Goal: Information Seeking & Learning: Check status

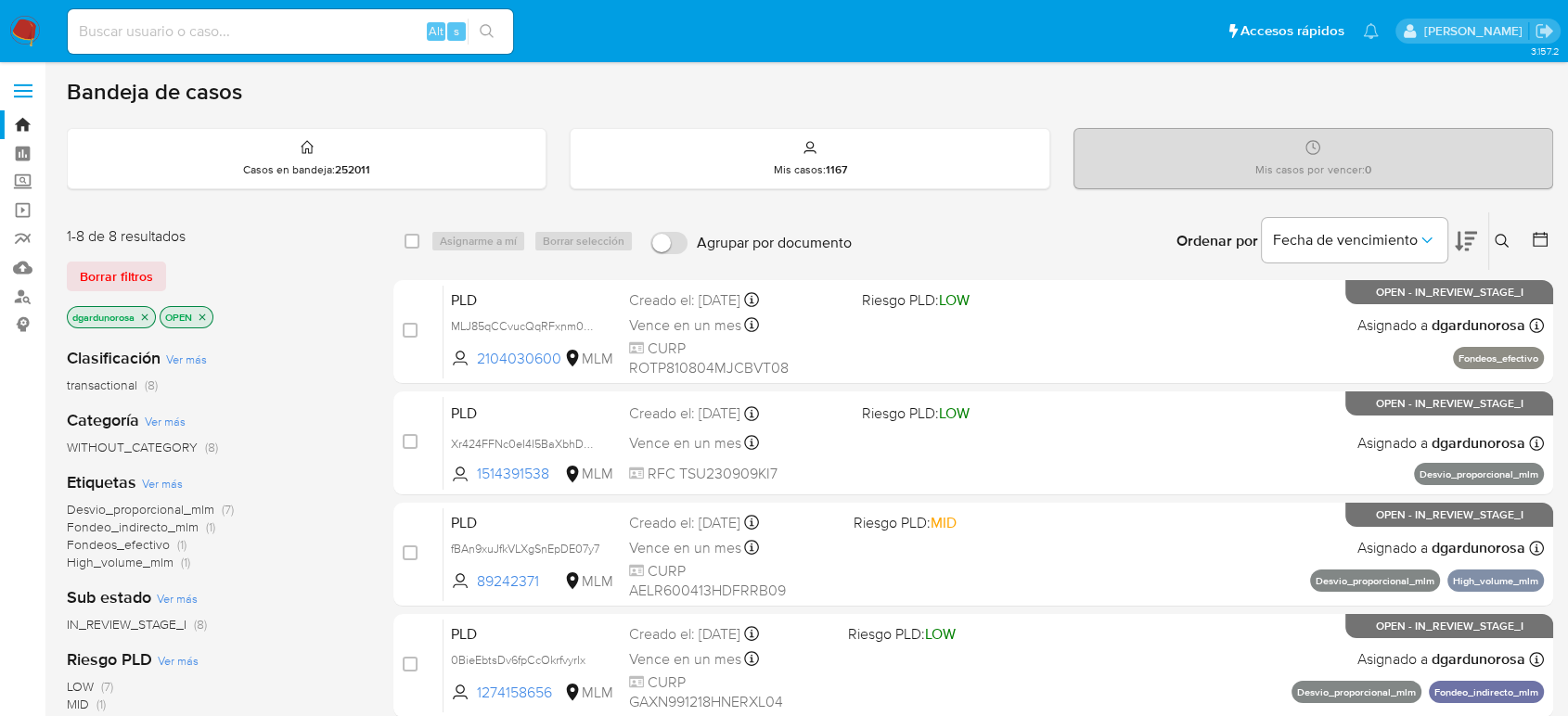
click at [1502, 235] on icon at bounding box center [1501, 241] width 14 height 14
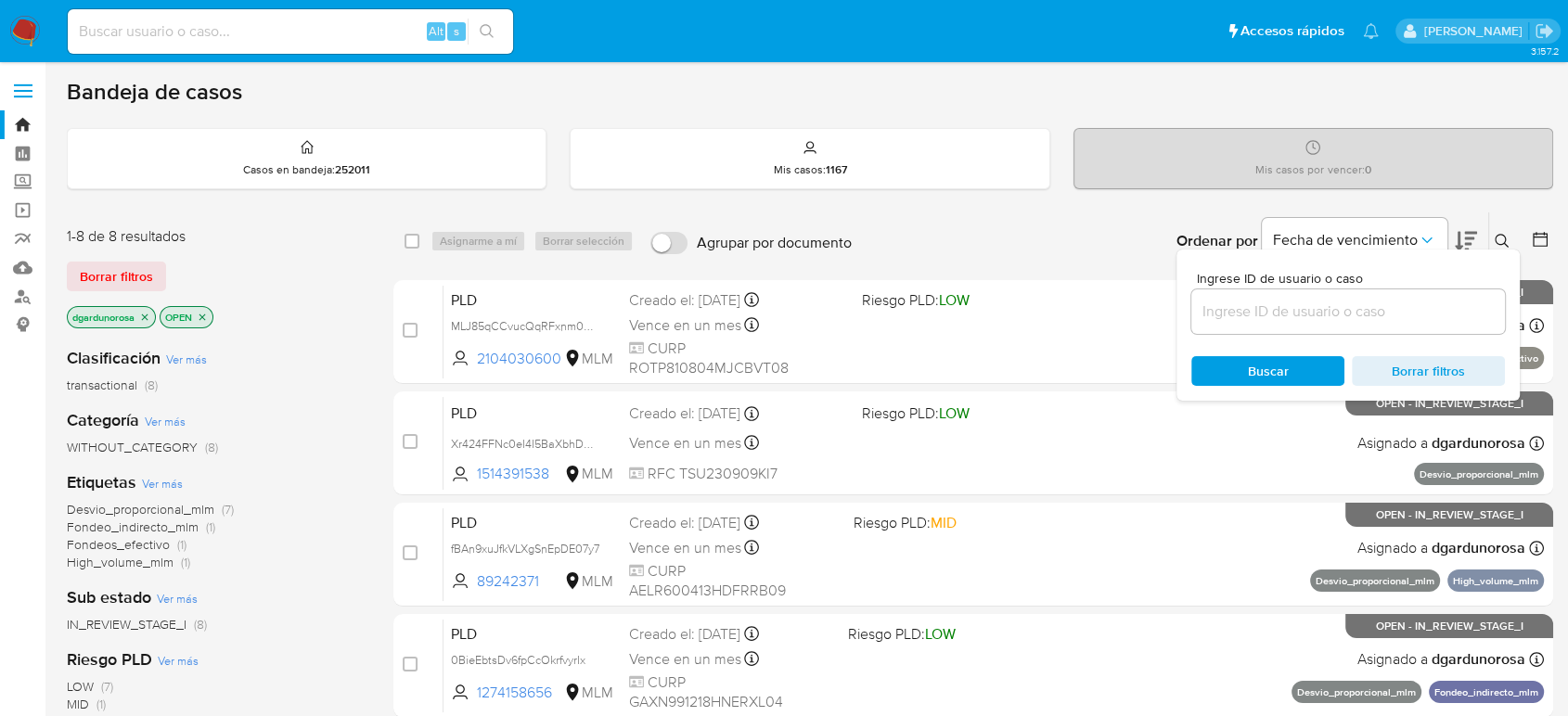
click at [1387, 313] on input at bounding box center [1348, 311] width 313 height 24
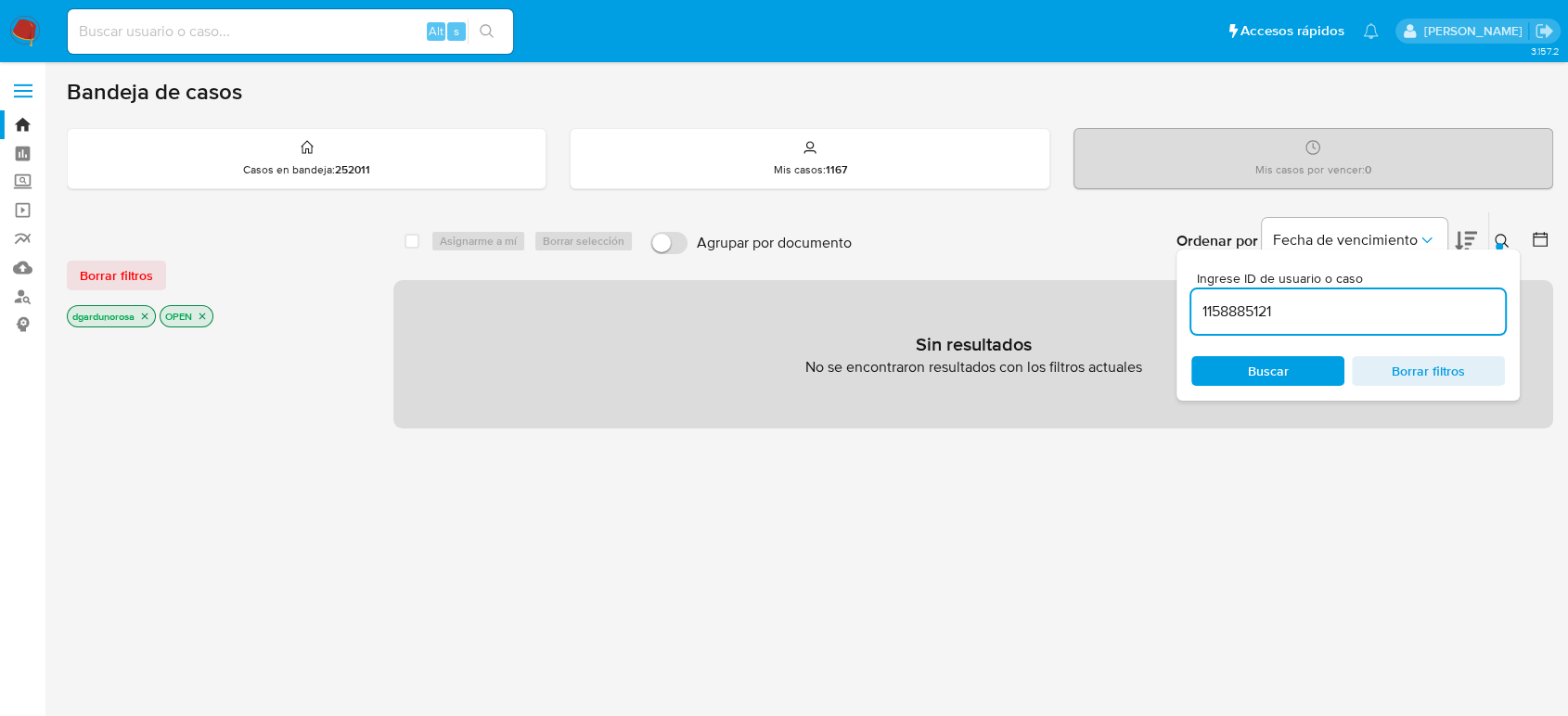
click at [1360, 314] on input "1158885121" at bounding box center [1348, 311] width 313 height 24
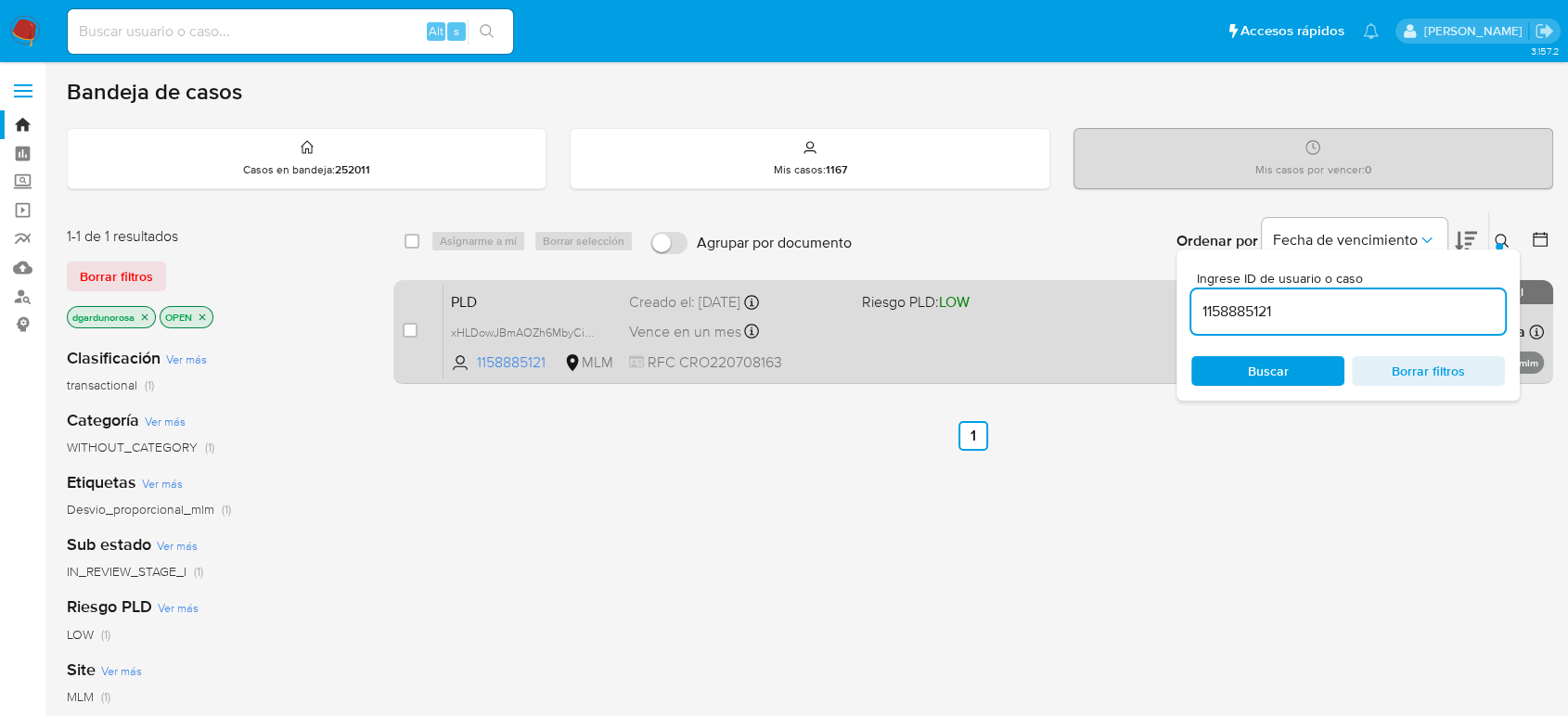
click at [1141, 332] on div "PLD xHLDowJBmAOZh6MbyCiOA6Q2 1158885121 MLM Riesgo PLD: LOW Creado el: 12/08/20…" at bounding box center [993, 331] width 1100 height 93
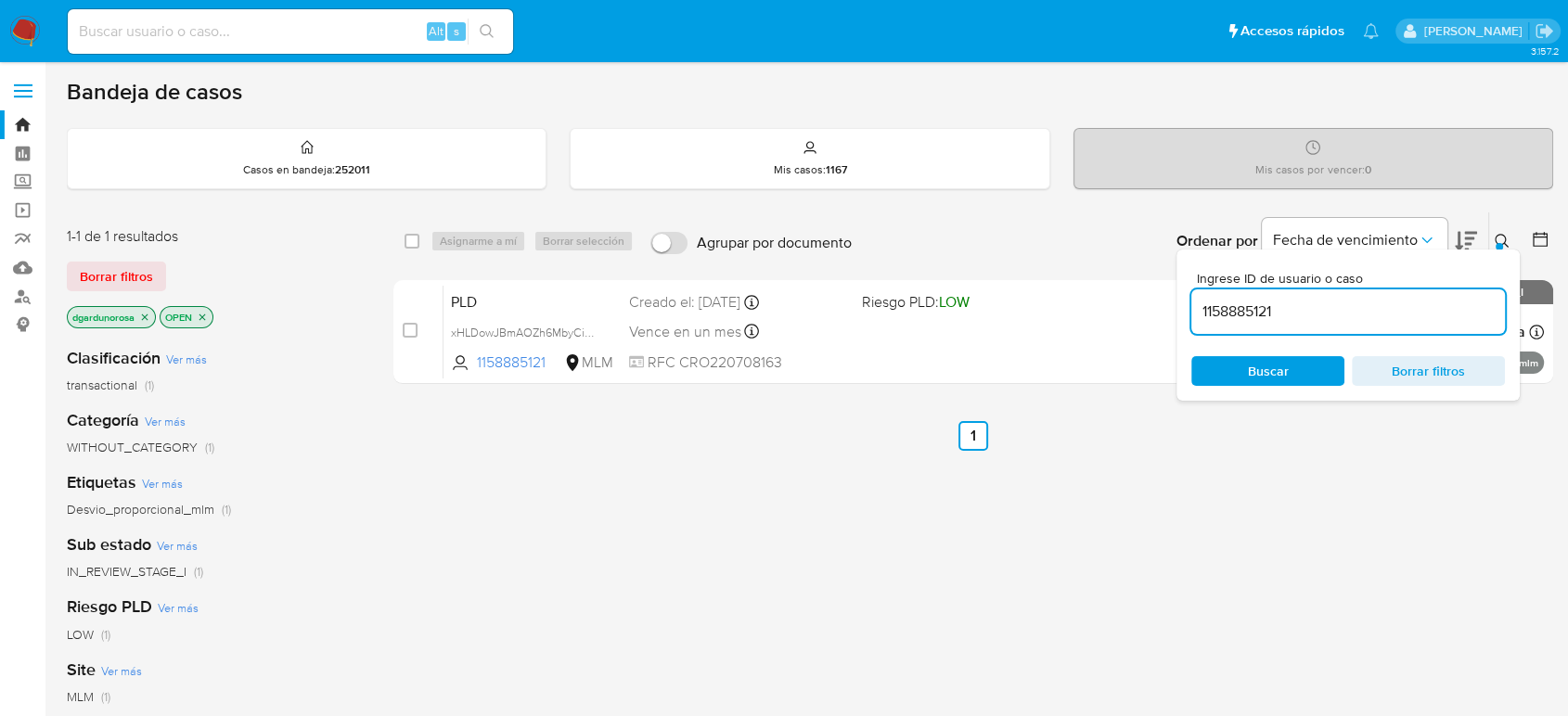
click at [1252, 313] on input "1158885121" at bounding box center [1348, 311] width 313 height 24
click at [1247, 315] on input "1158885121" at bounding box center [1348, 311] width 313 height 24
paste input "1186330111"
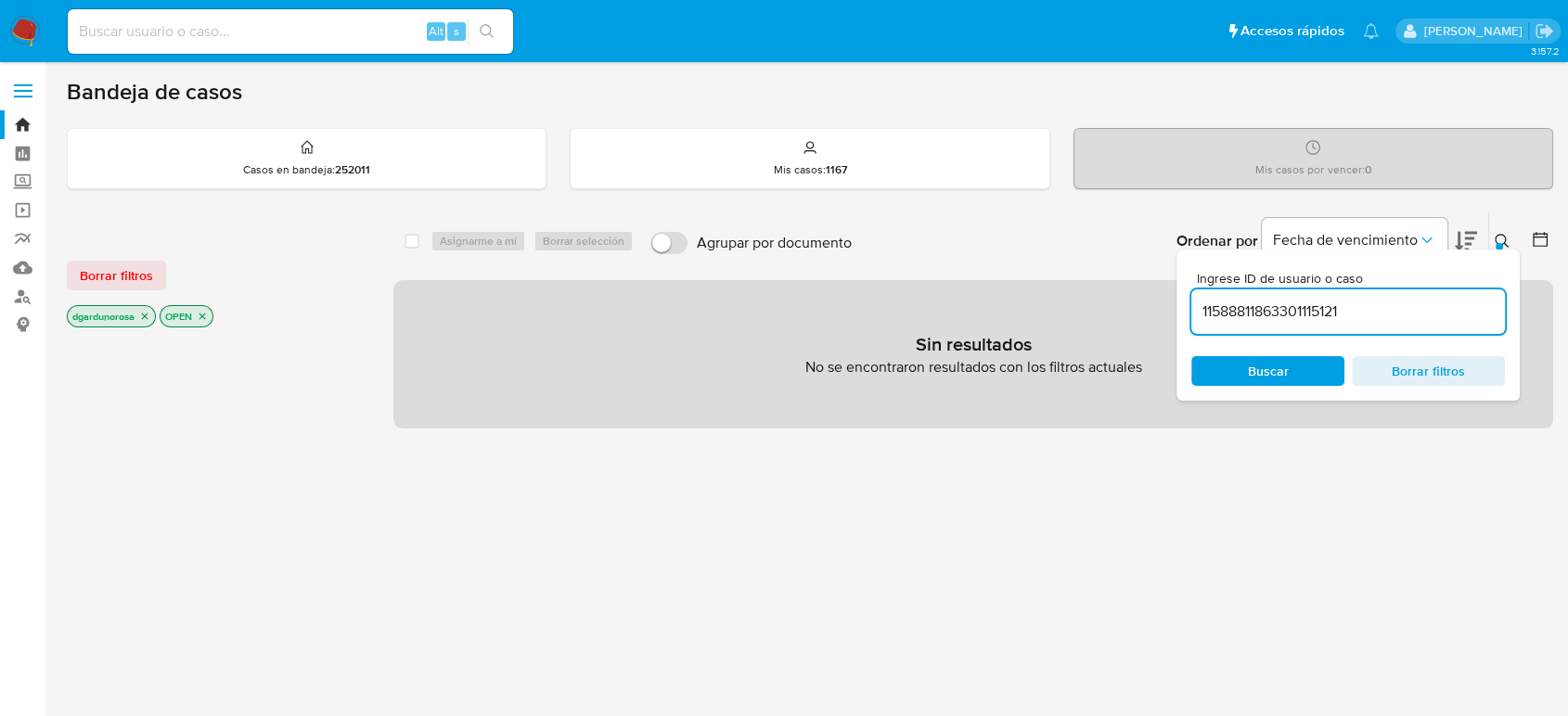
click at [1288, 309] on input "11588811863301115121" at bounding box center [1348, 311] width 313 height 24
click at [1287, 311] on input "11588811863301115121" at bounding box center [1348, 311] width 313 height 24
paste input "8633011"
type input "1186330111"
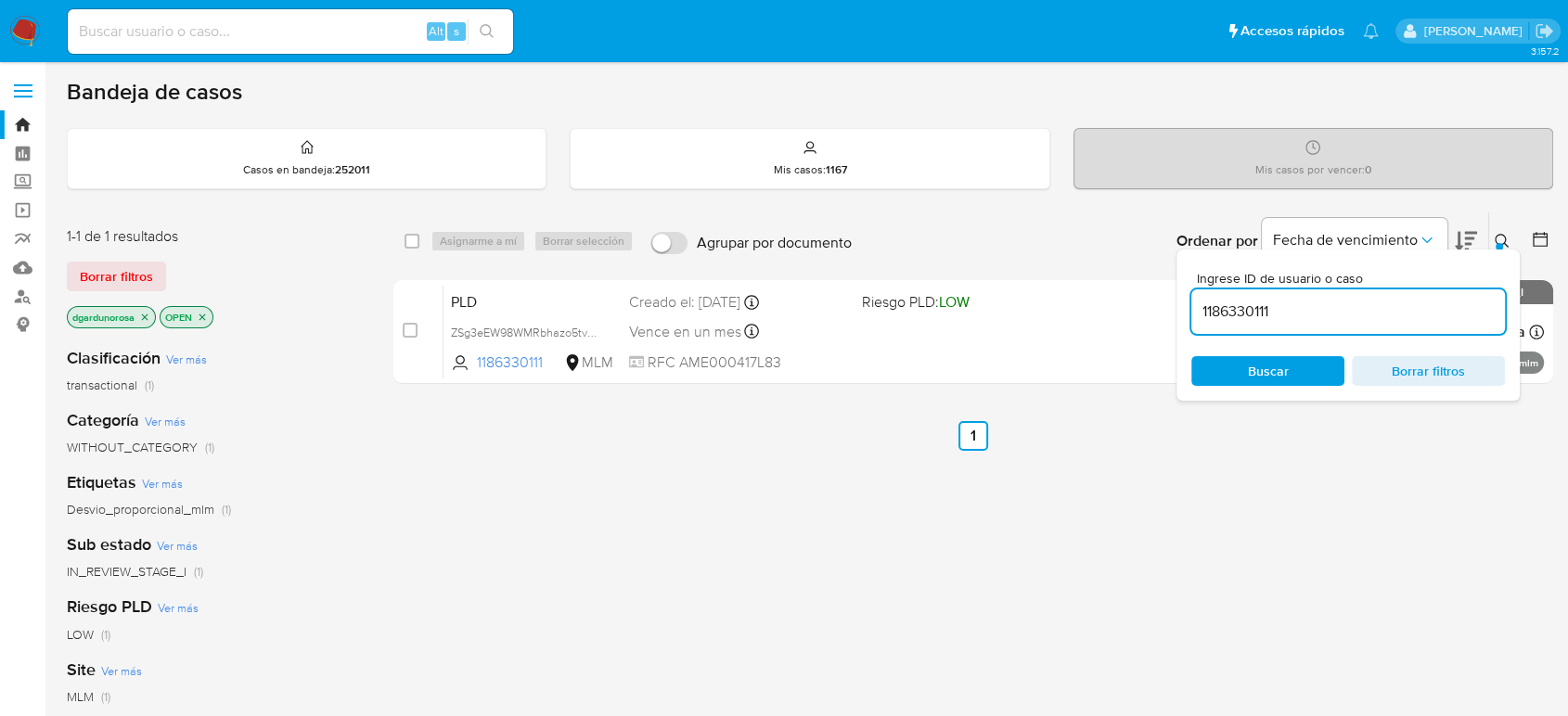
click at [1493, 236] on button at bounding box center [1505, 241] width 31 height 22
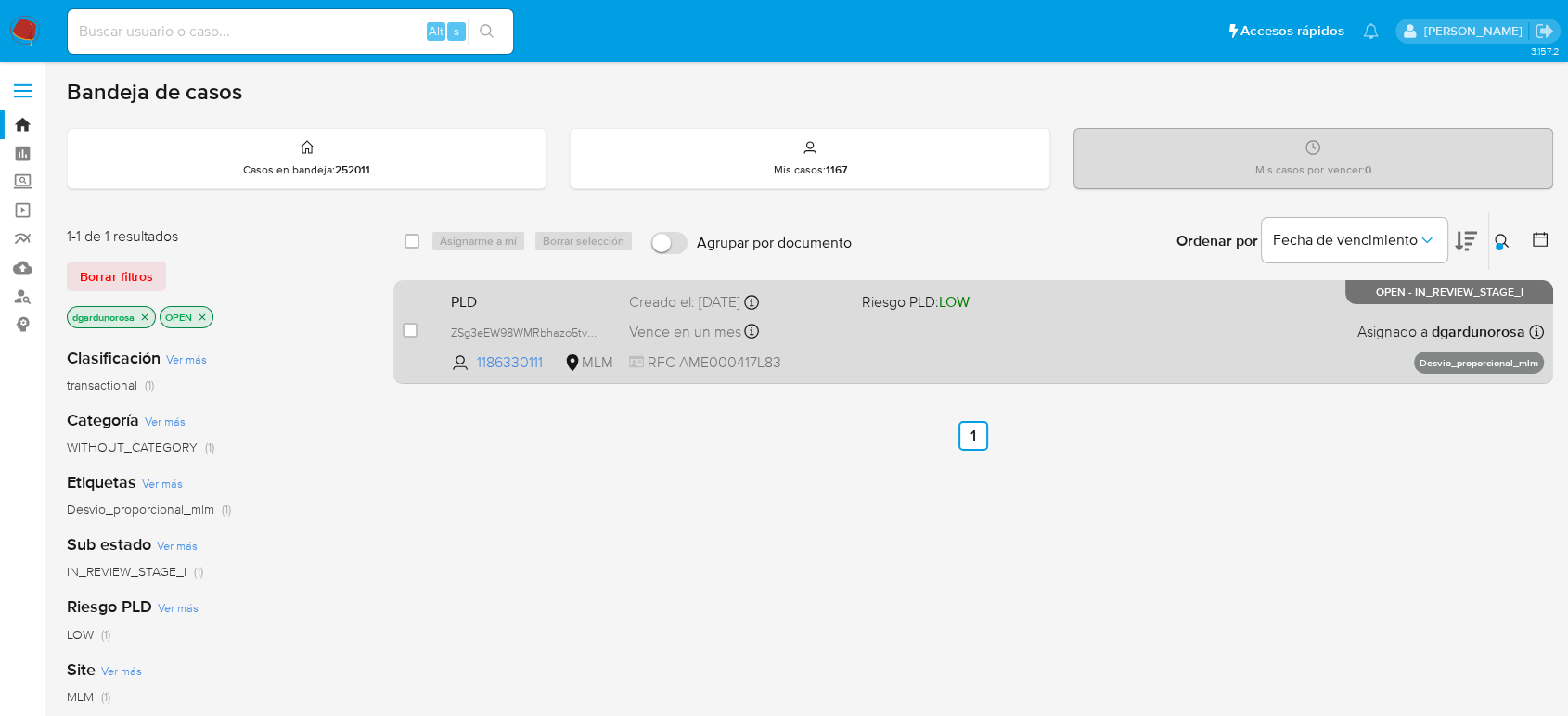
click at [1050, 332] on div "PLD ZSg3eEW98WMRbhazo5tvbBcE 1186330111 MLM Riesgo PLD: LOW Creado el: 12/08/20…" at bounding box center [993, 331] width 1100 height 93
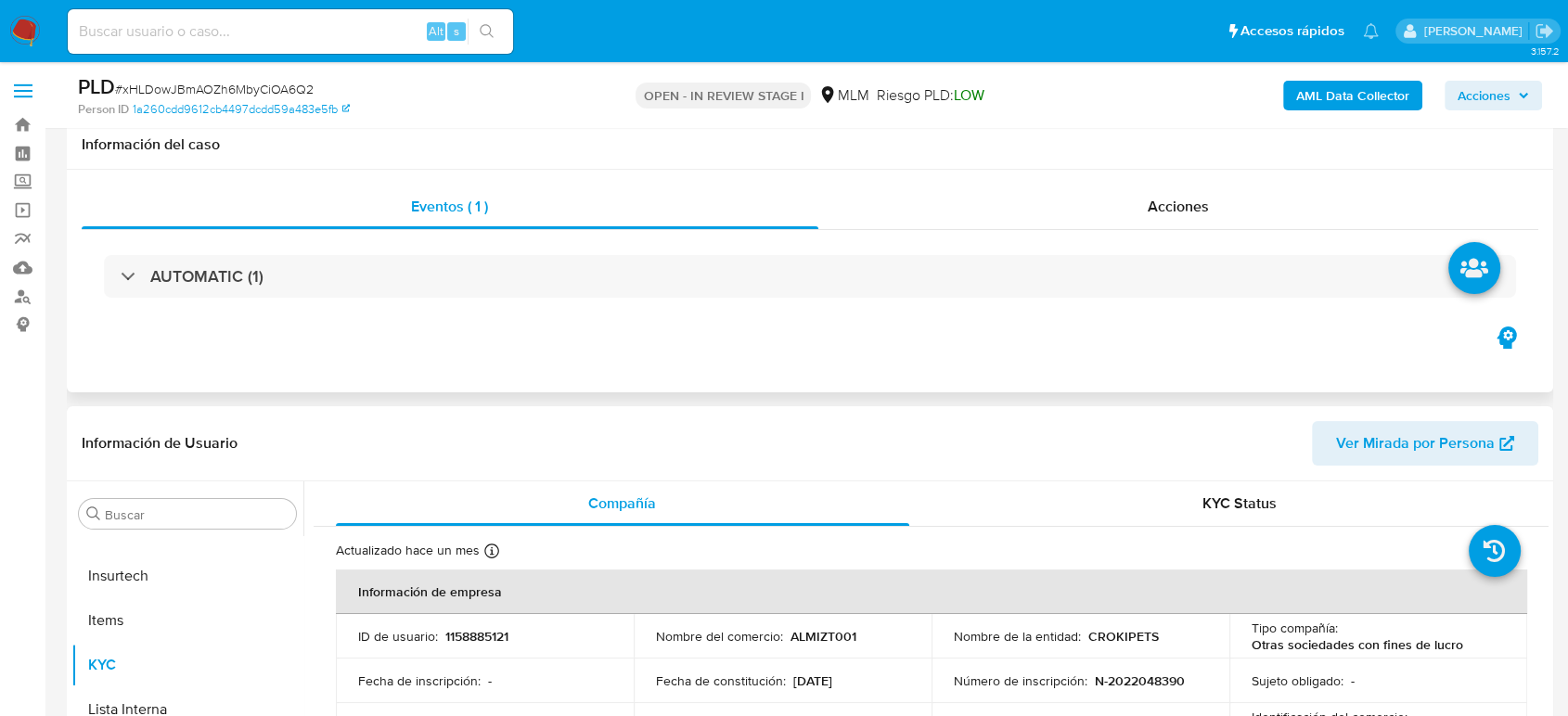
scroll to position [206, 0]
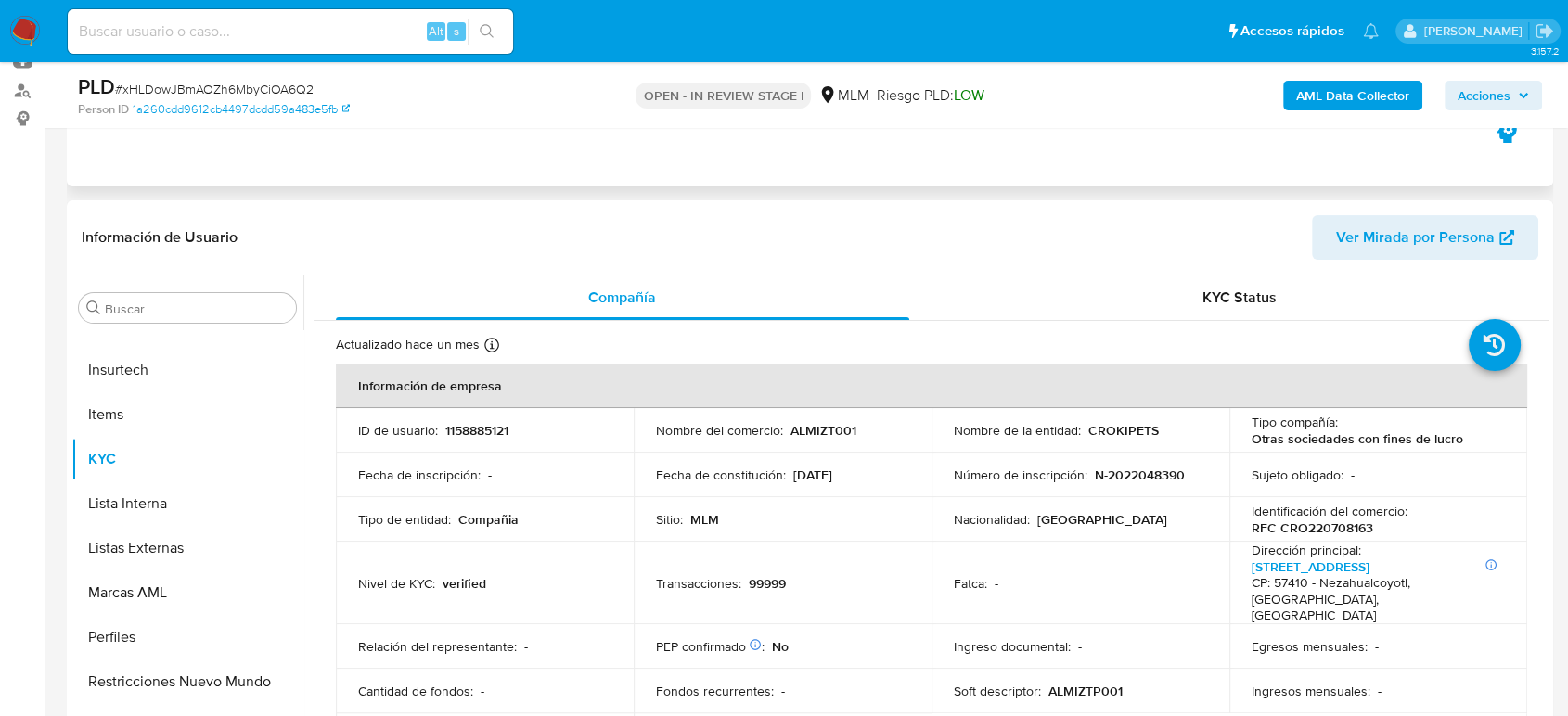
select select "10"
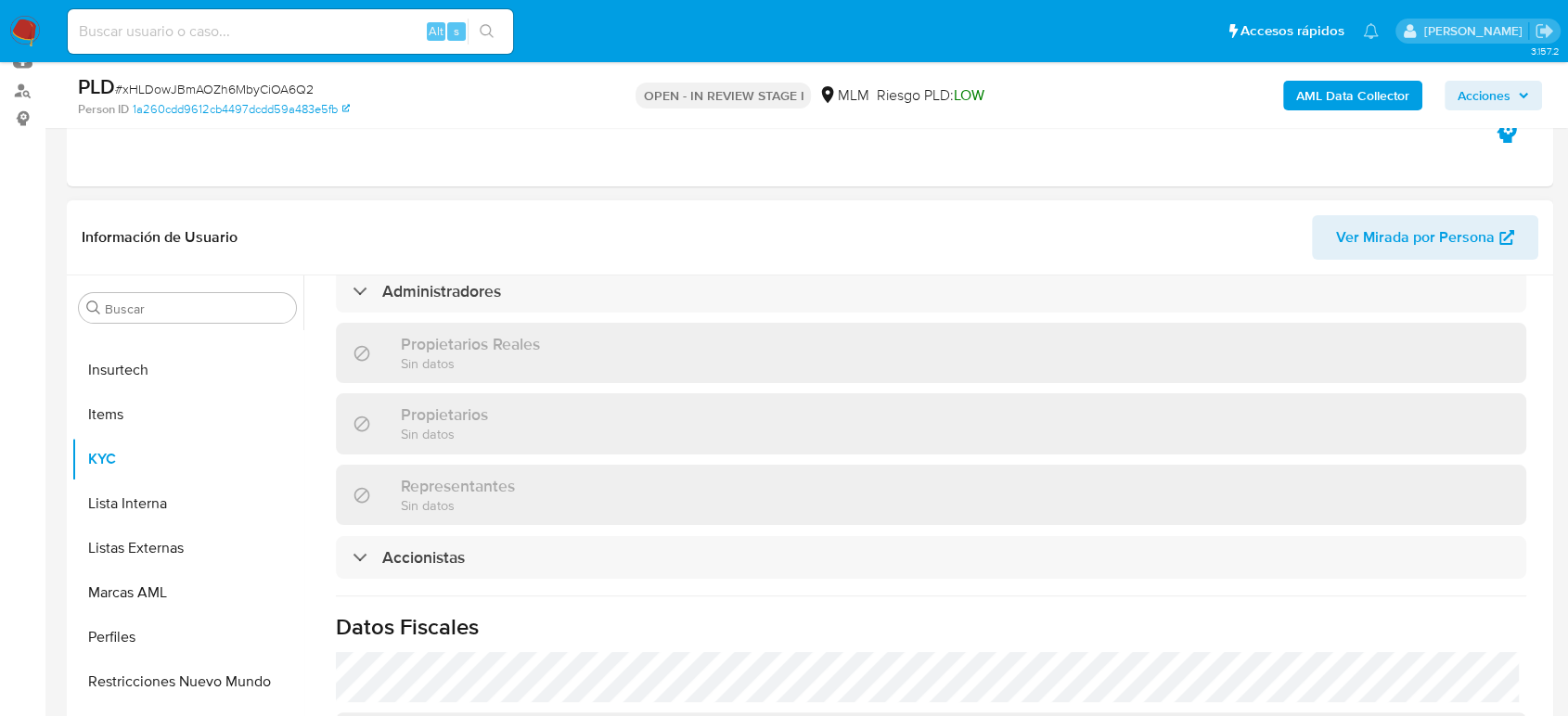
scroll to position [1401, 0]
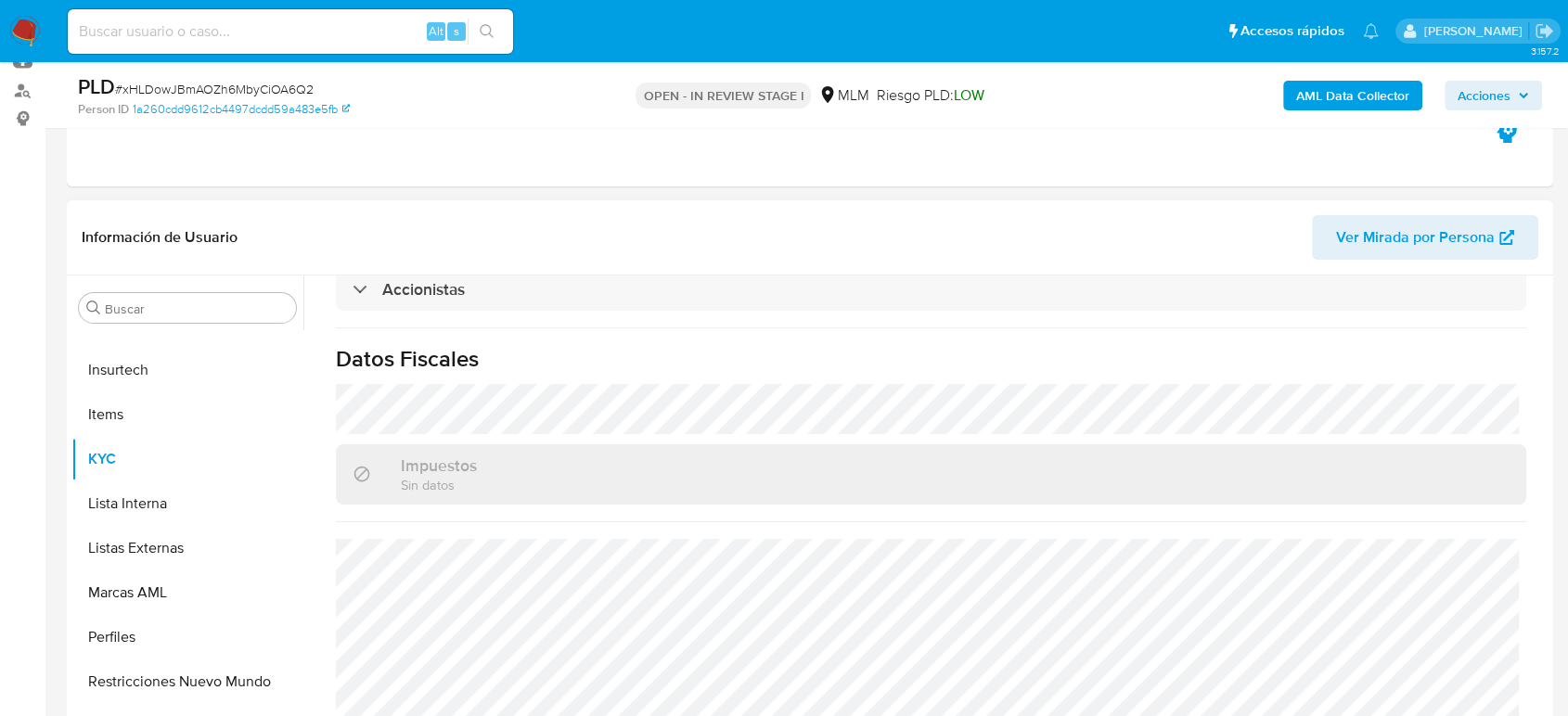
drag, startPoint x: 186, startPoint y: 541, endPoint x: 968, endPoint y: 638, distance: 788.0
click at [187, 543] on button "Listas Externas" at bounding box center [187, 548] width 232 height 44
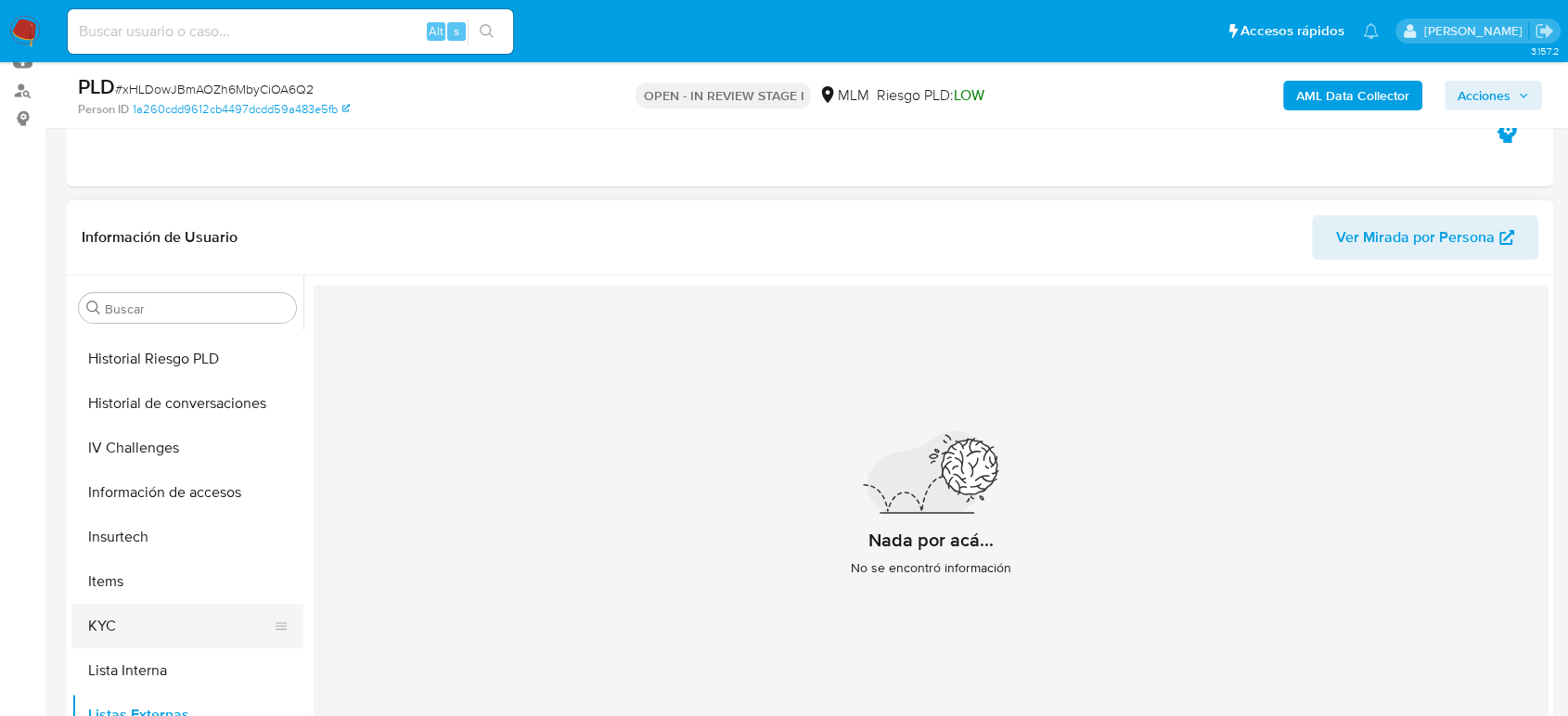
scroll to position [475, 0]
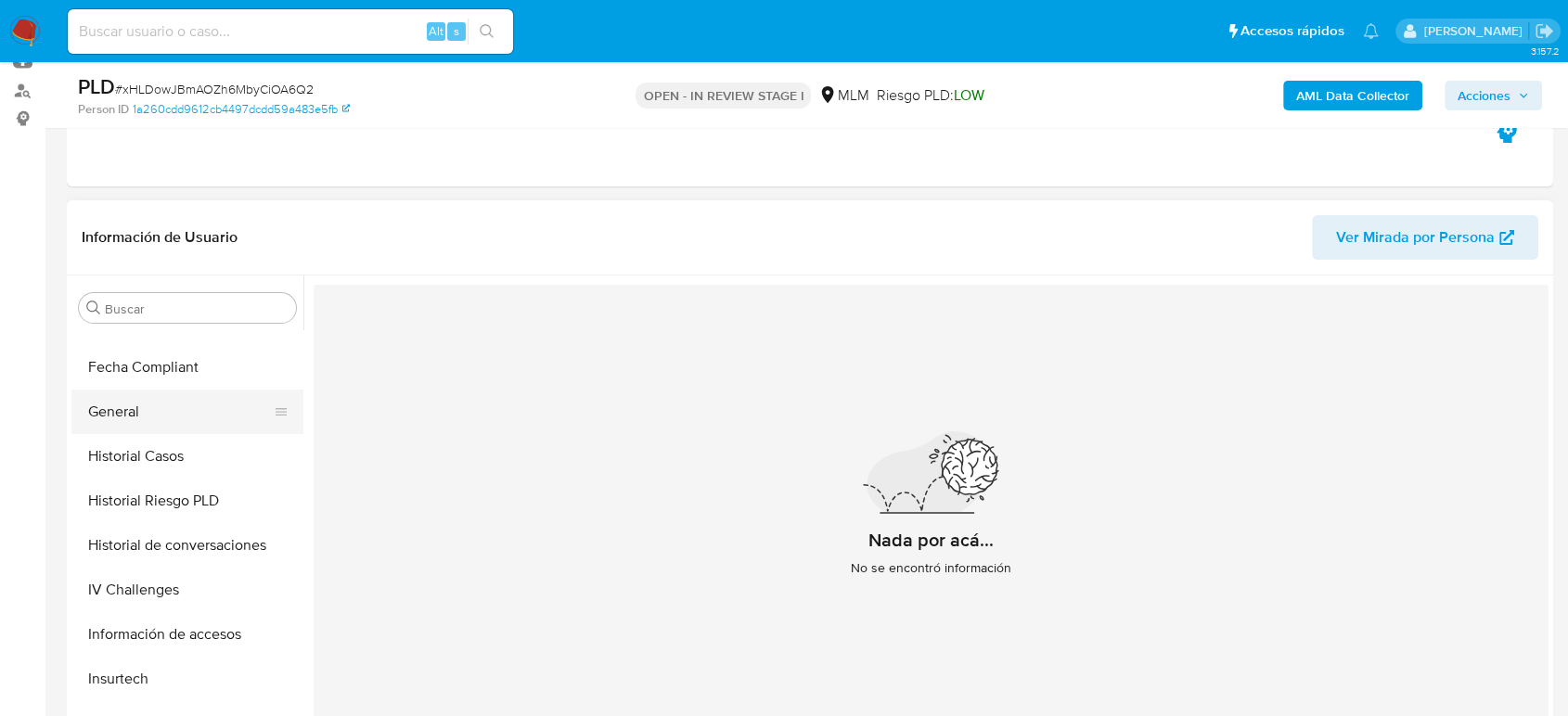
click at [156, 415] on button "General" at bounding box center [179, 411] width 217 height 44
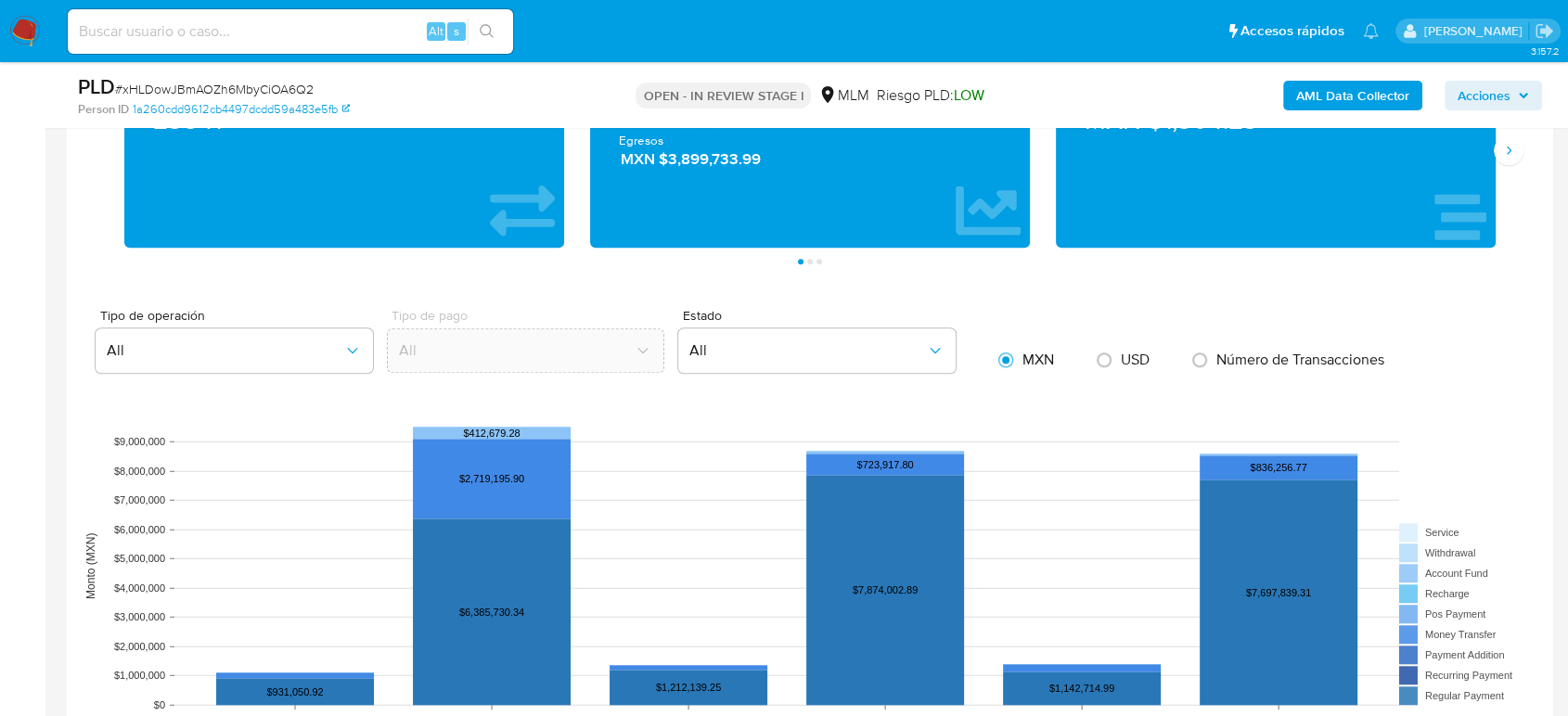
scroll to position [1236, 0]
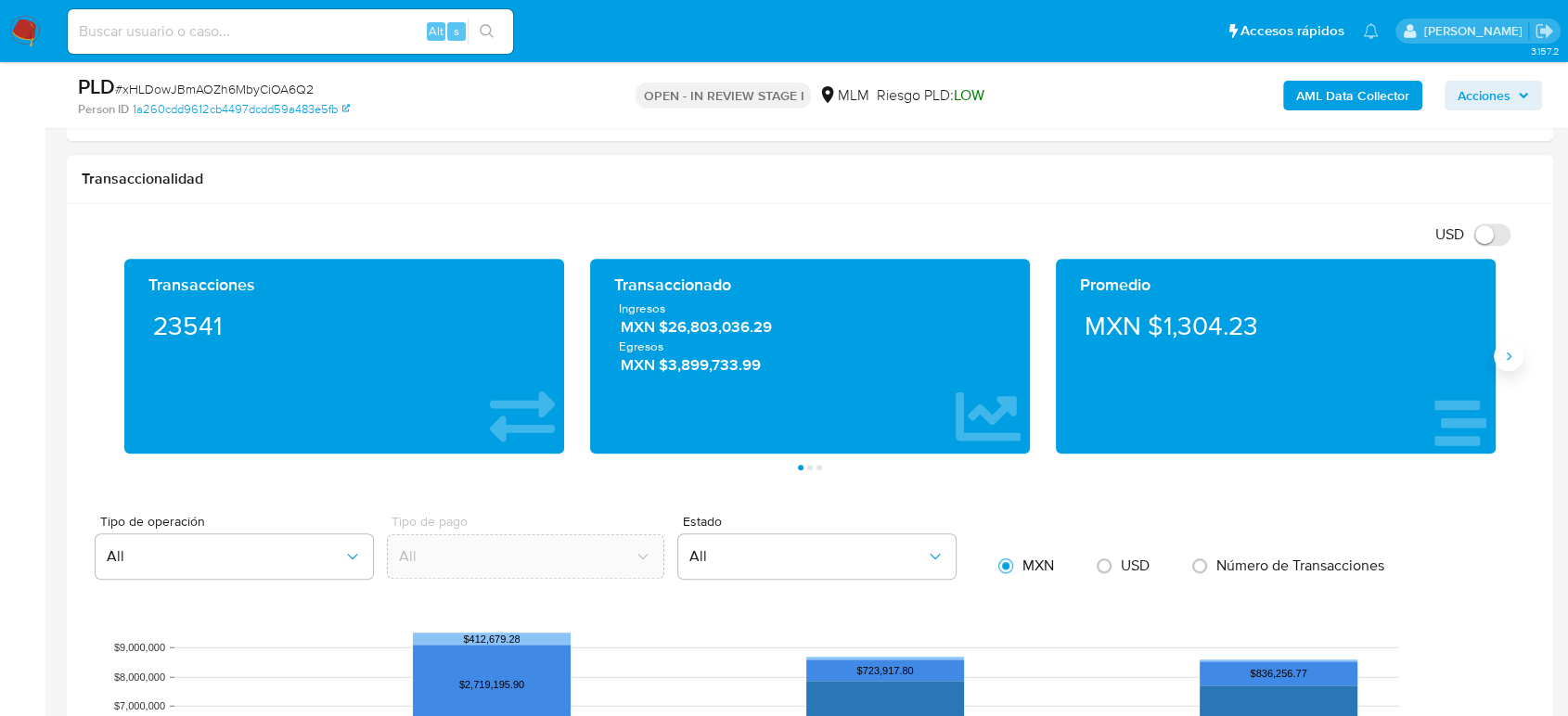
click at [1506, 356] on icon "Siguiente" at bounding box center [1508, 356] width 14 height 14
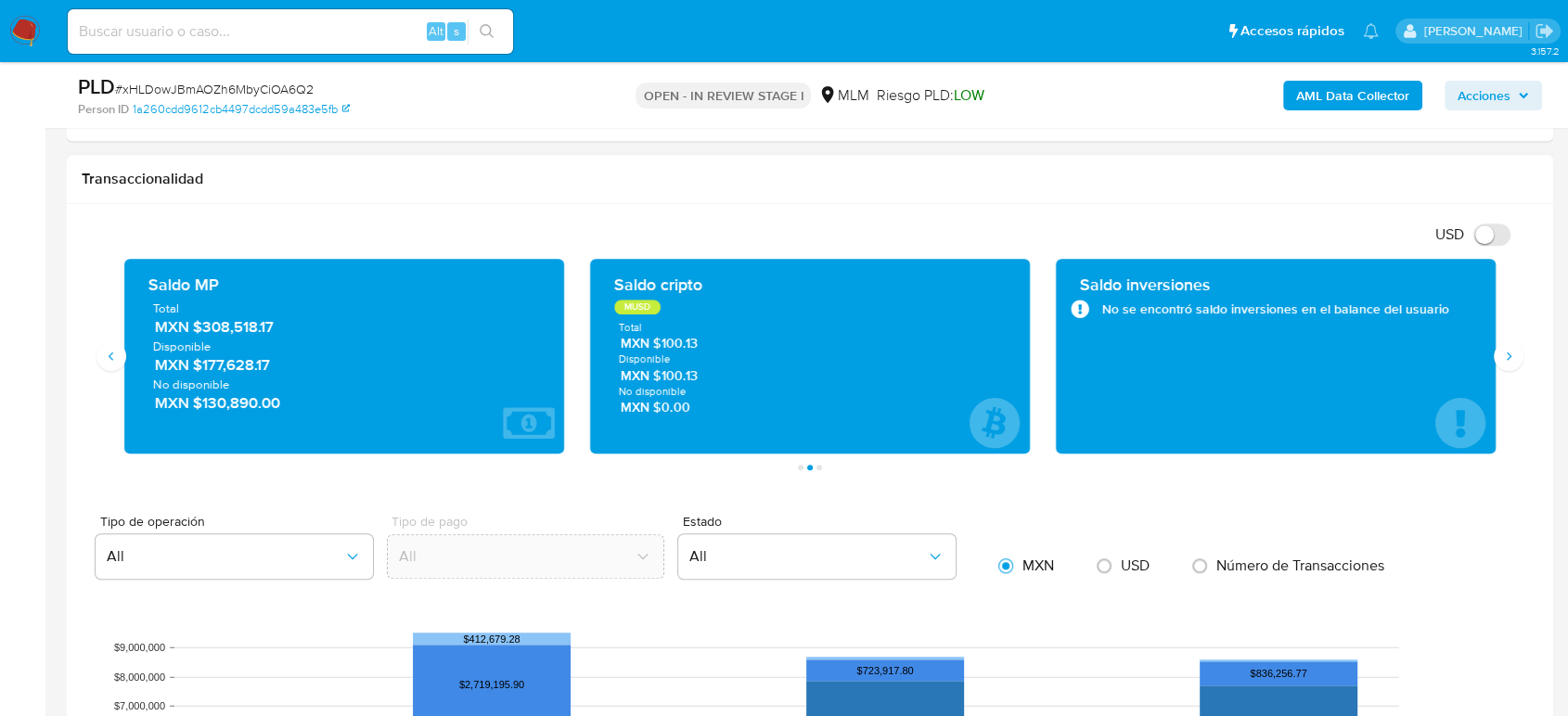
drag, startPoint x: 289, startPoint y: 332, endPoint x: 196, endPoint y: 340, distance: 93.3
click at [196, 335] on div "Total MXN $308,518.17 Disponible MXN $177,628.17 No disponible MXN $130,890.00" at bounding box center [343, 356] width 410 height 113
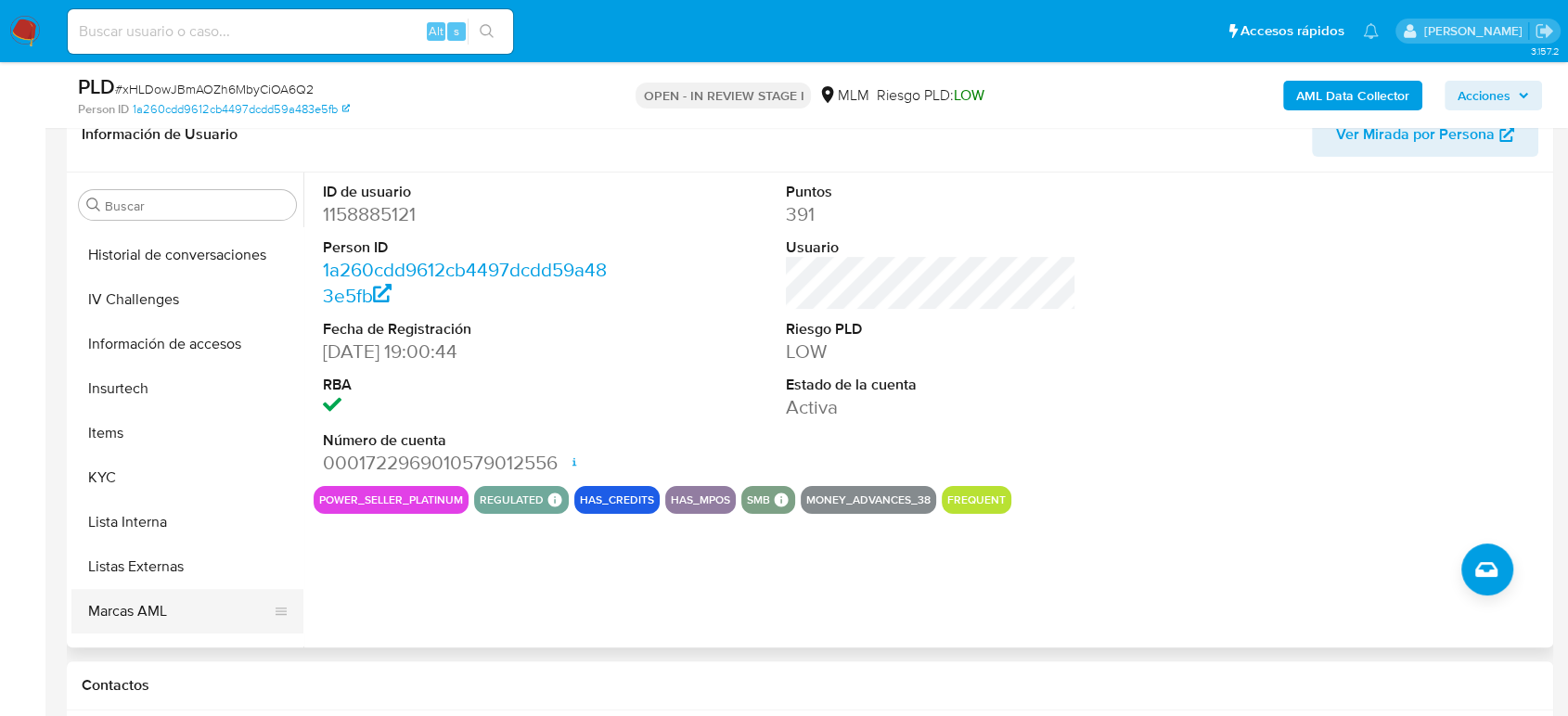
scroll to position [783, 0]
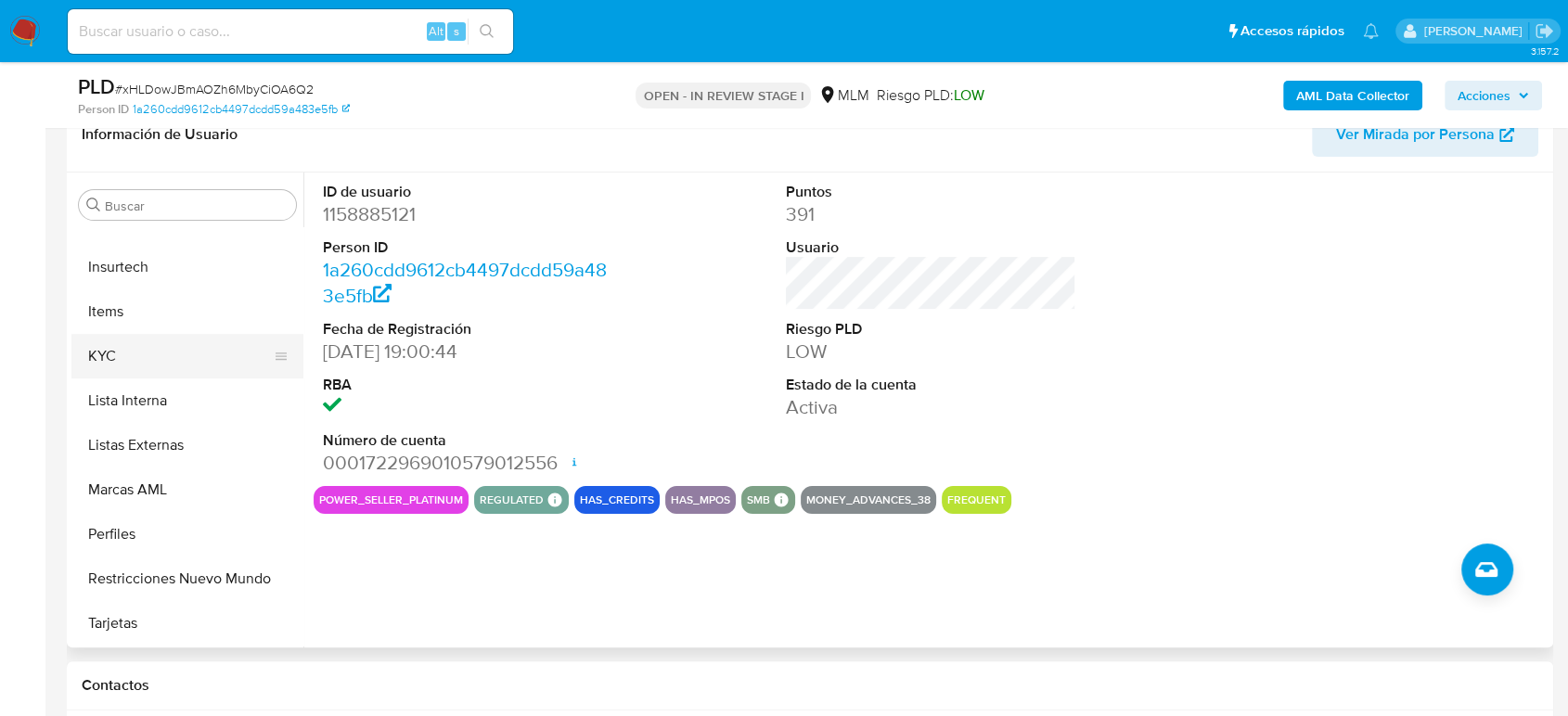
drag, startPoint x: 100, startPoint y: 361, endPoint x: 239, endPoint y: 368, distance: 139.2
click at [100, 361] on button "KYC" at bounding box center [179, 356] width 217 height 44
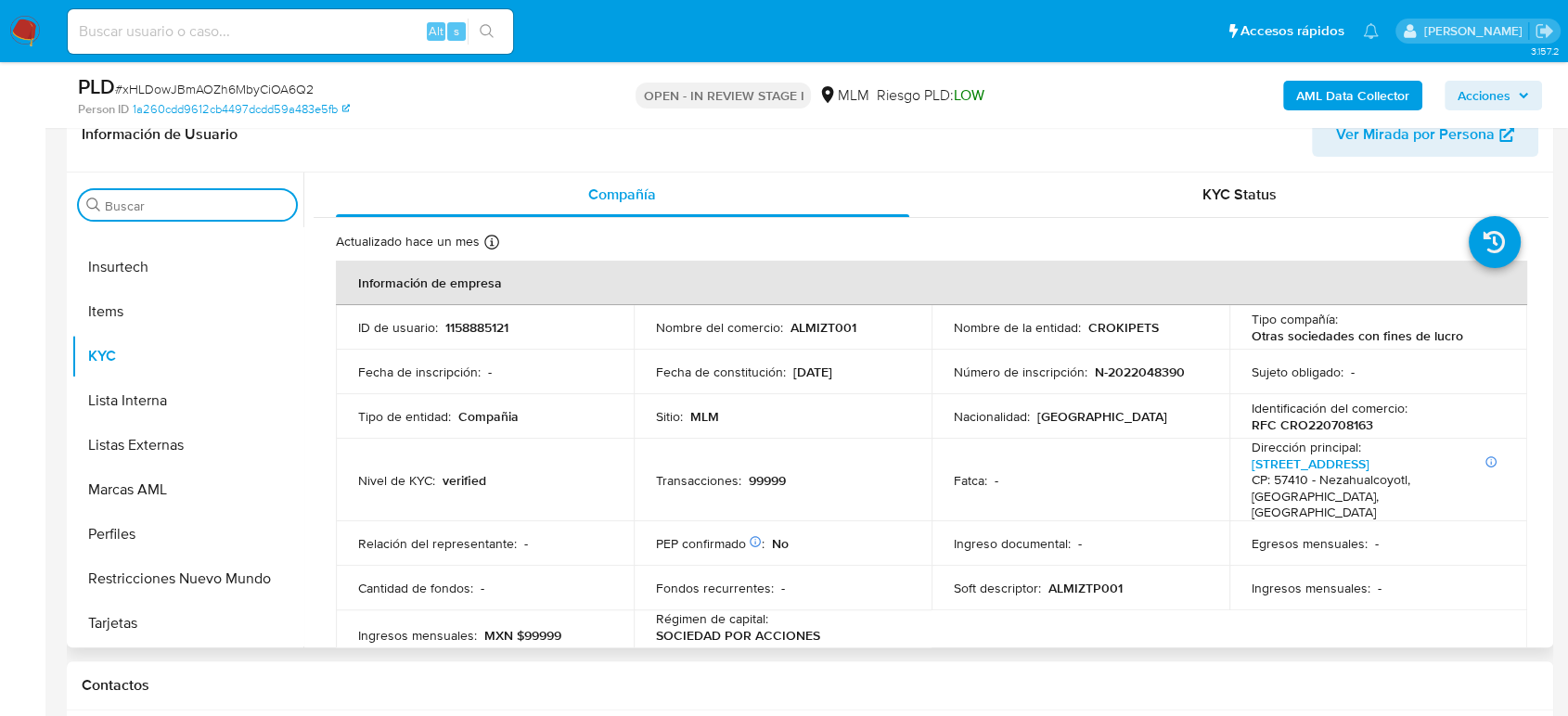
click at [176, 198] on input "Buscar" at bounding box center [197, 205] width 184 height 16
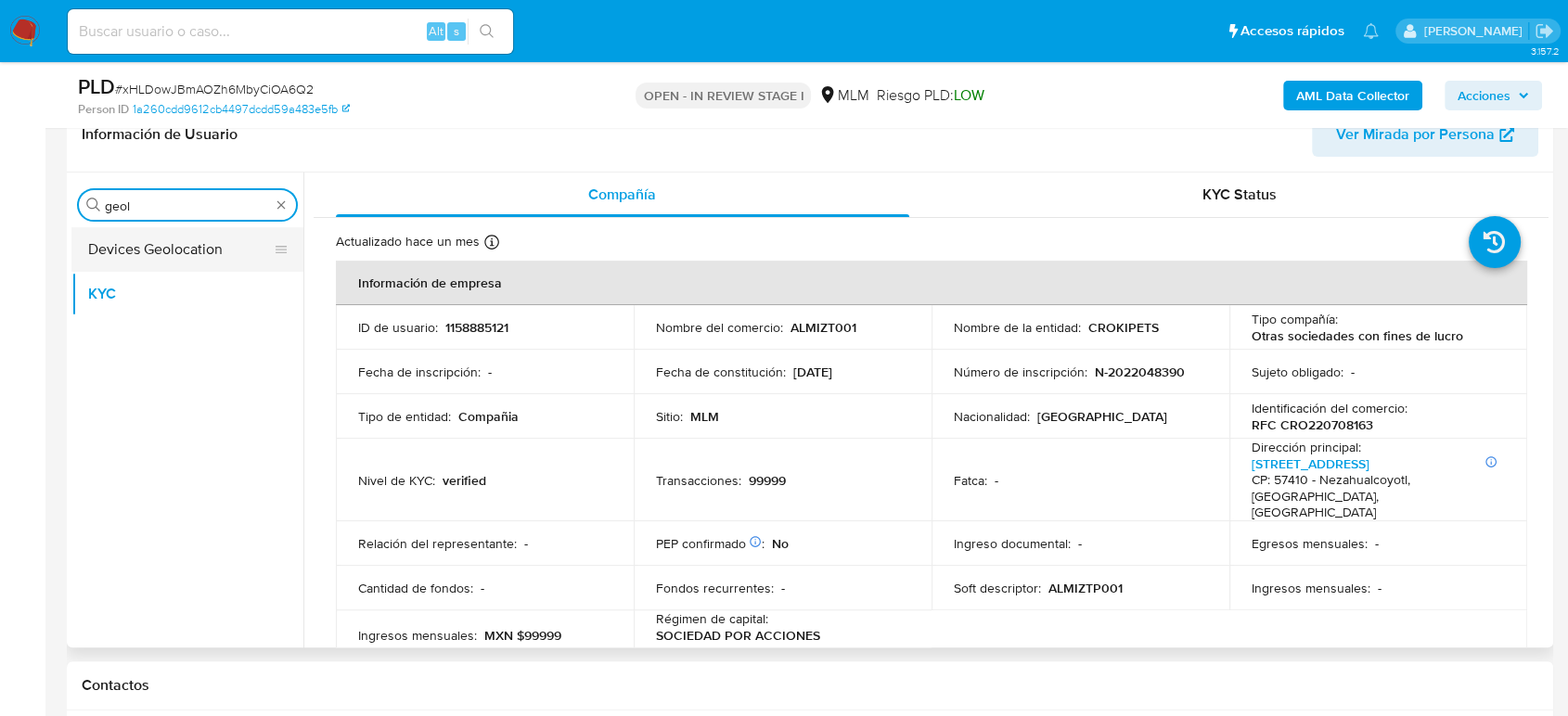
type input "geol"
click at [160, 251] on button "Devices Geolocation" at bounding box center [179, 250] width 217 height 44
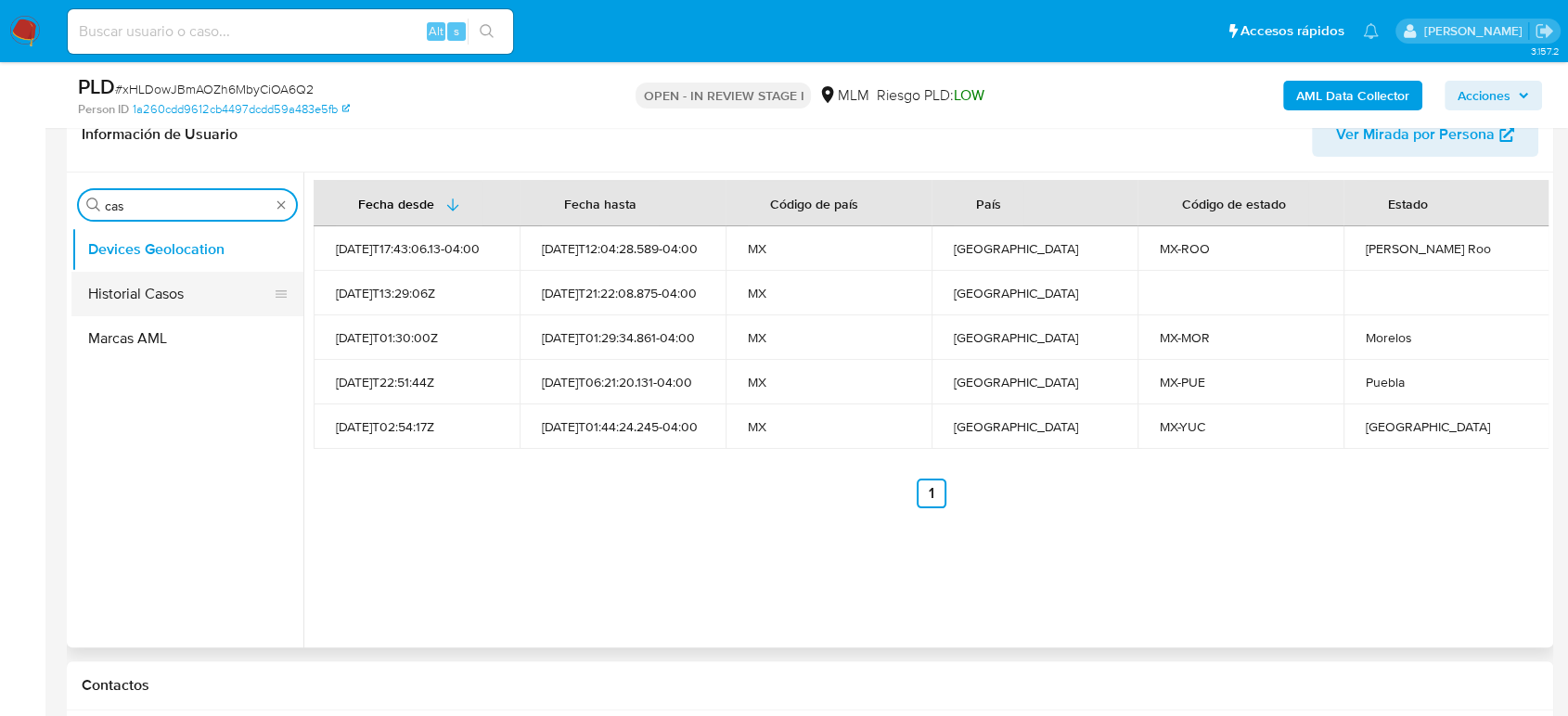
type input "cas"
click at [152, 307] on button "Historial Casos" at bounding box center [179, 294] width 217 height 44
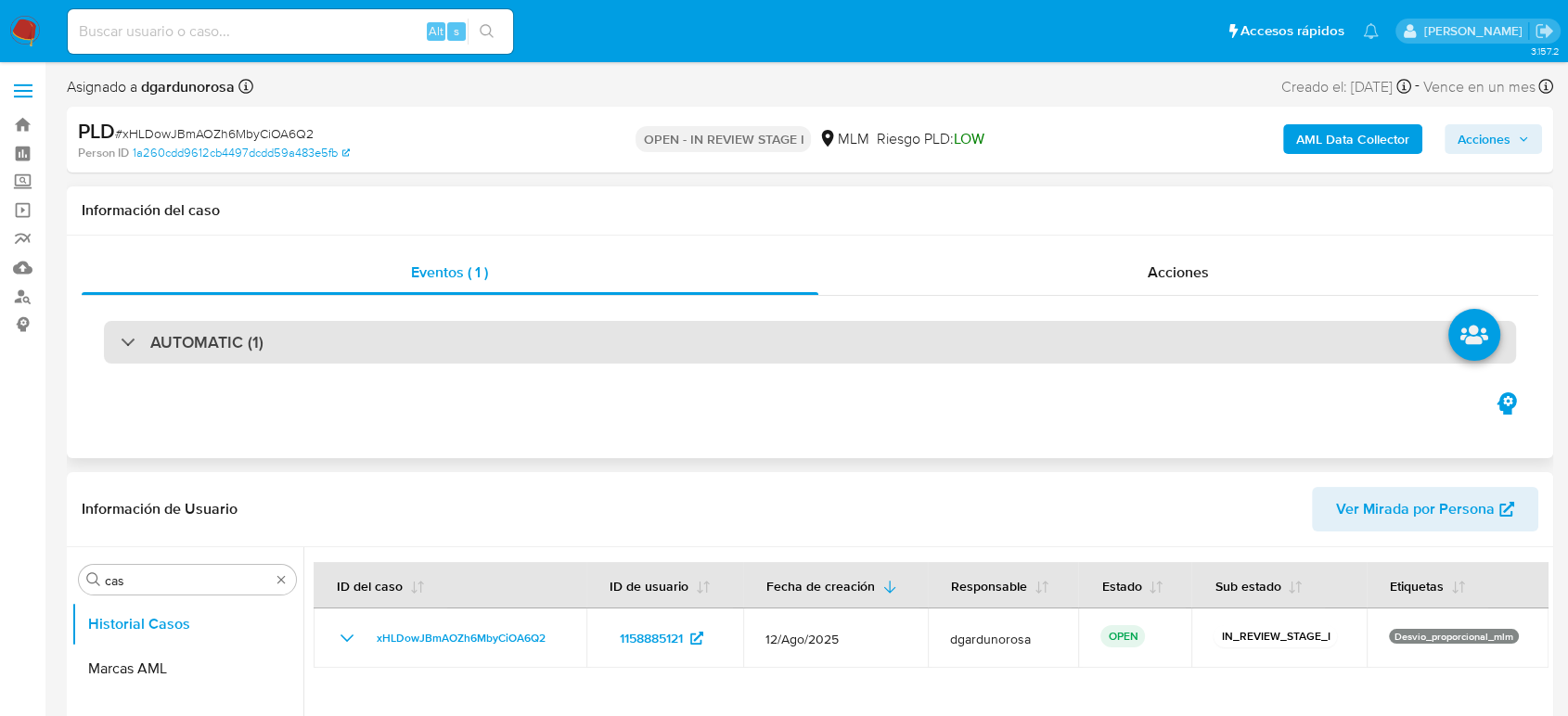
click at [198, 341] on h3 "AUTOMATIC (1)" at bounding box center [206, 342] width 113 height 20
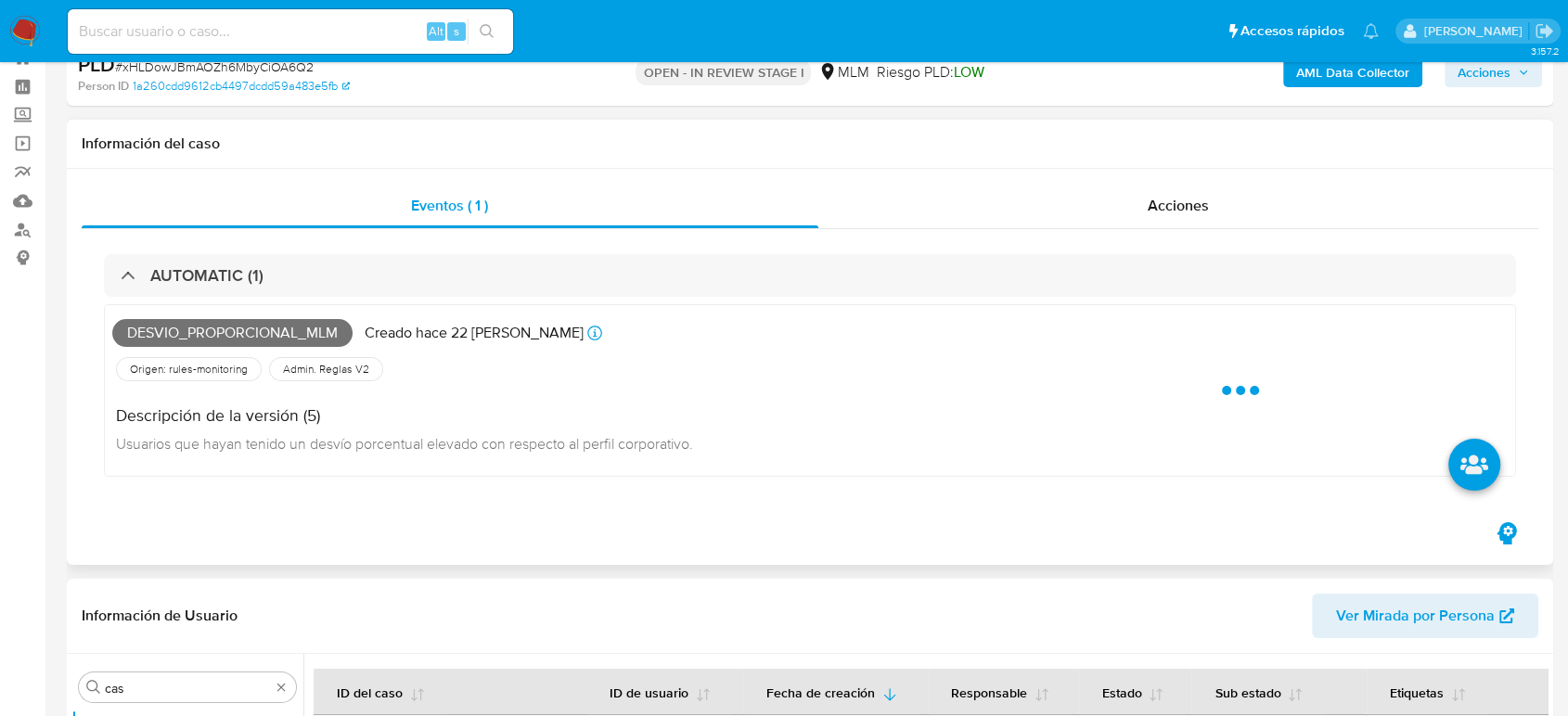
scroll to position [103, 0]
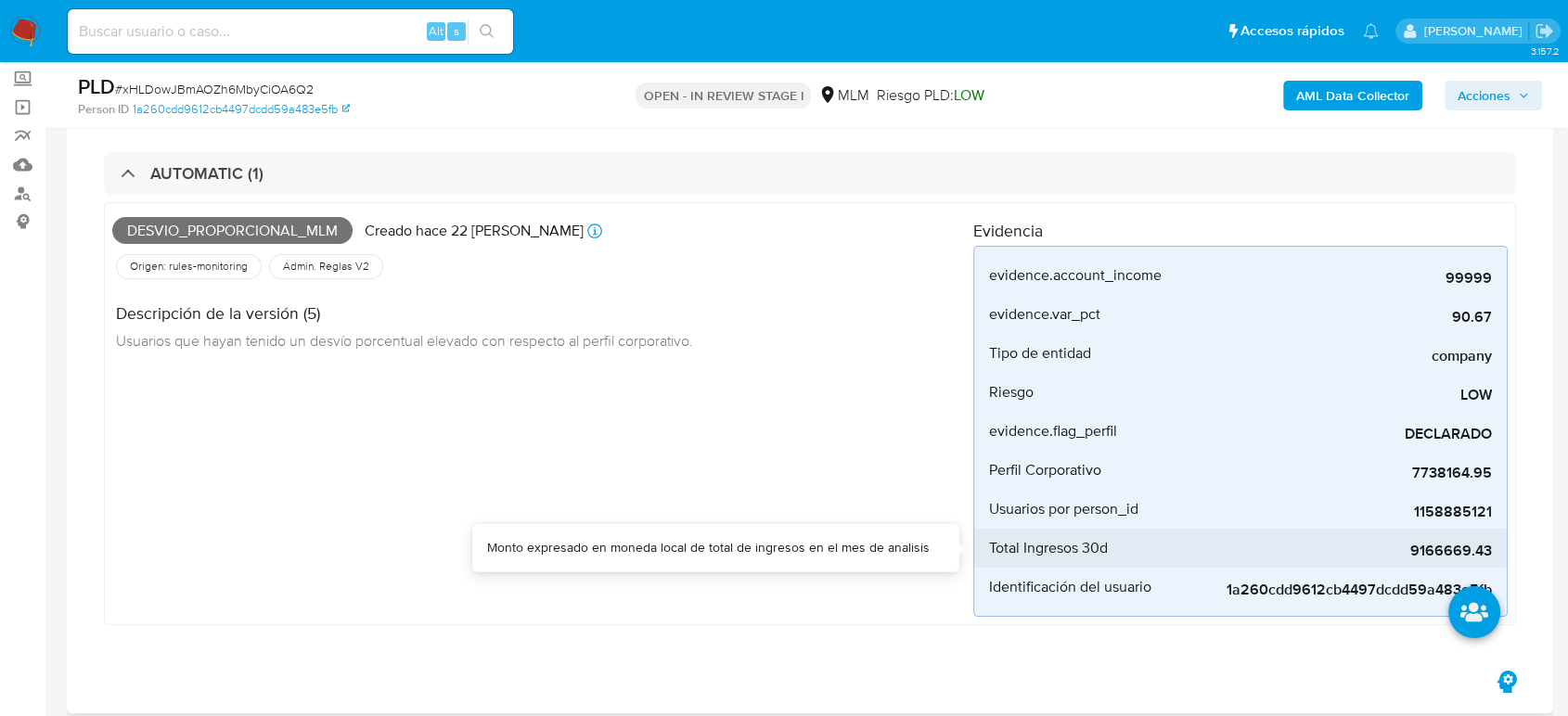
click at [1422, 547] on span "9166669.43" at bounding box center [1353, 550] width 279 height 18
click at [1424, 547] on span "9166669.43" at bounding box center [1353, 550] width 279 height 18
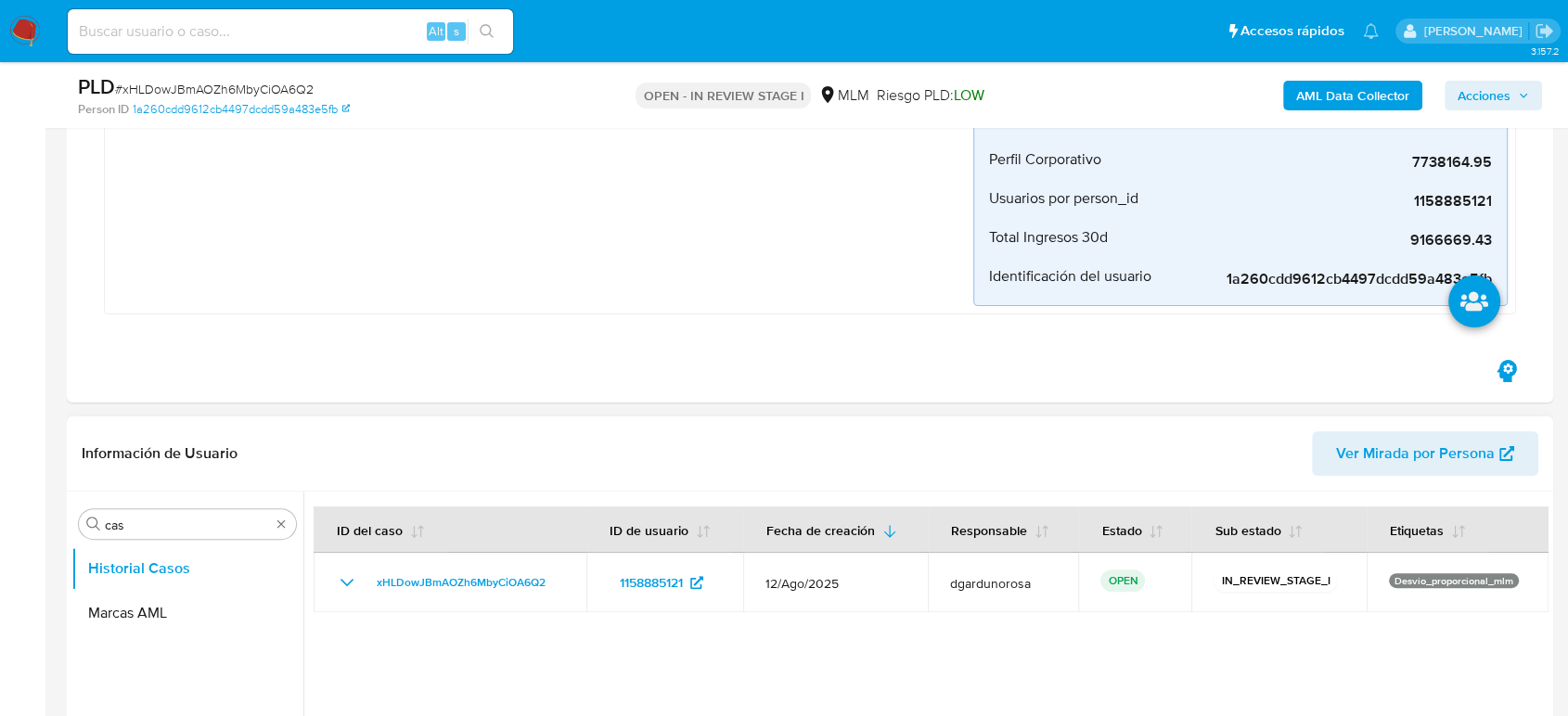
scroll to position [721, 0]
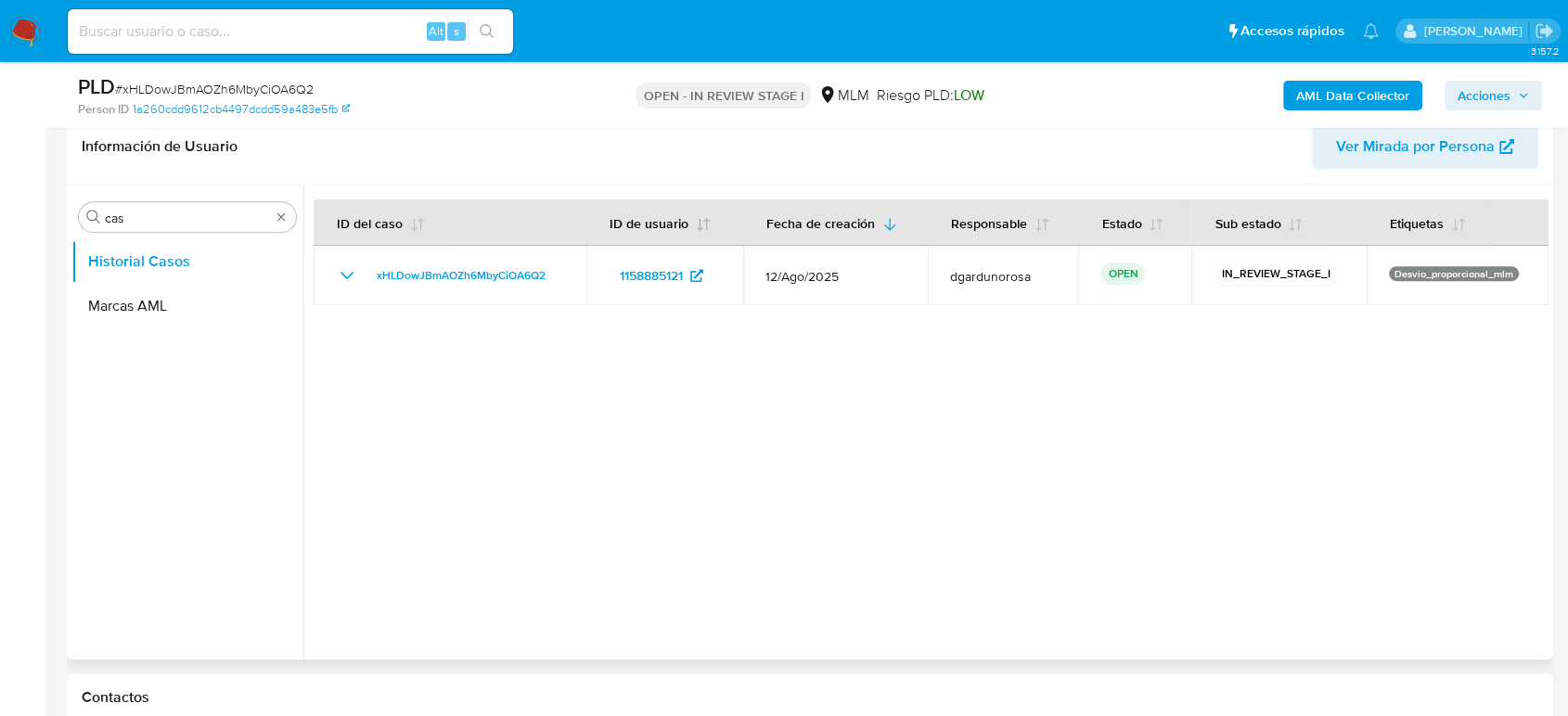
drag, startPoint x: 285, startPoint y: 221, endPoint x: 589, endPoint y: 222, distance: 304.0
type input "conv"
click at [176, 300] on button "Historial de conversaciones" at bounding box center [179, 305] width 217 height 44
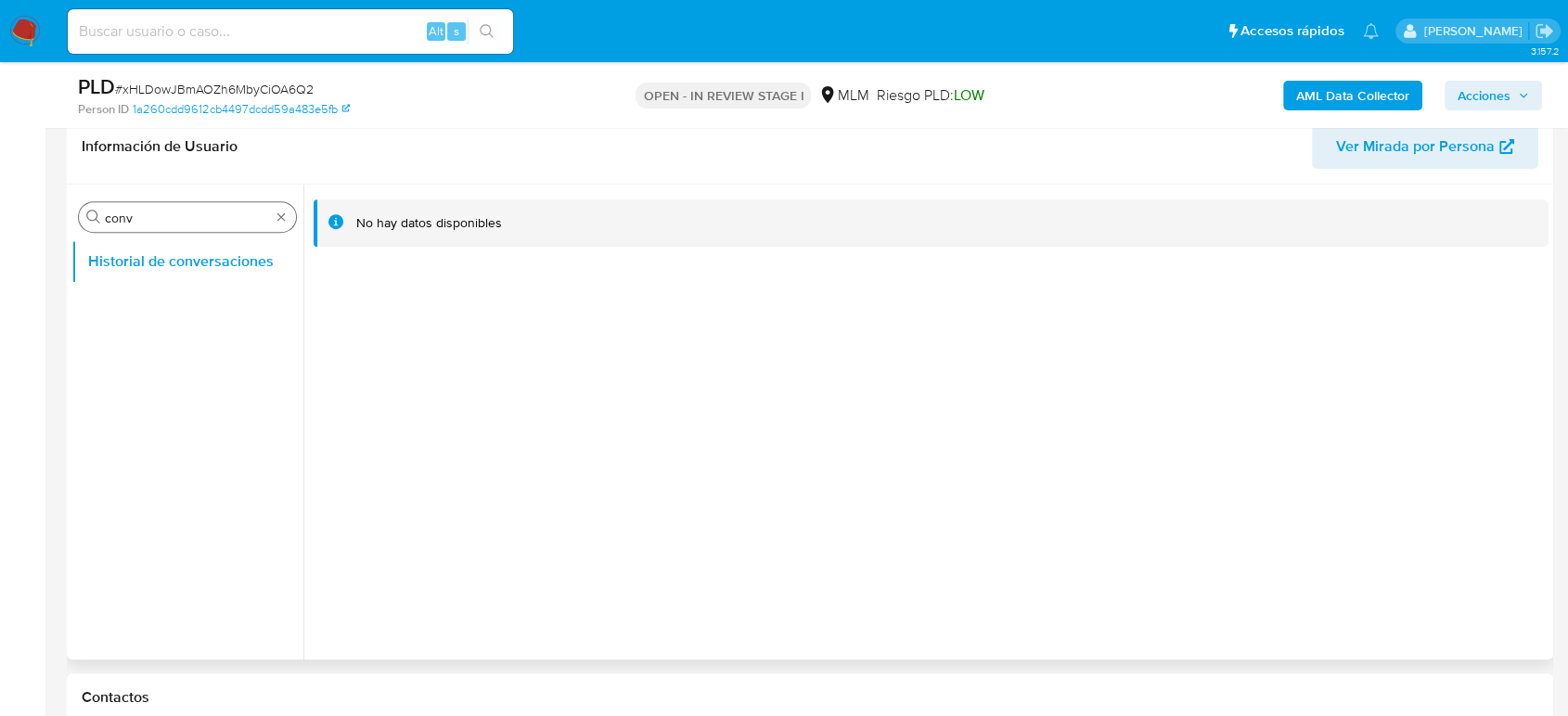
click at [281, 226] on div "Buscar conv" at bounding box center [187, 217] width 217 height 30
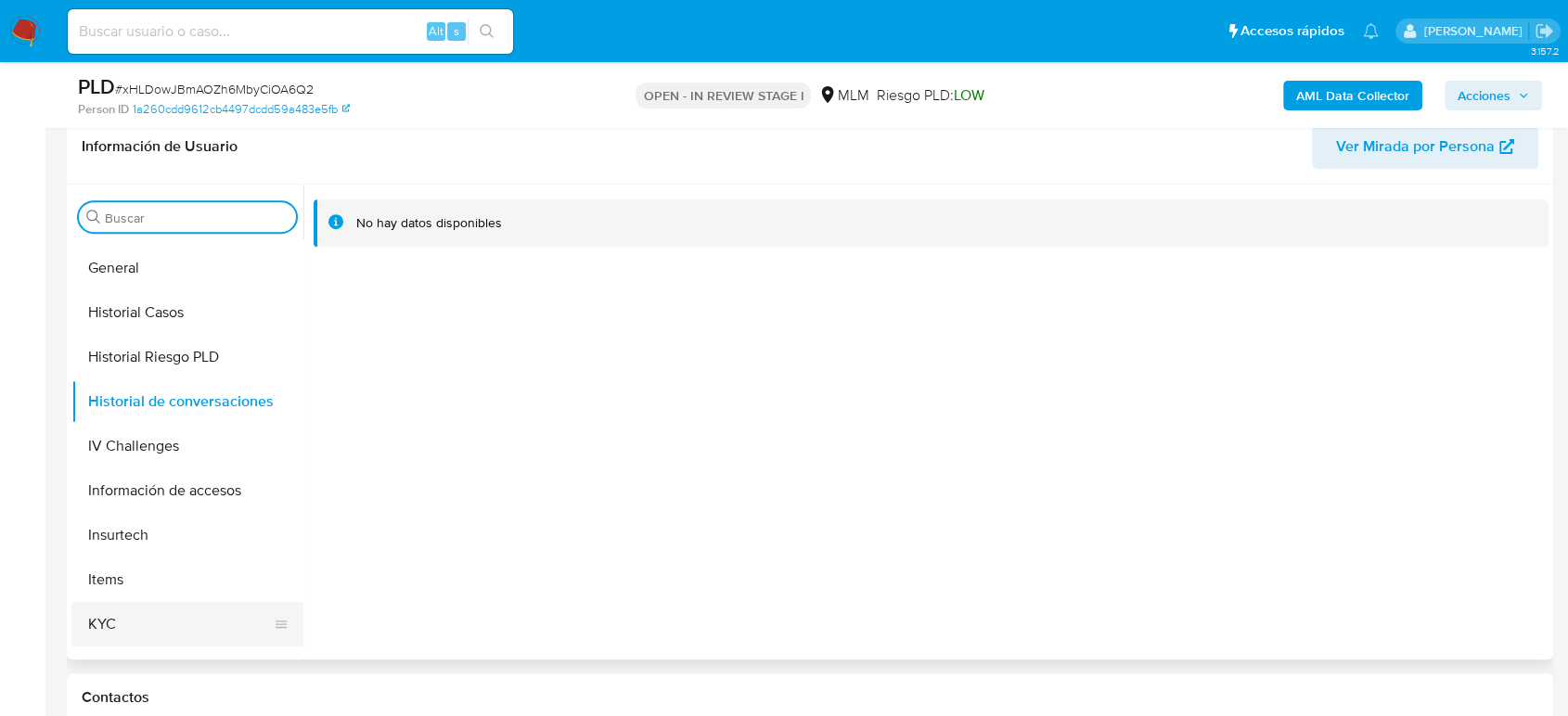
scroll to position [618, 0]
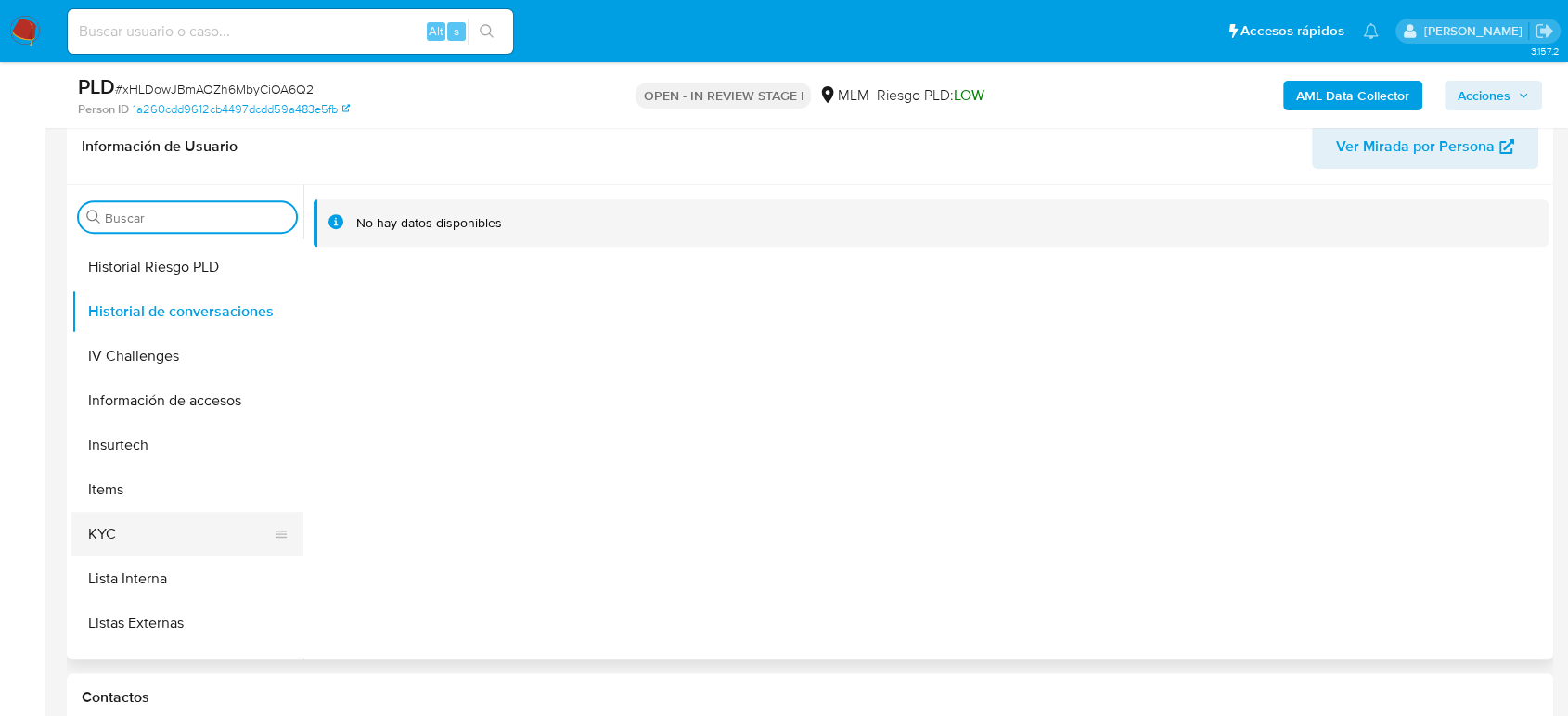
click at [127, 536] on button "KYC" at bounding box center [179, 534] width 217 height 44
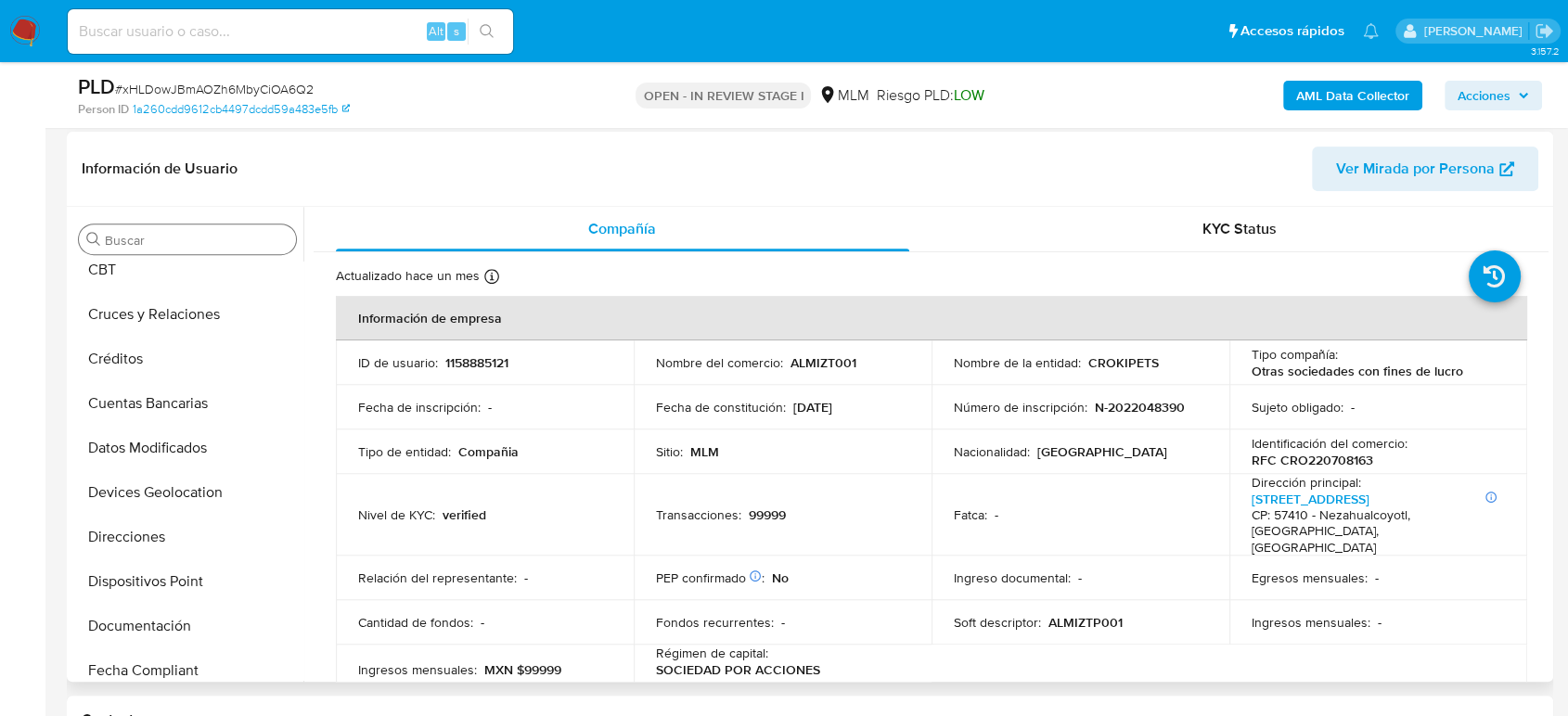
scroll to position [0, 0]
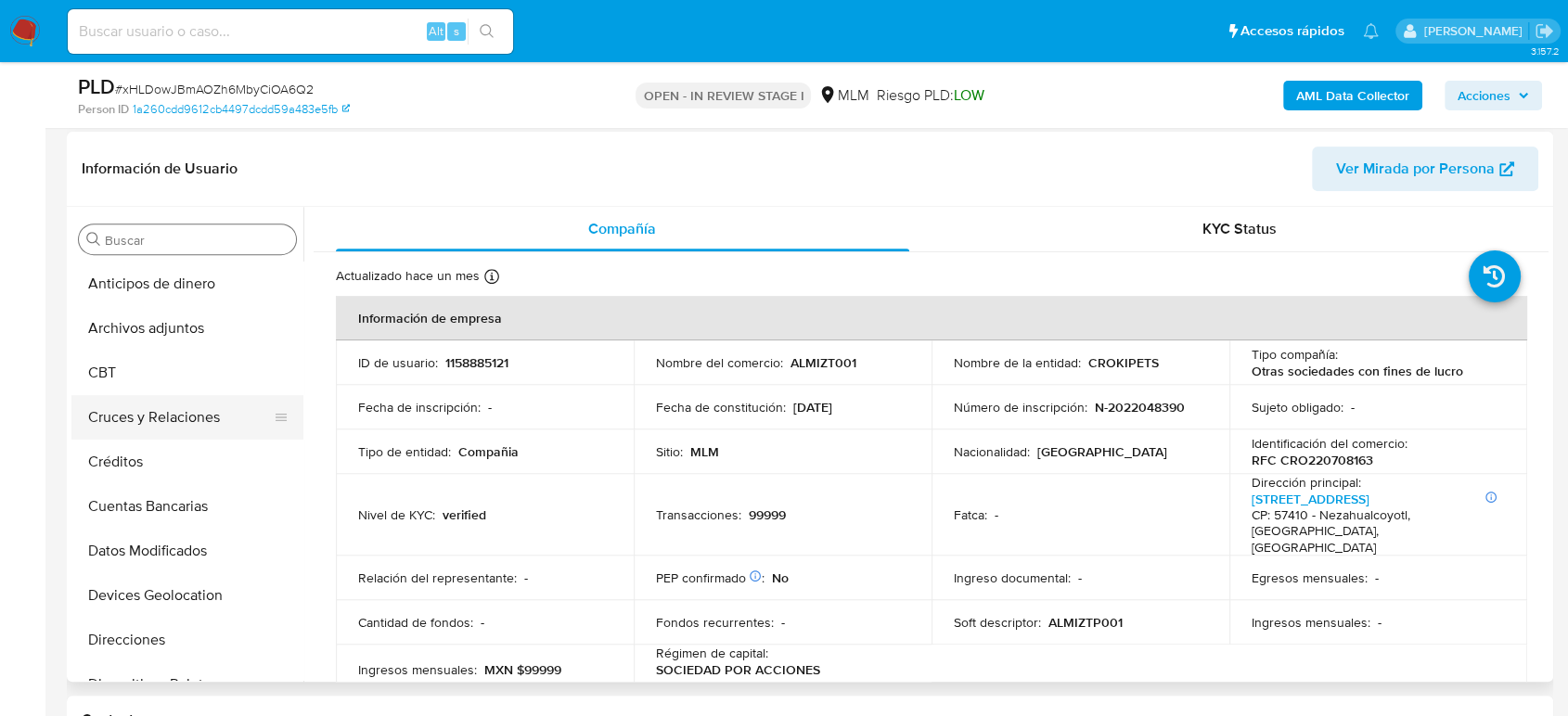
click at [181, 413] on button "Cruces y Relaciones" at bounding box center [179, 417] width 217 height 44
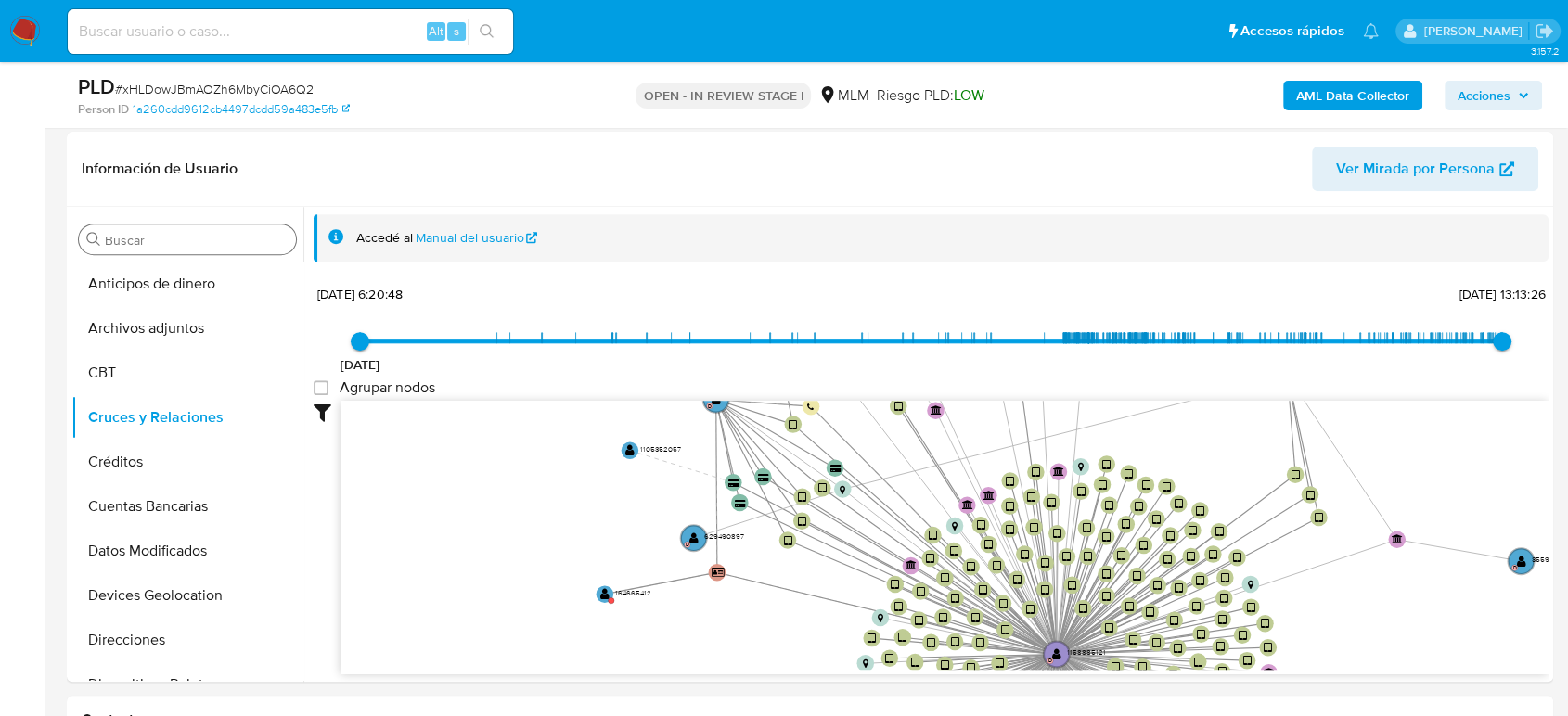
drag, startPoint x: 1502, startPoint y: 574, endPoint x: 1381, endPoint y: 764, distance: 225.3
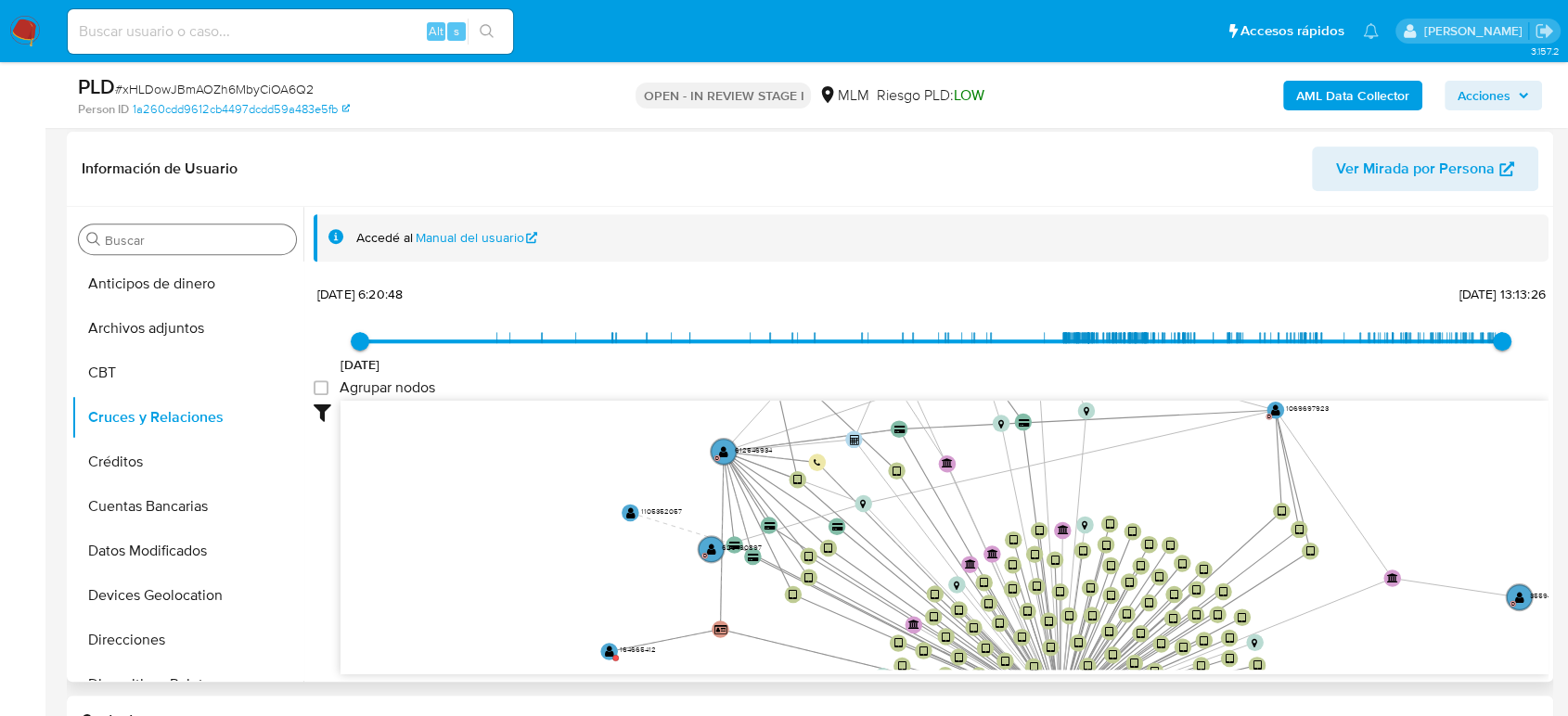
drag, startPoint x: 1329, startPoint y: 576, endPoint x: 1157, endPoint y: 603, distance: 174.1
click at [1339, 636] on icon "device-66f0ebfa04d68d0d45534400  user-612546934  612546934 D user-1158885121 …" at bounding box center [944, 535] width 1208 height 269
click at [731, 446] on circle at bounding box center [722, 451] width 30 height 30
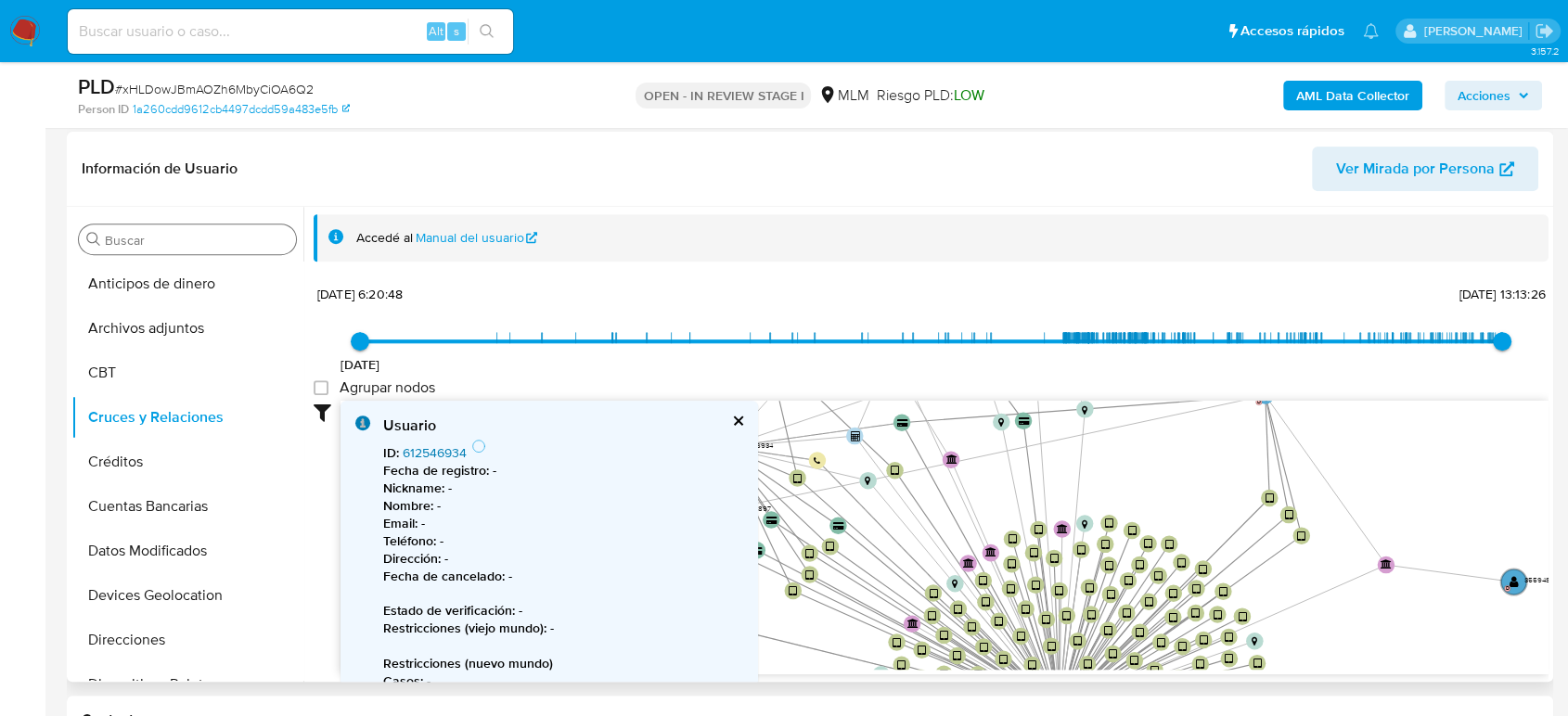
click at [446, 451] on link "612546934" at bounding box center [435, 452] width 64 height 18
click at [1122, 468] on icon "device-66f0ebfa04d68d0d45534400  user-612546934  612546934 D user-1158885121 …" at bounding box center [944, 535] width 1208 height 269
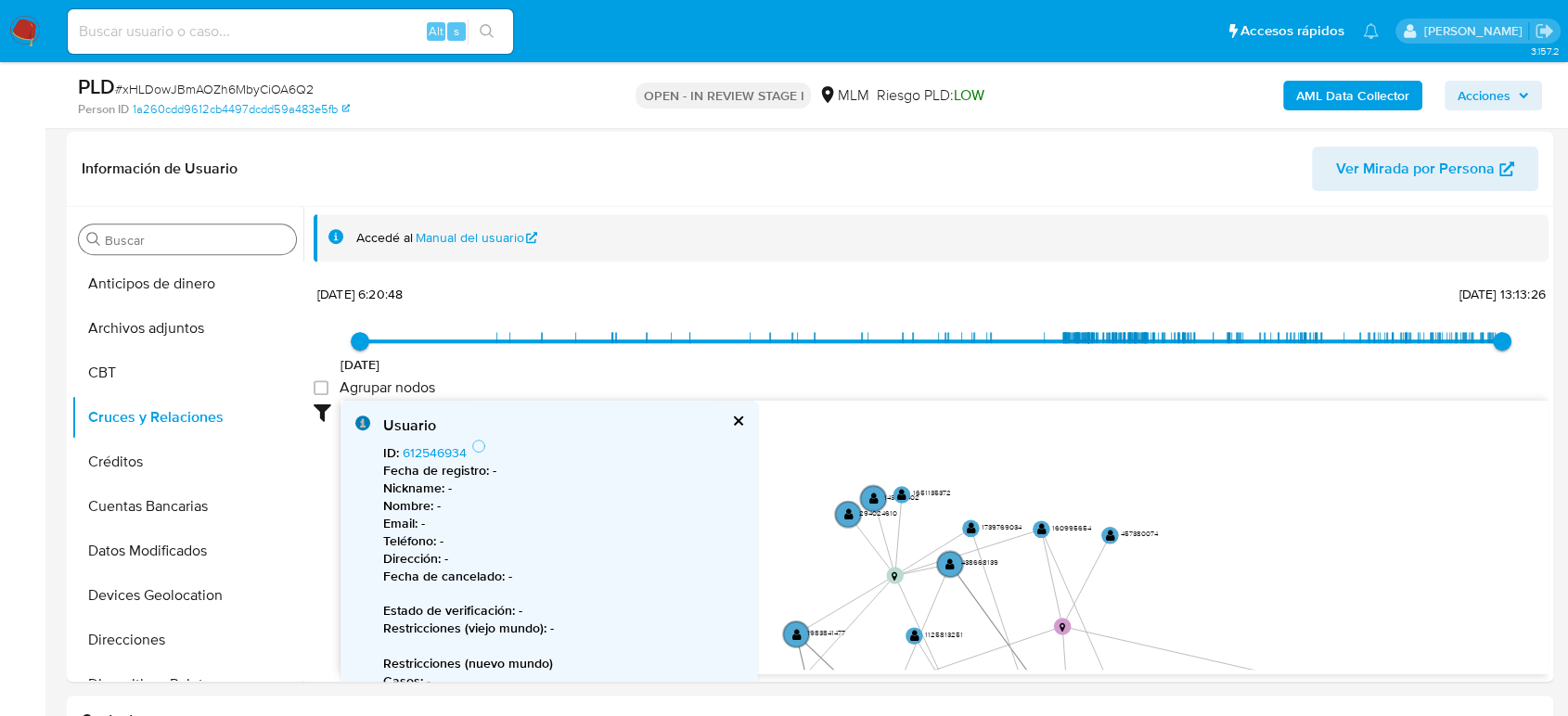
drag, startPoint x: 1148, startPoint y: 450, endPoint x: 1176, endPoint y: 736, distance: 287.4
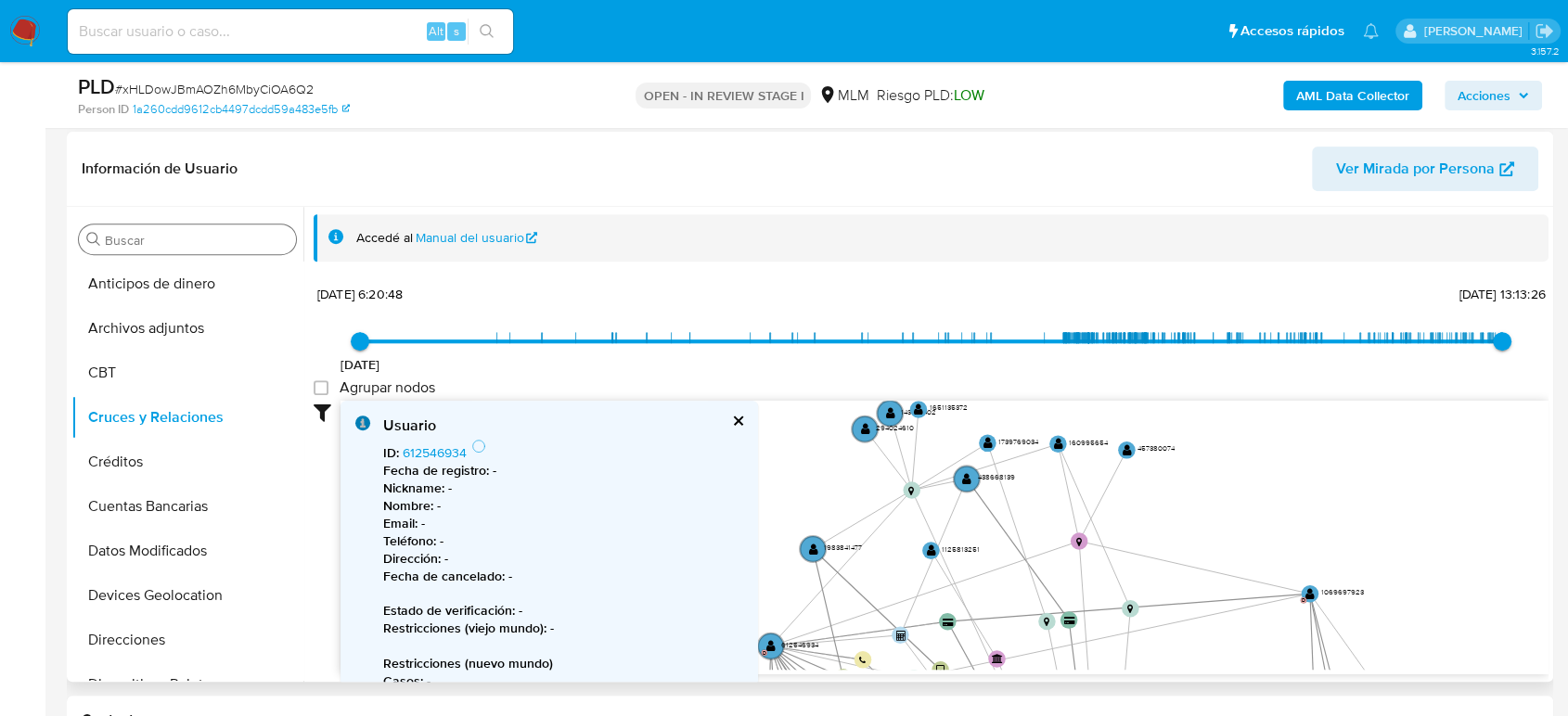
drag, startPoint x: 1173, startPoint y: 581, endPoint x: 1190, endPoint y: 496, distance: 86.7
click at [1190, 496] on icon "device-66f0ebfa04d68d0d45534400  user-612546934  612546934 D user-1158885121 …" at bounding box center [944, 535] width 1208 height 269
click at [1062, 443] on text "" at bounding box center [1059, 443] width 10 height 13
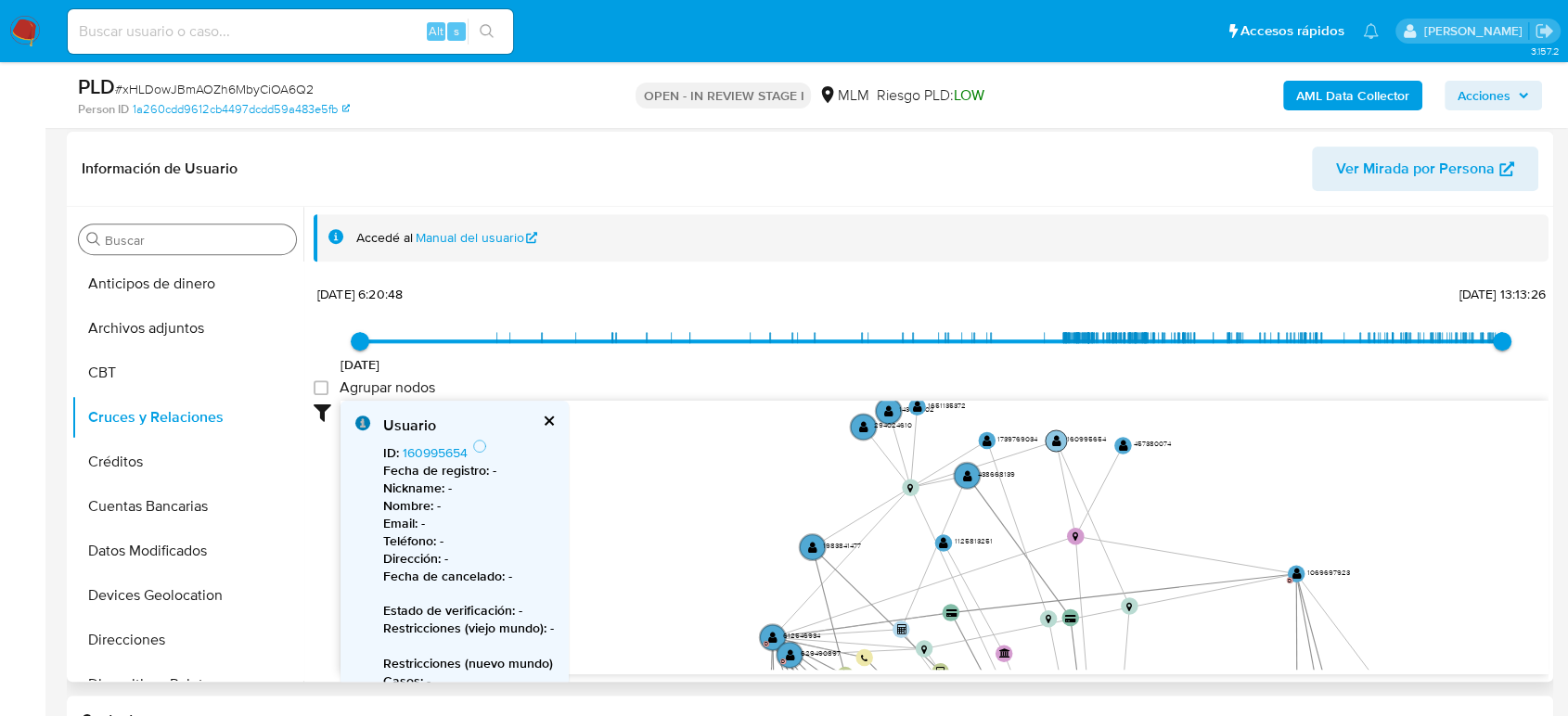
click at [1062, 443] on circle at bounding box center [1057, 441] width 21 height 21
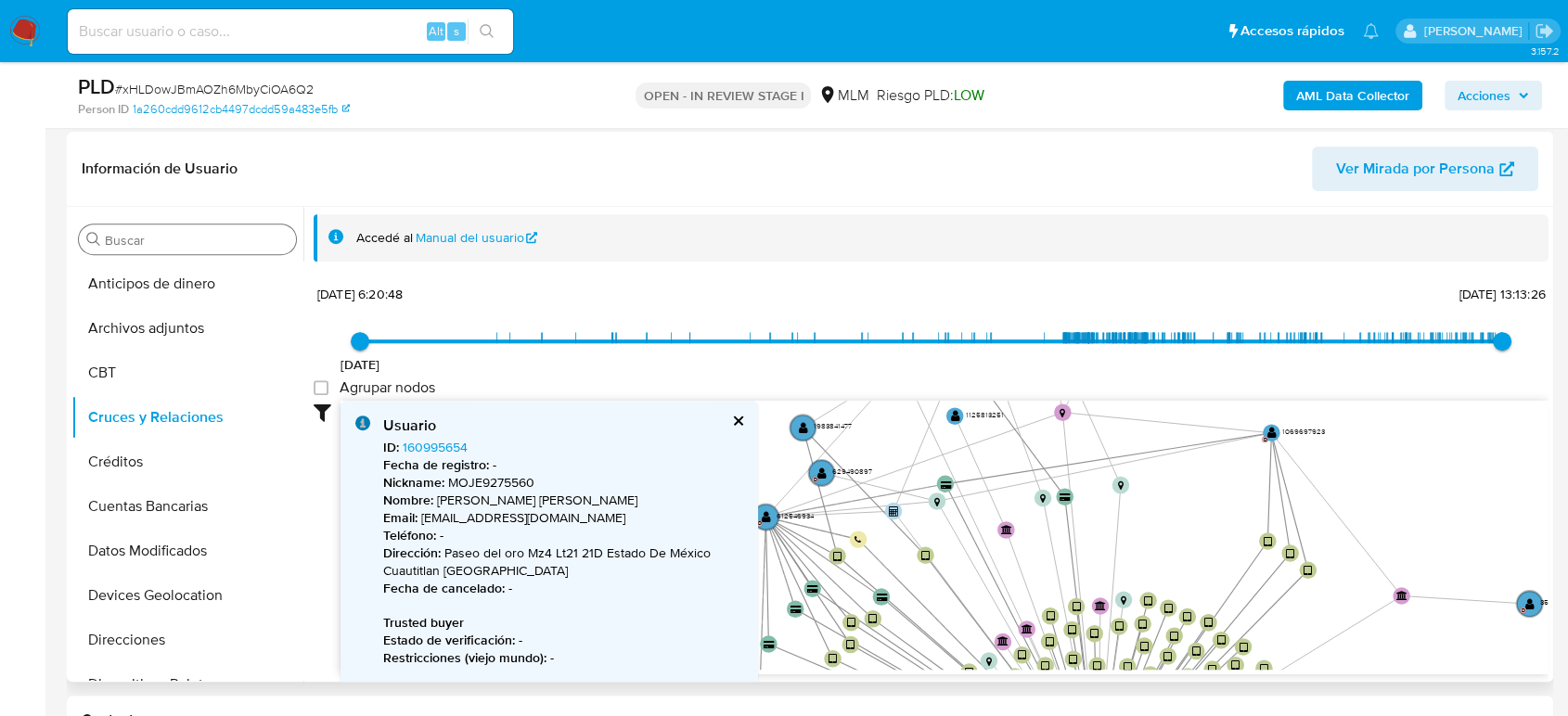
drag, startPoint x: 1257, startPoint y: 536, endPoint x: 1256, endPoint y: 407, distance: 129.0
click at [1256, 407] on icon "device-66f0ebfa04d68d0d45534400  user-612546934  612546934 D user-1158885121 …" at bounding box center [944, 535] width 1208 height 269
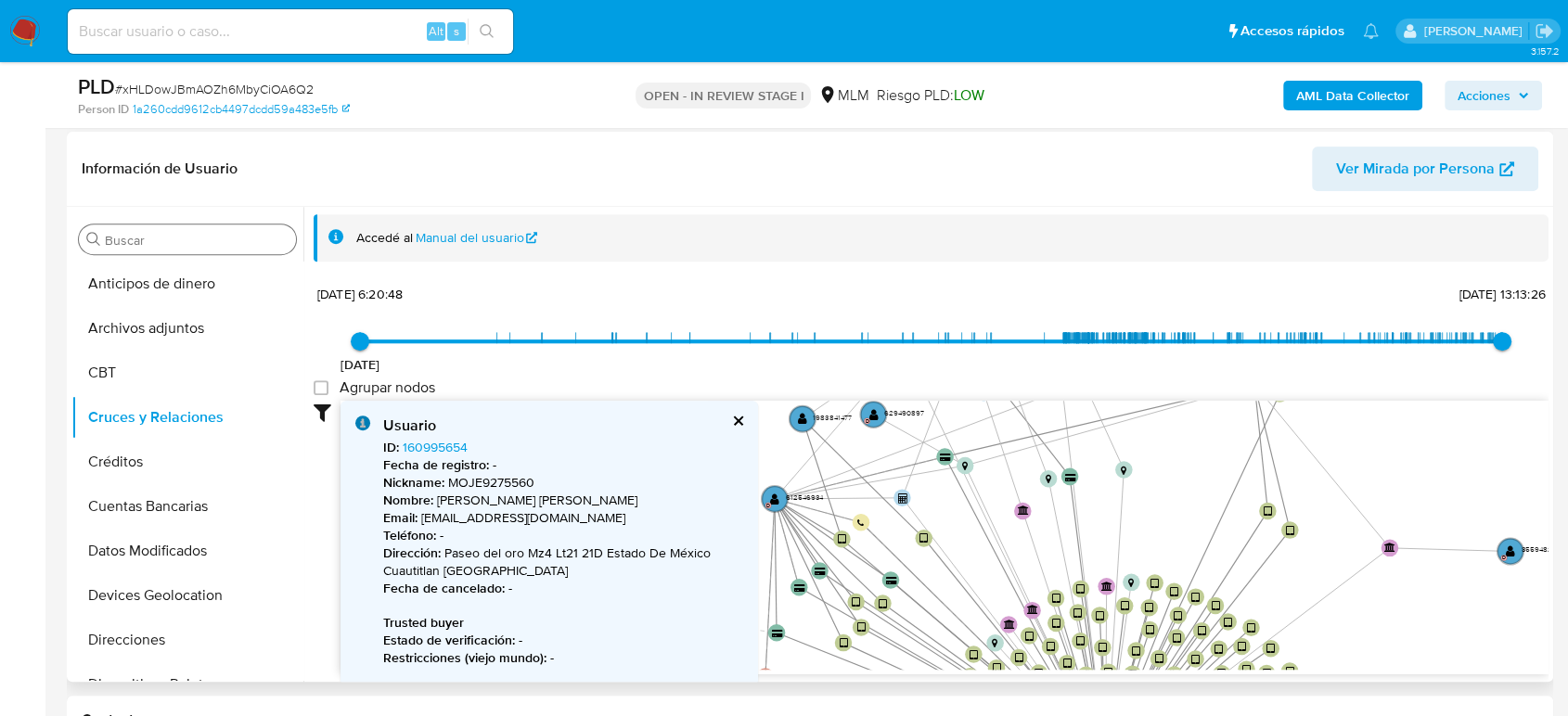
drag, startPoint x: 1278, startPoint y: 525, endPoint x: 1288, endPoint y: 381, distance: 144.3
click at [1286, 381] on div "20/8/2021 20/8/2021, 6:20:48 30/8/2025, 13:13:26 Agrupar nodos Filtros Confianz…" at bounding box center [931, 478] width 1235 height 394
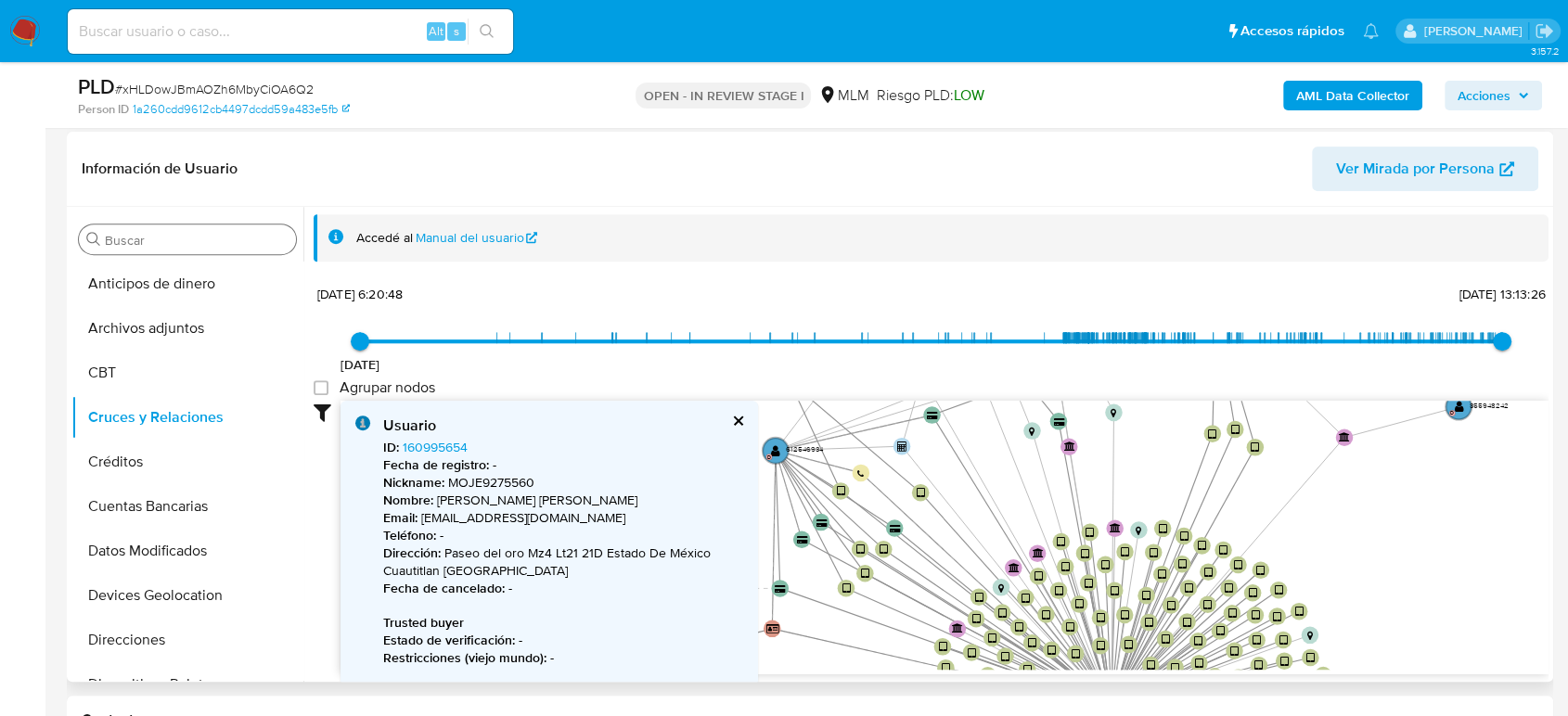
drag, startPoint x: 1352, startPoint y: 585, endPoint x: 1354, endPoint y: 555, distance: 30.1
click at [1354, 555] on icon "device-66f0ebfa04d68d0d45534400  user-612546934  612546934 D user-1158885121 …" at bounding box center [944, 535] width 1208 height 269
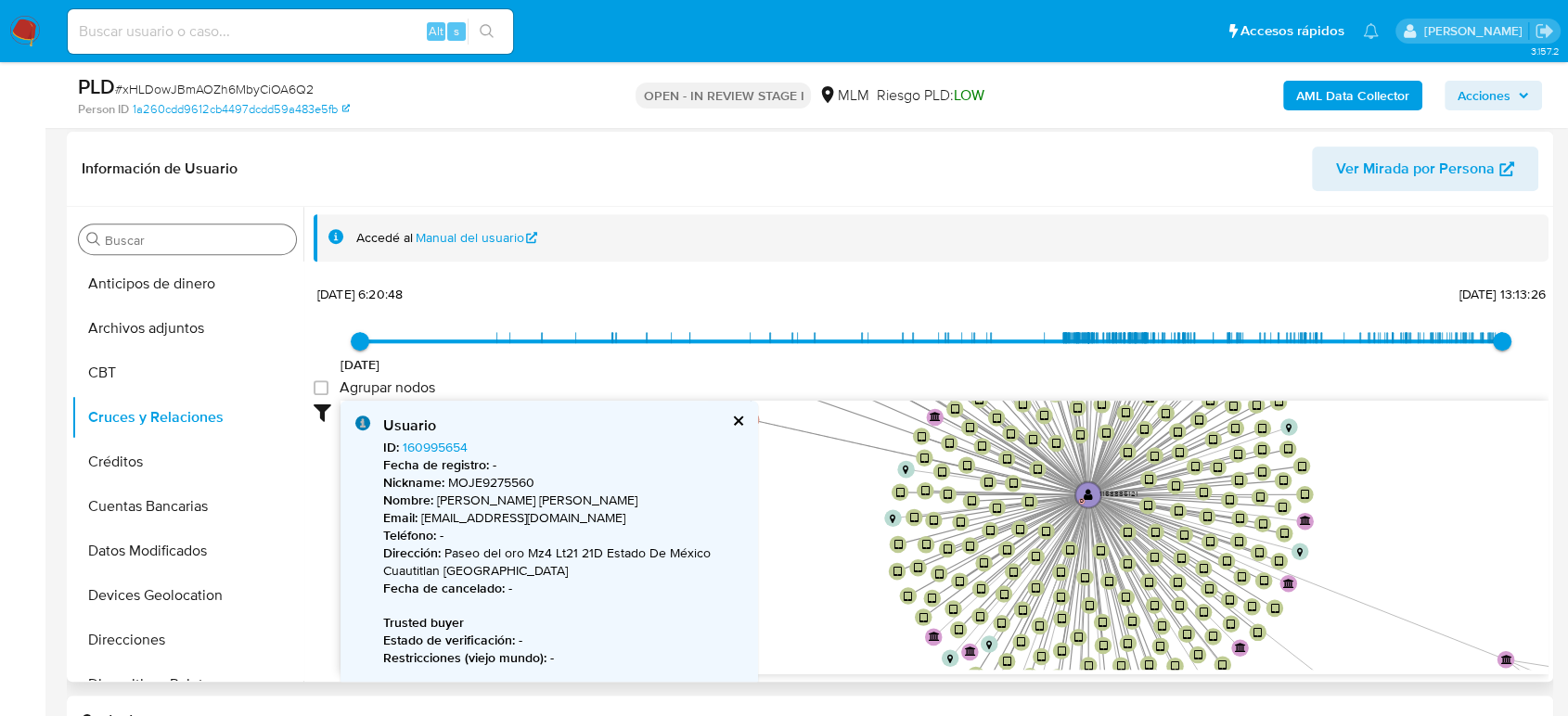
drag, startPoint x: 1354, startPoint y: 555, endPoint x: 1330, endPoint y: 332, distance: 224.3
click at [1333, 342] on div "20/8/2021 20/8/2021, 6:20:48 30/8/2025, 13:13:26 Agrupar nodos Filtros Confianz…" at bounding box center [931, 478] width 1235 height 394
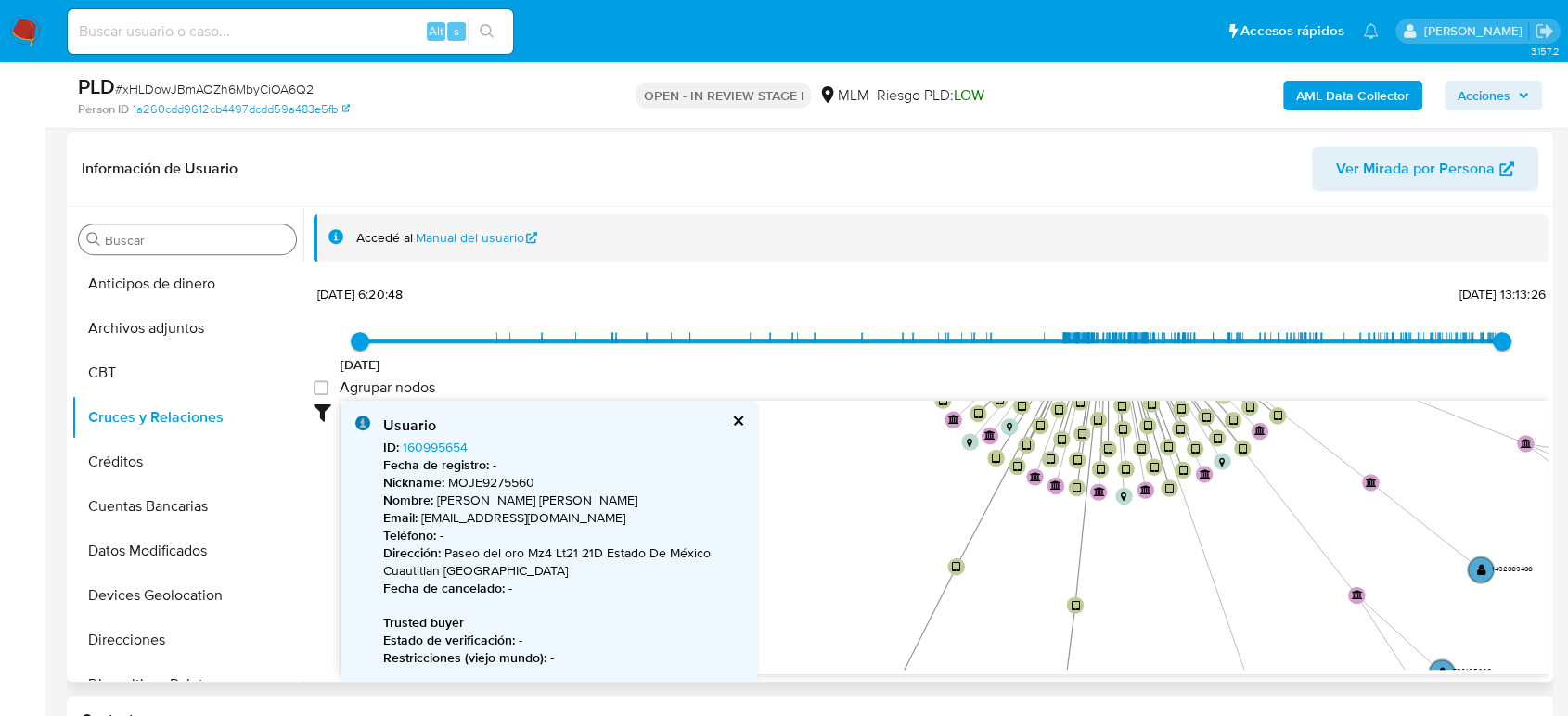
drag, startPoint x: 1366, startPoint y: 577, endPoint x: 1391, endPoint y: 323, distance: 255.2
click at [1391, 324] on div "20/8/2021 20/8/2021, 6:20:48 30/8/2025, 13:13:26 Agrupar nodos Filtros Confianz…" at bounding box center [931, 478] width 1235 height 394
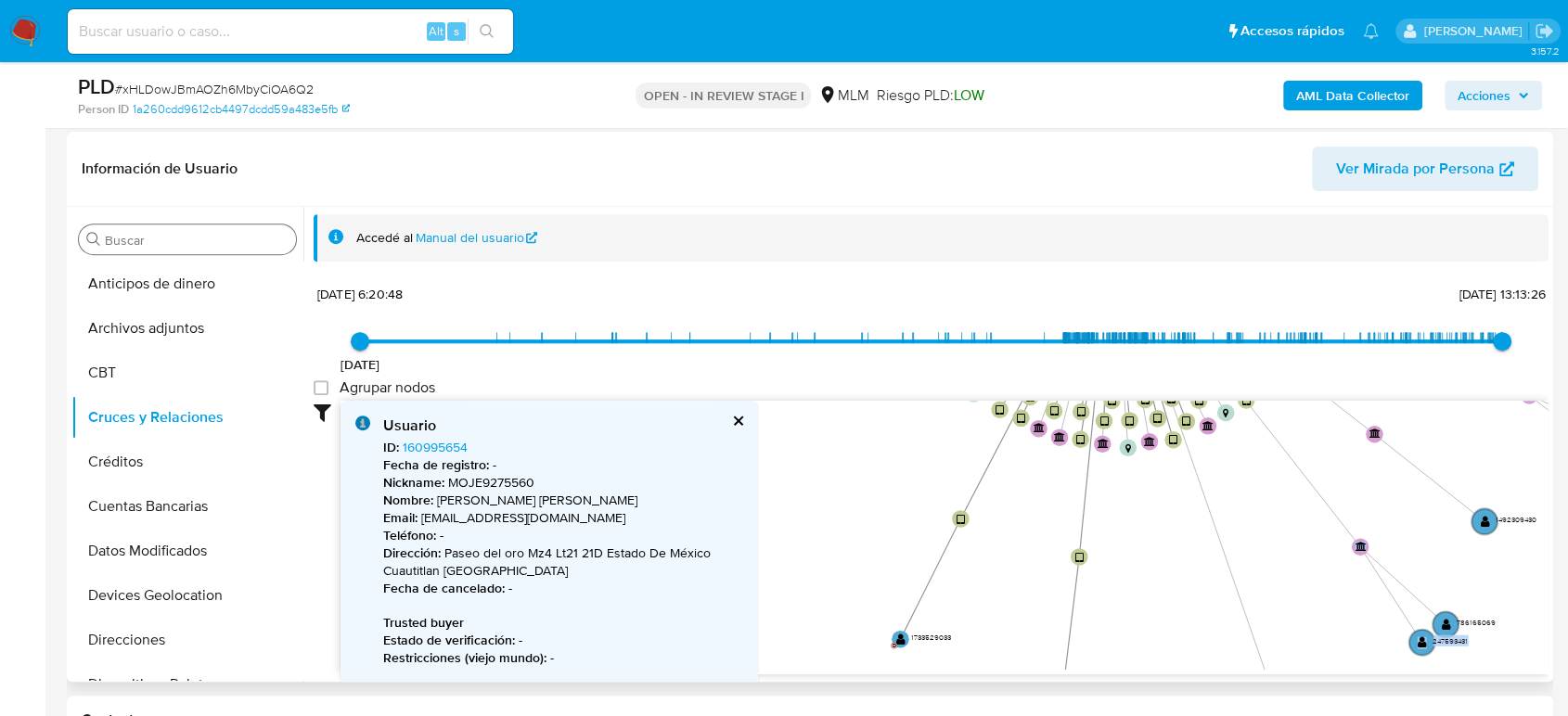
drag, startPoint x: 1265, startPoint y: 657, endPoint x: 1287, endPoint y: 534, distance: 125.0
click at [1287, 534] on div "Accedé al Manual del usuario 20/8/2021 20/8/2021, 6:20:48 30/8/2025, 13:13:26 A…" at bounding box center [927, 444] width 1246 height 475
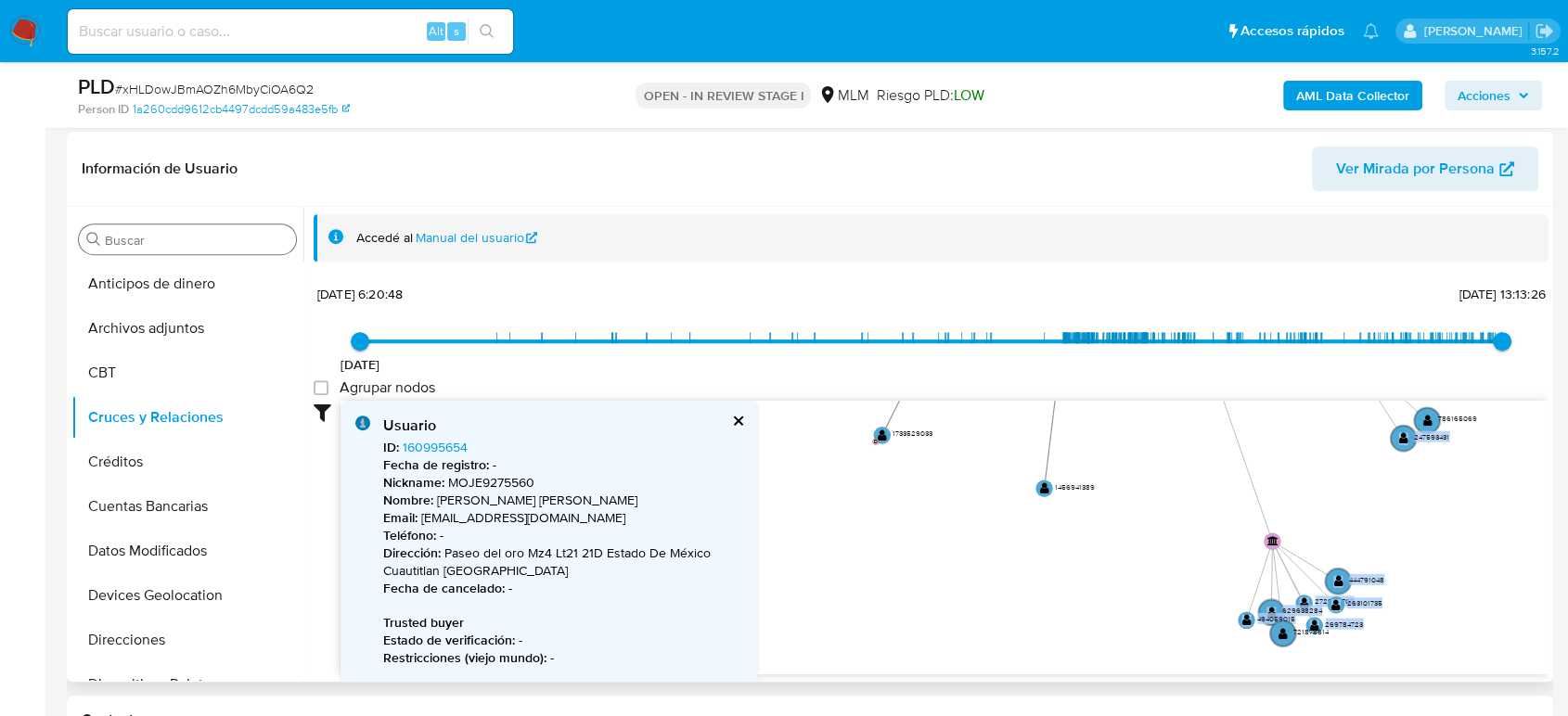
drag, startPoint x: 1289, startPoint y: 557, endPoint x: 1270, endPoint y: 354, distance: 203.9
click at [1270, 354] on div "20/8/2021 20/8/2021, 6:20:48 30/8/2025, 13:13:26 Agrupar nodos Filtros Confianz…" at bounding box center [931, 478] width 1235 height 394
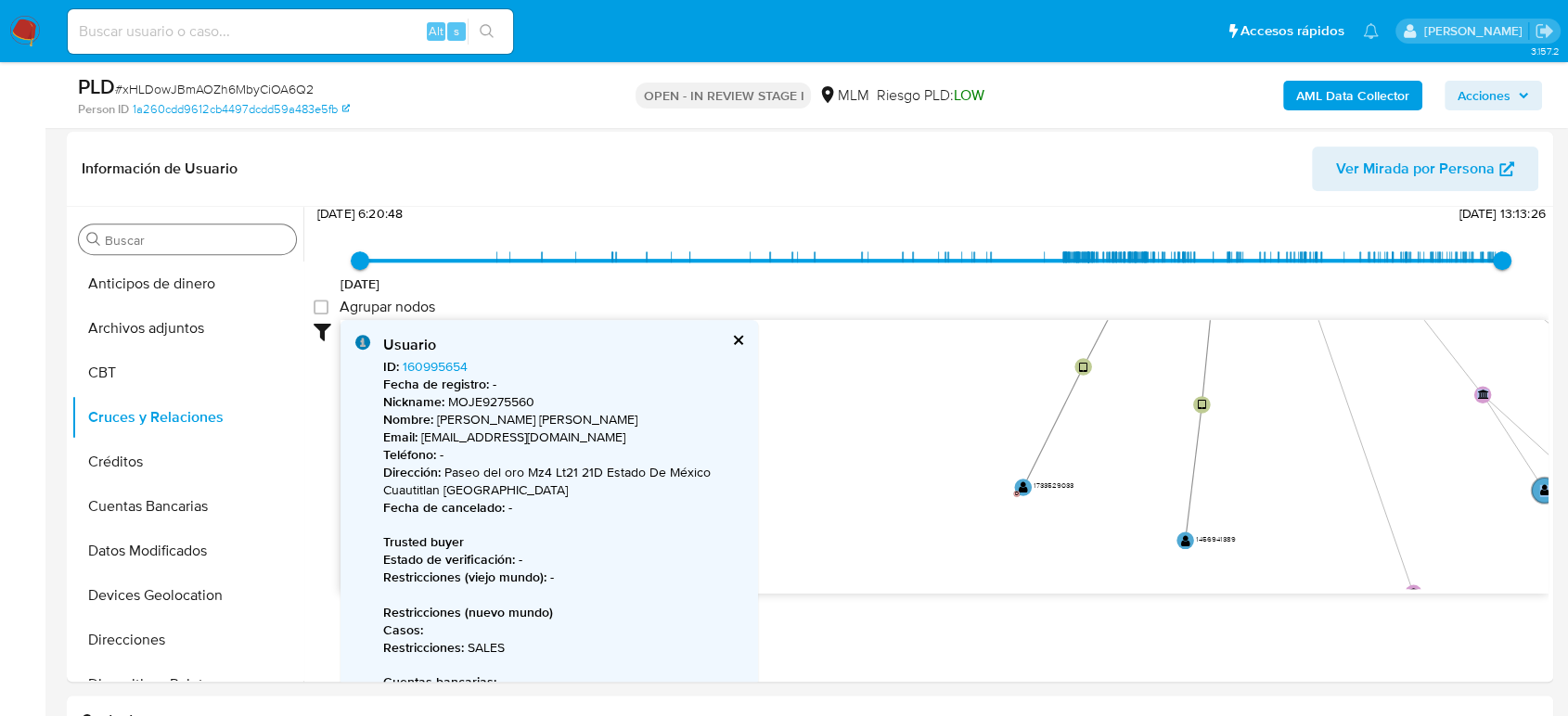
scroll to position [175, 0]
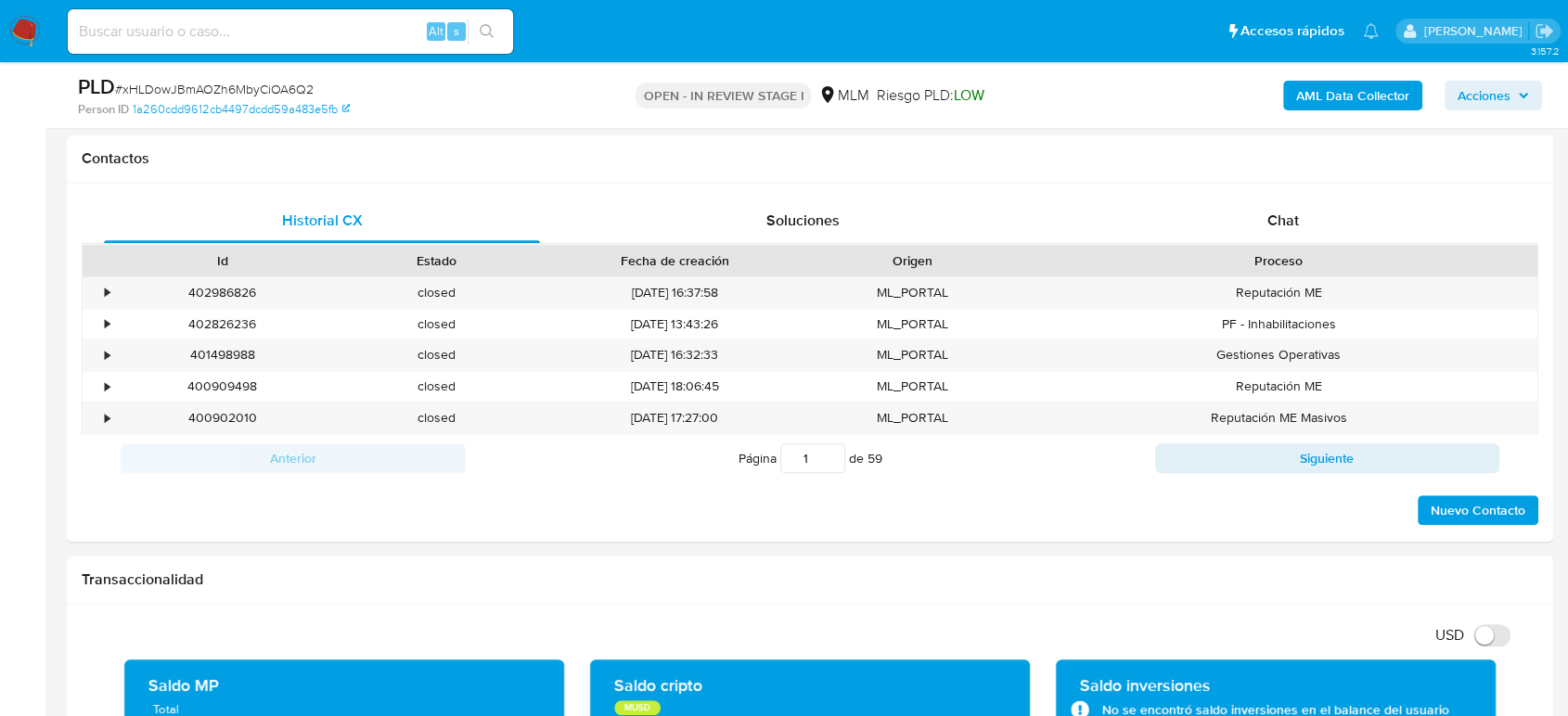
drag, startPoint x: 982, startPoint y: 634, endPoint x: 1233, endPoint y: 764, distance: 282.7
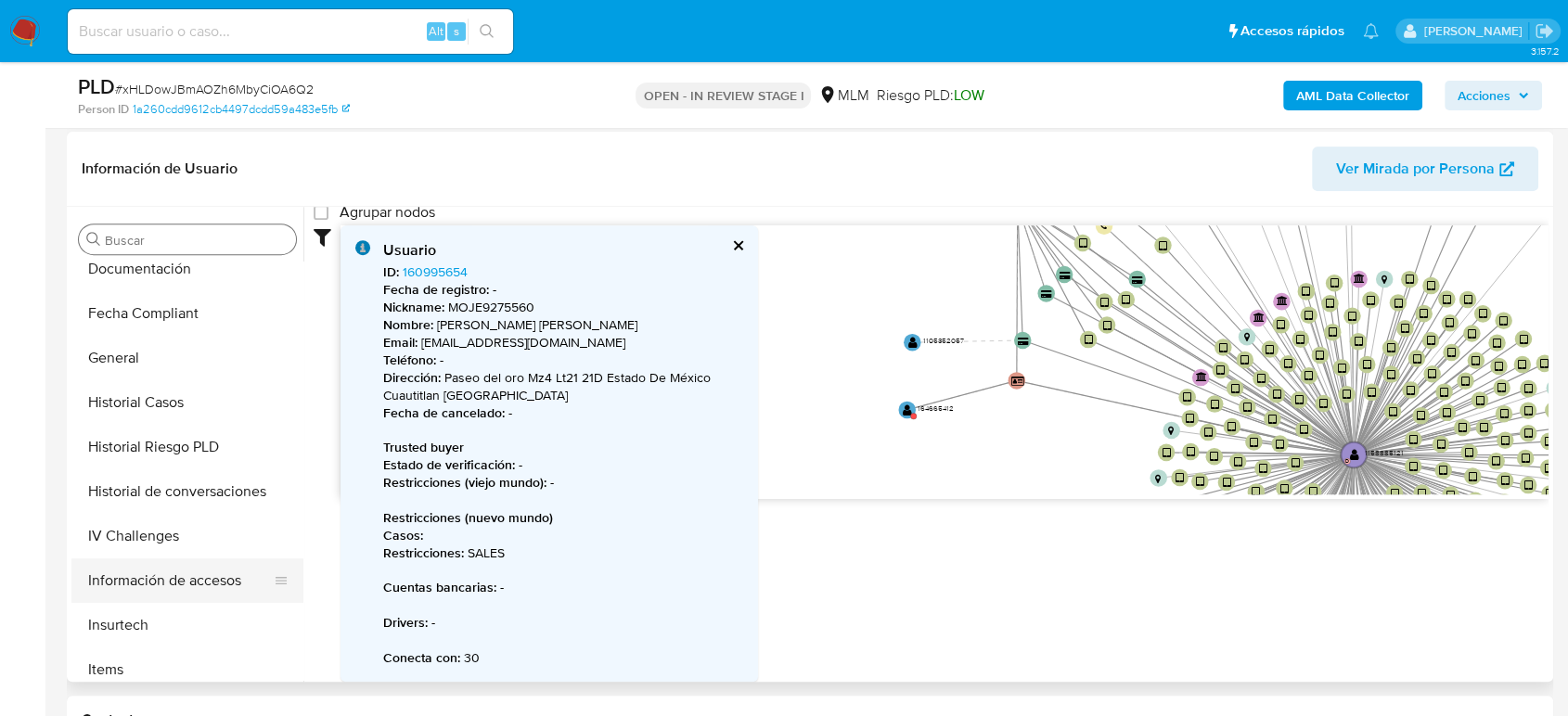
scroll to position [515, 0]
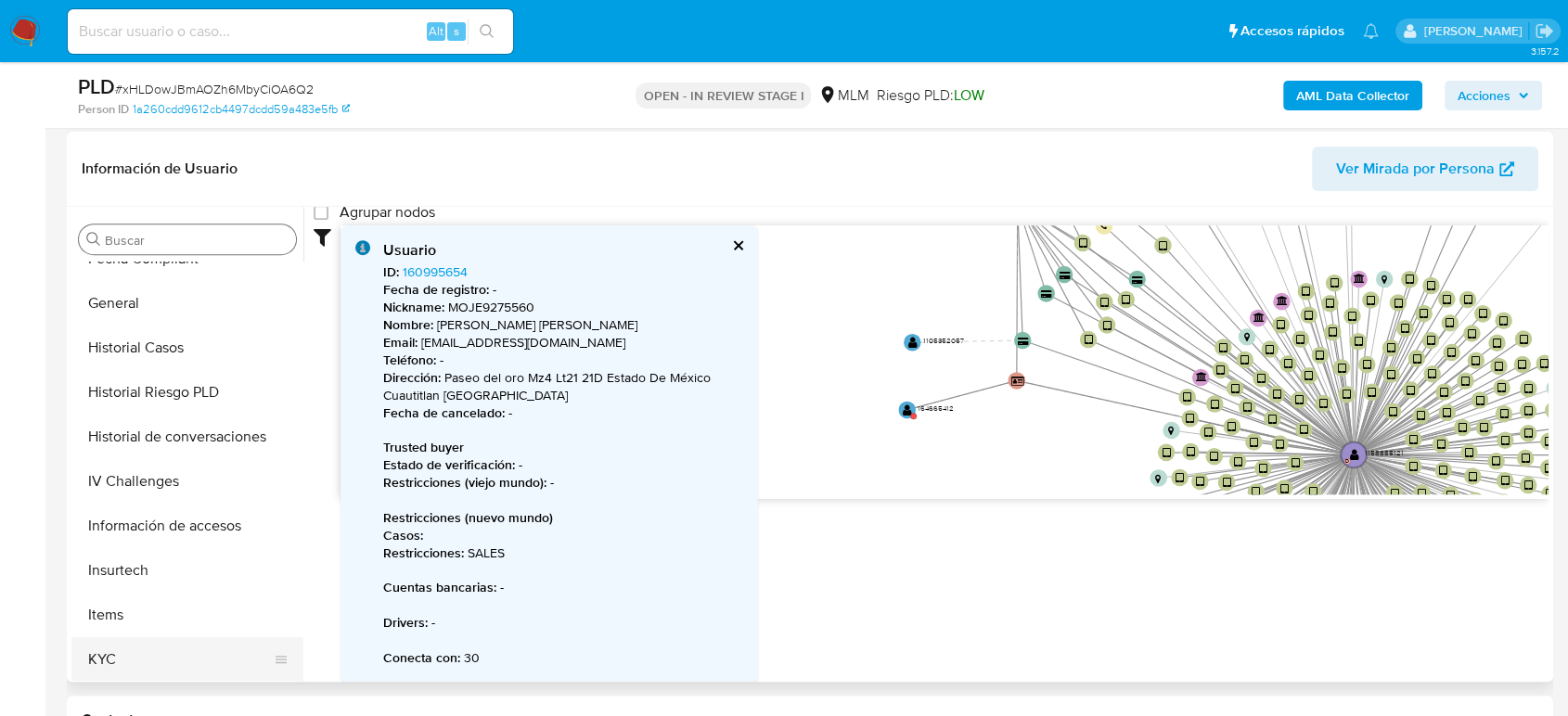
click at [115, 650] on button "KYC" at bounding box center [179, 659] width 217 height 44
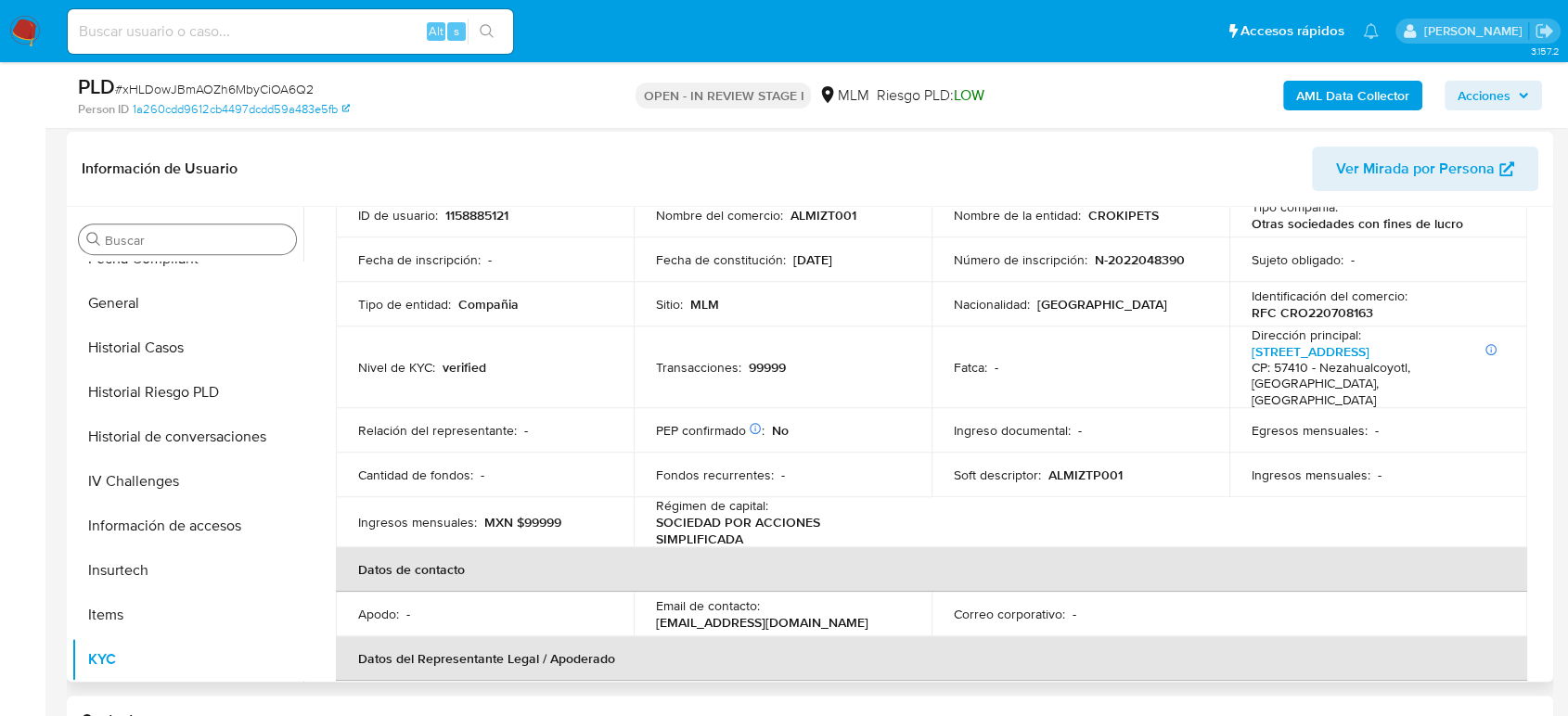
scroll to position [62, 0]
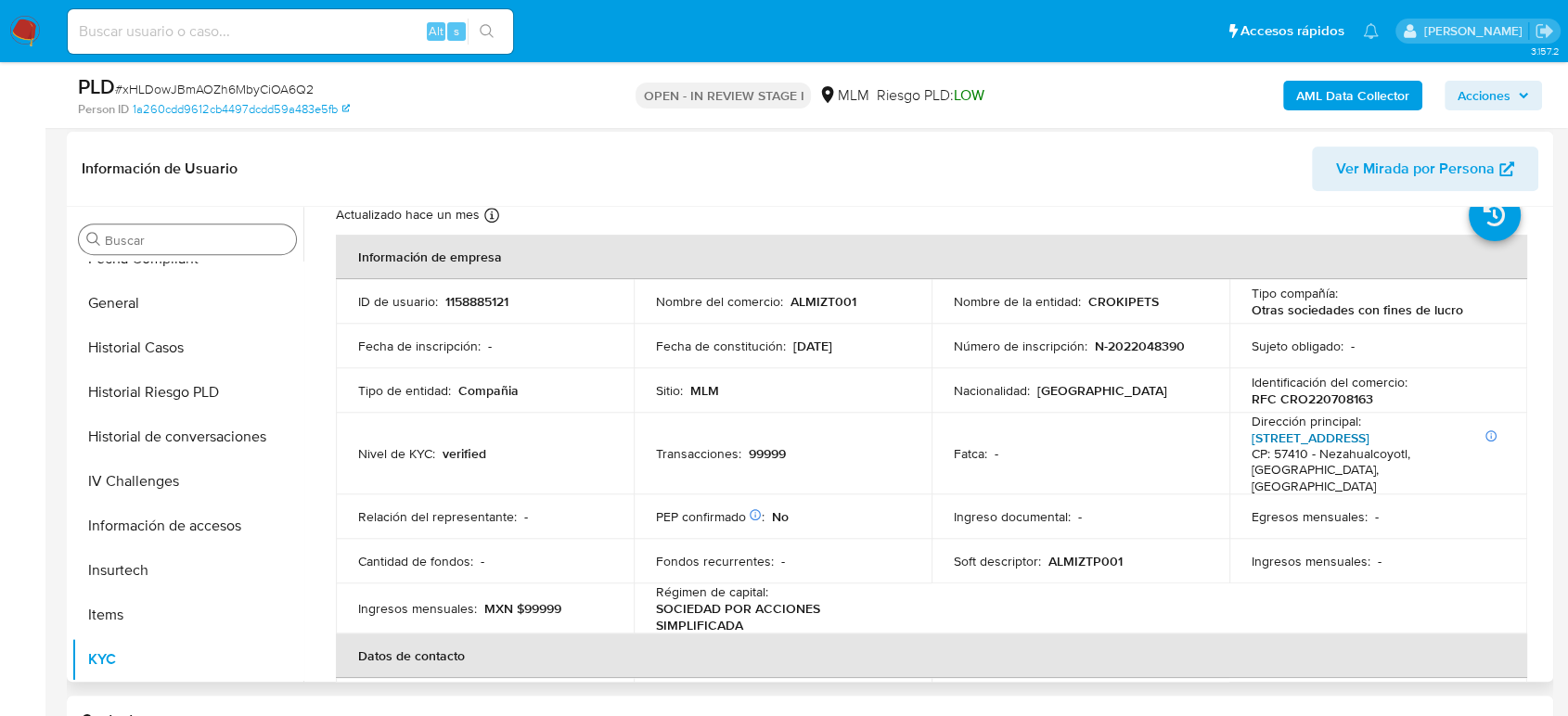
click at [1304, 436] on link "Calle 18 108, Maravillas" at bounding box center [1311, 438] width 118 height 18
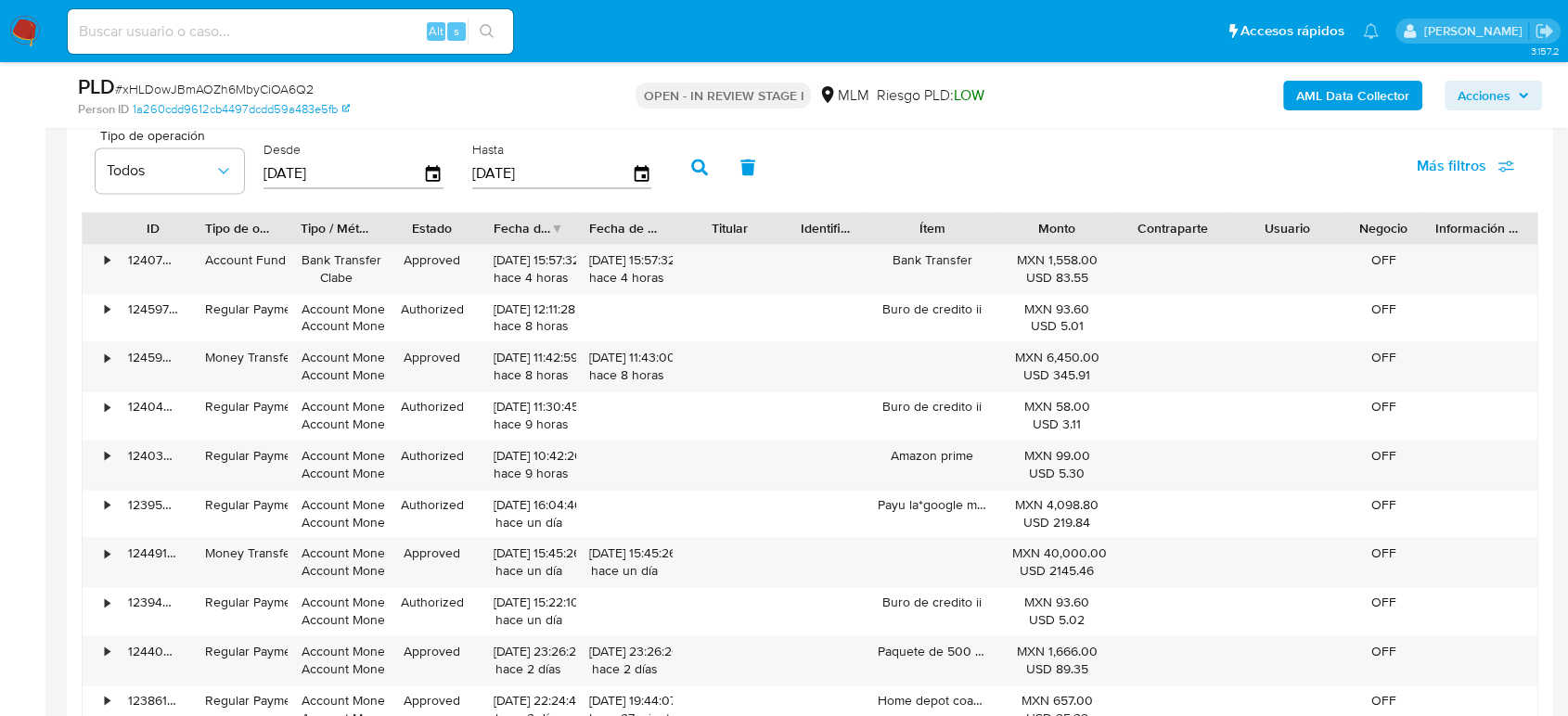
scroll to position [2473, 0]
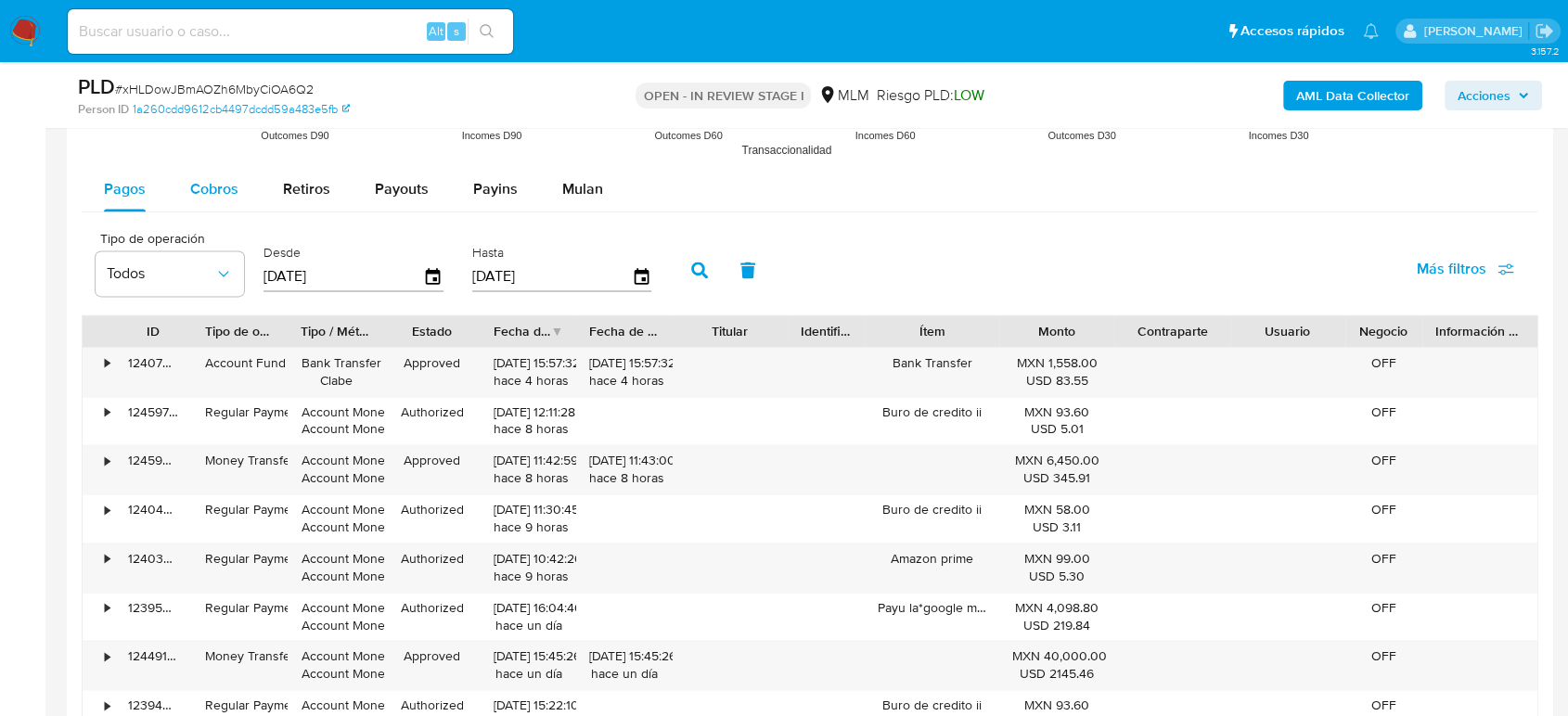
click at [203, 192] on span "Cobros" at bounding box center [214, 189] width 48 height 21
select select "10"
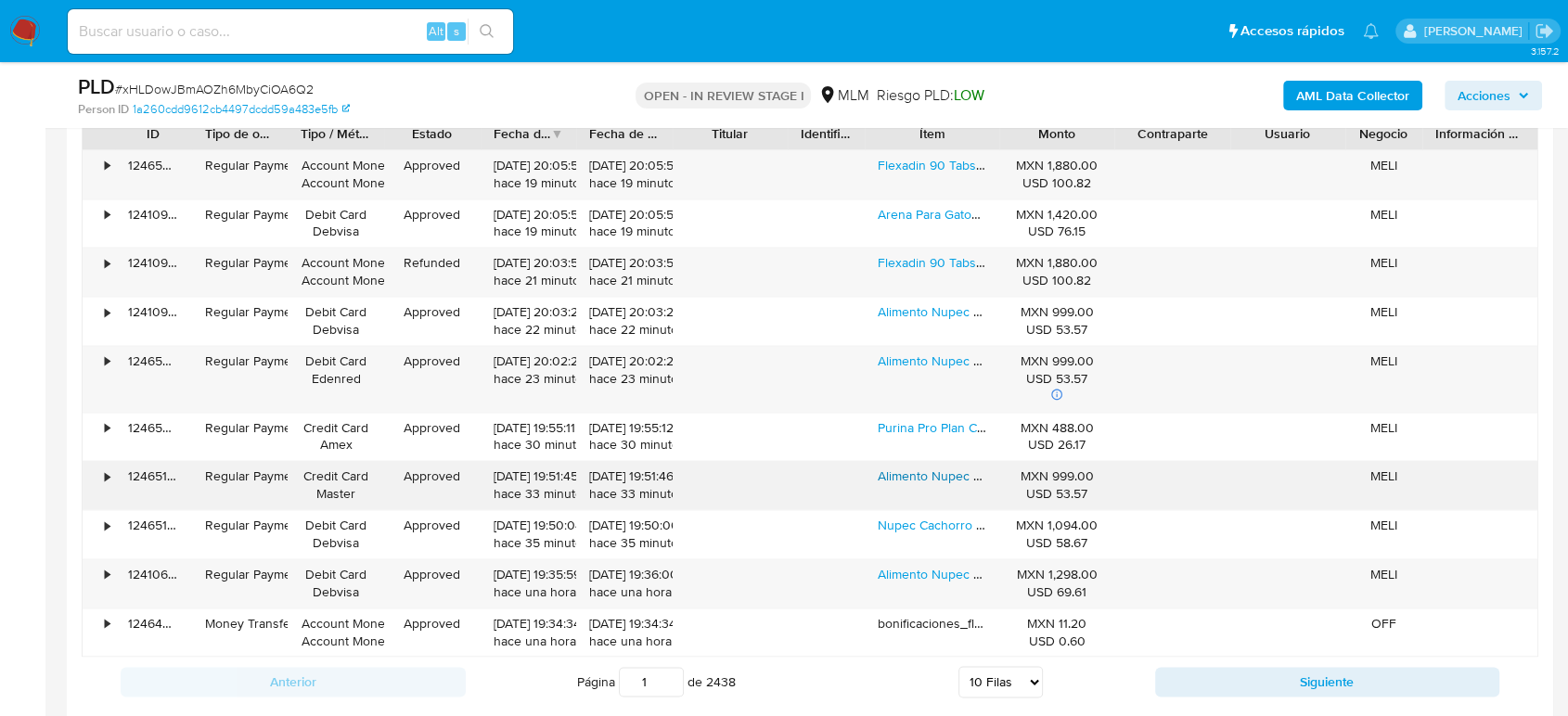
scroll to position [2678, 0]
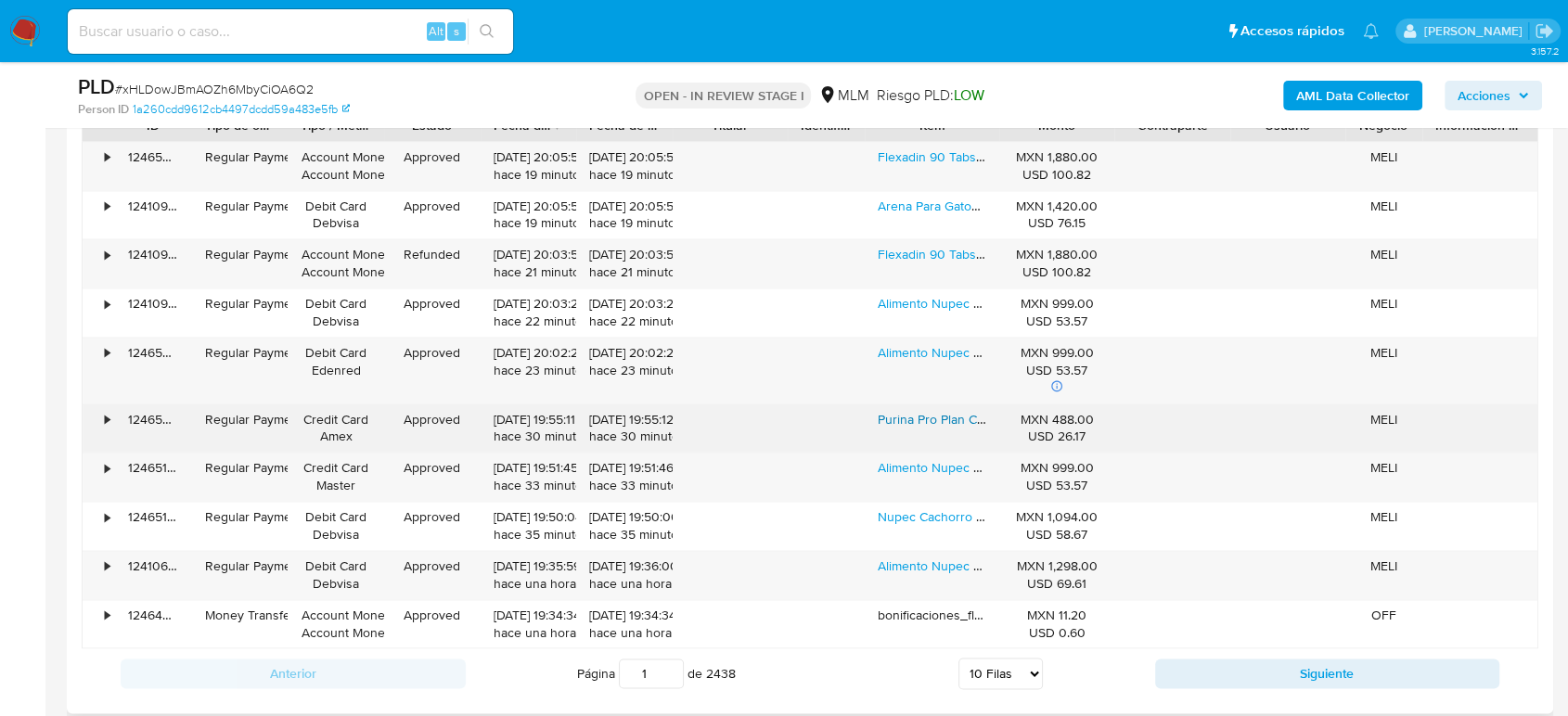
click at [899, 416] on link "Purina Pro Plan Calming Care Probiótico Perro Caja Con 30 Sobres" at bounding box center [1068, 418] width 383 height 18
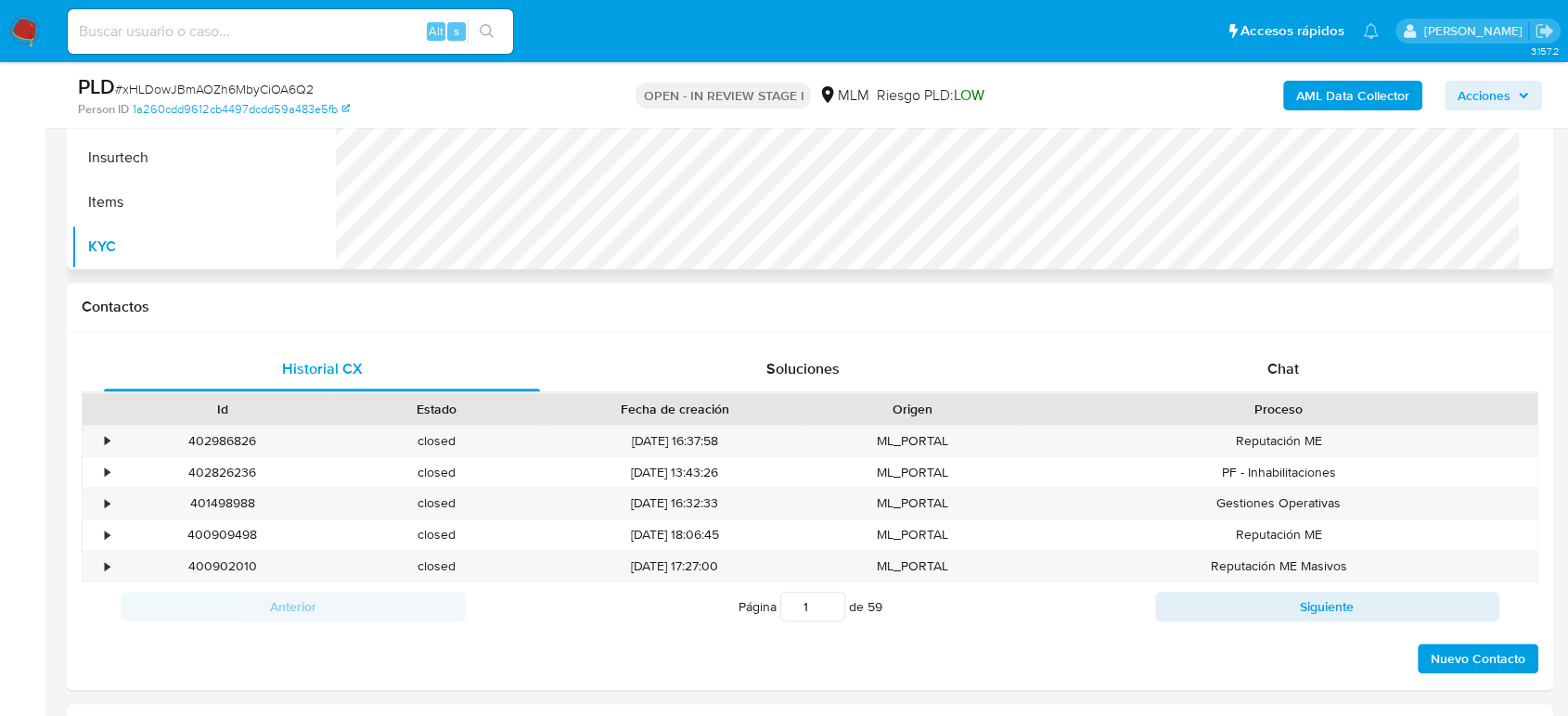
scroll to position [618, 0]
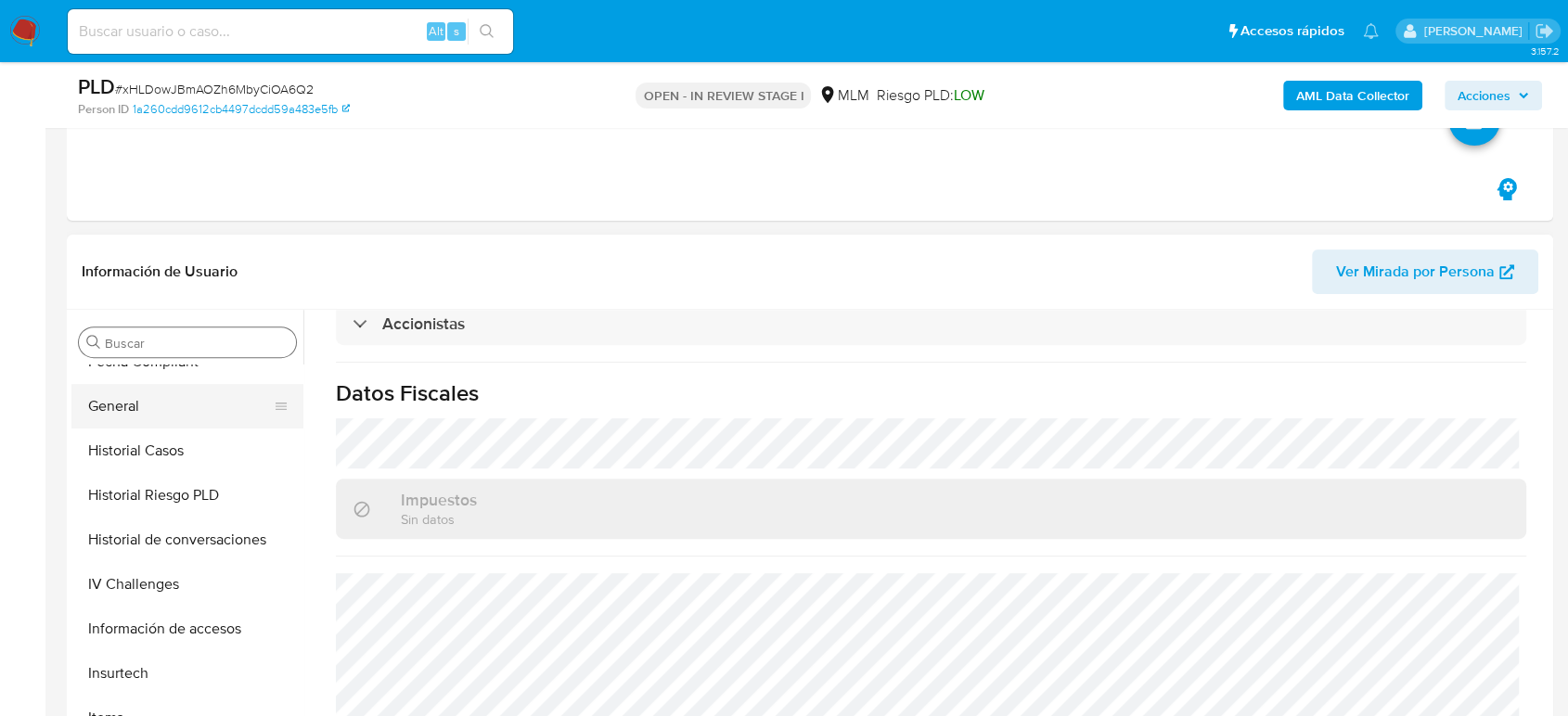
click at [117, 420] on button "General" at bounding box center [179, 406] width 217 height 44
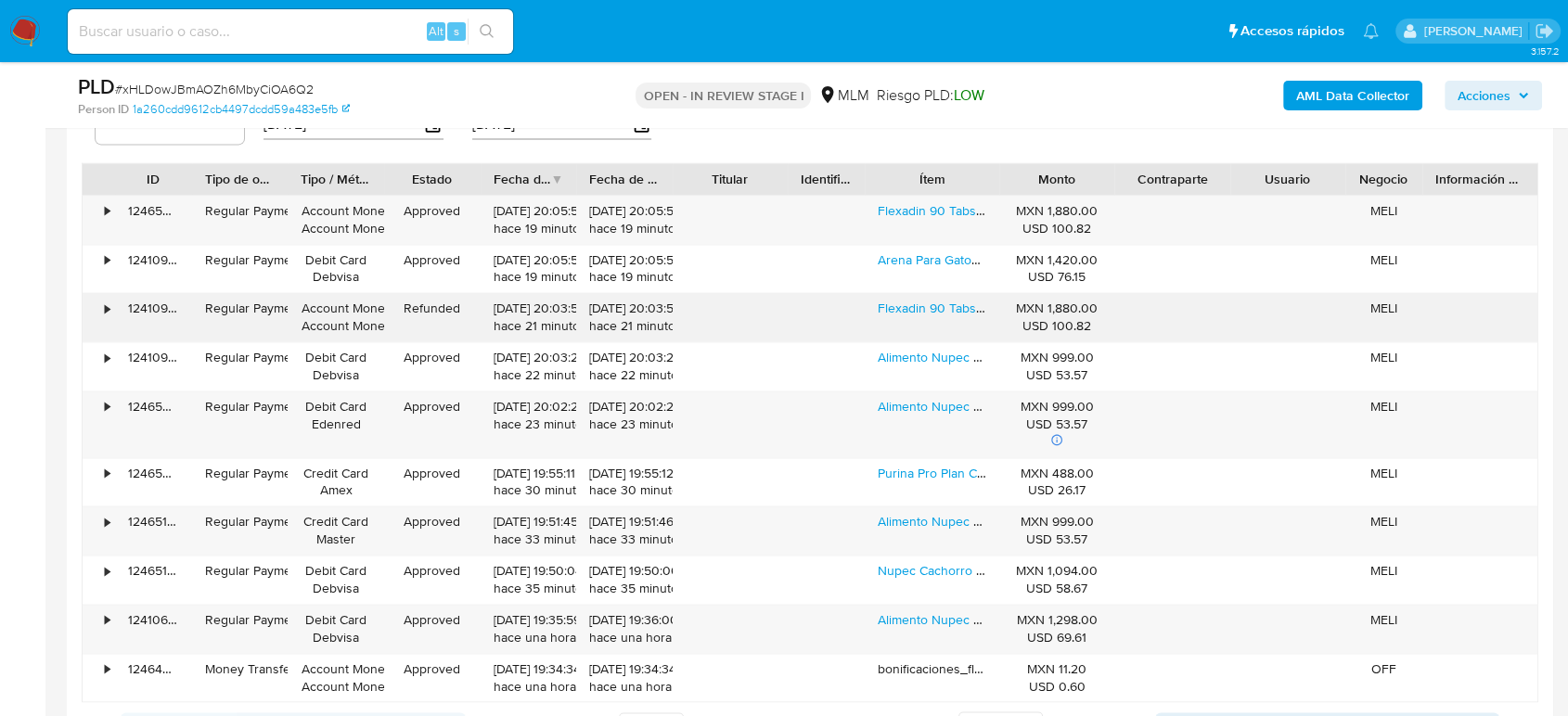
scroll to position [2678, 0]
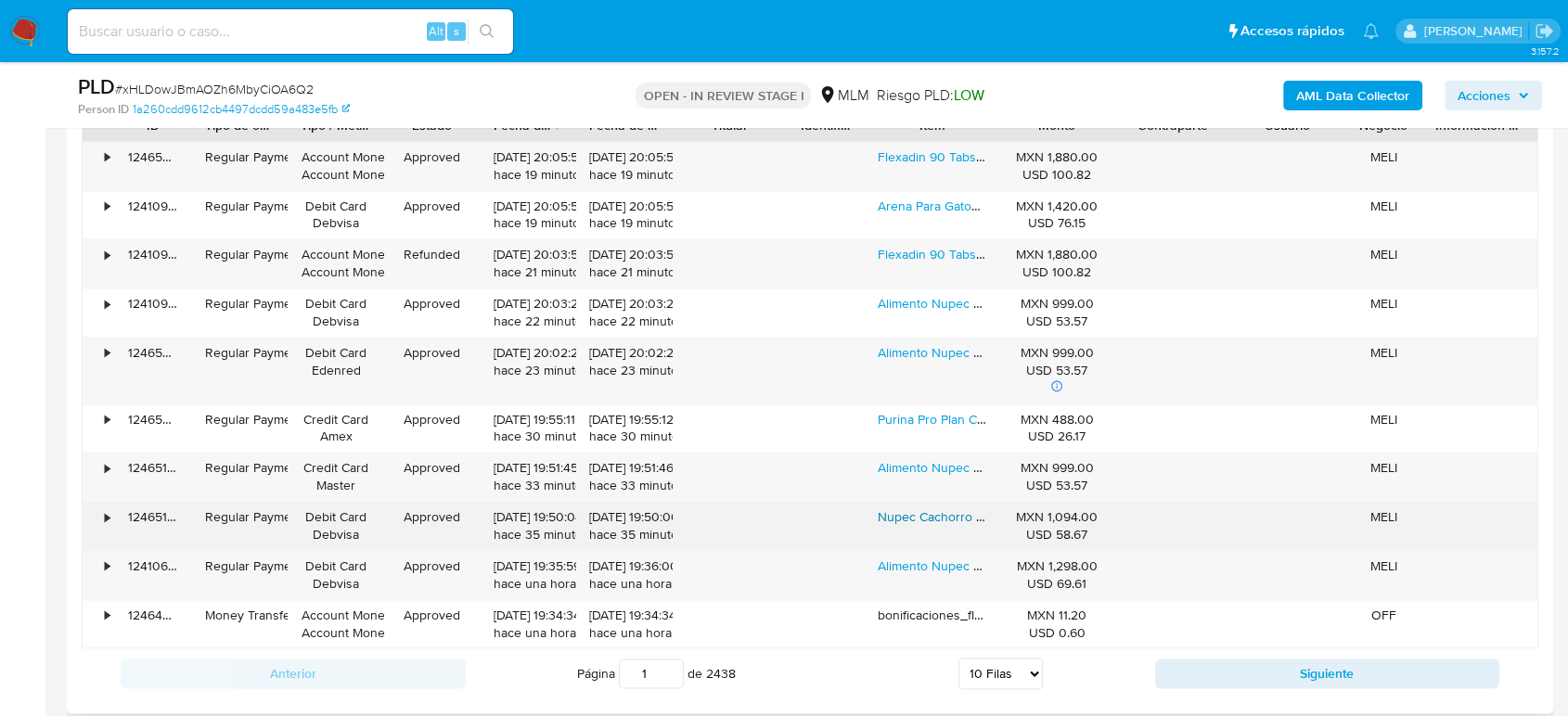
click at [929, 521] on link "Nupec Cachorro De Raza Pequeña Bolsa De 8kg" at bounding box center [1018, 516] width 283 height 18
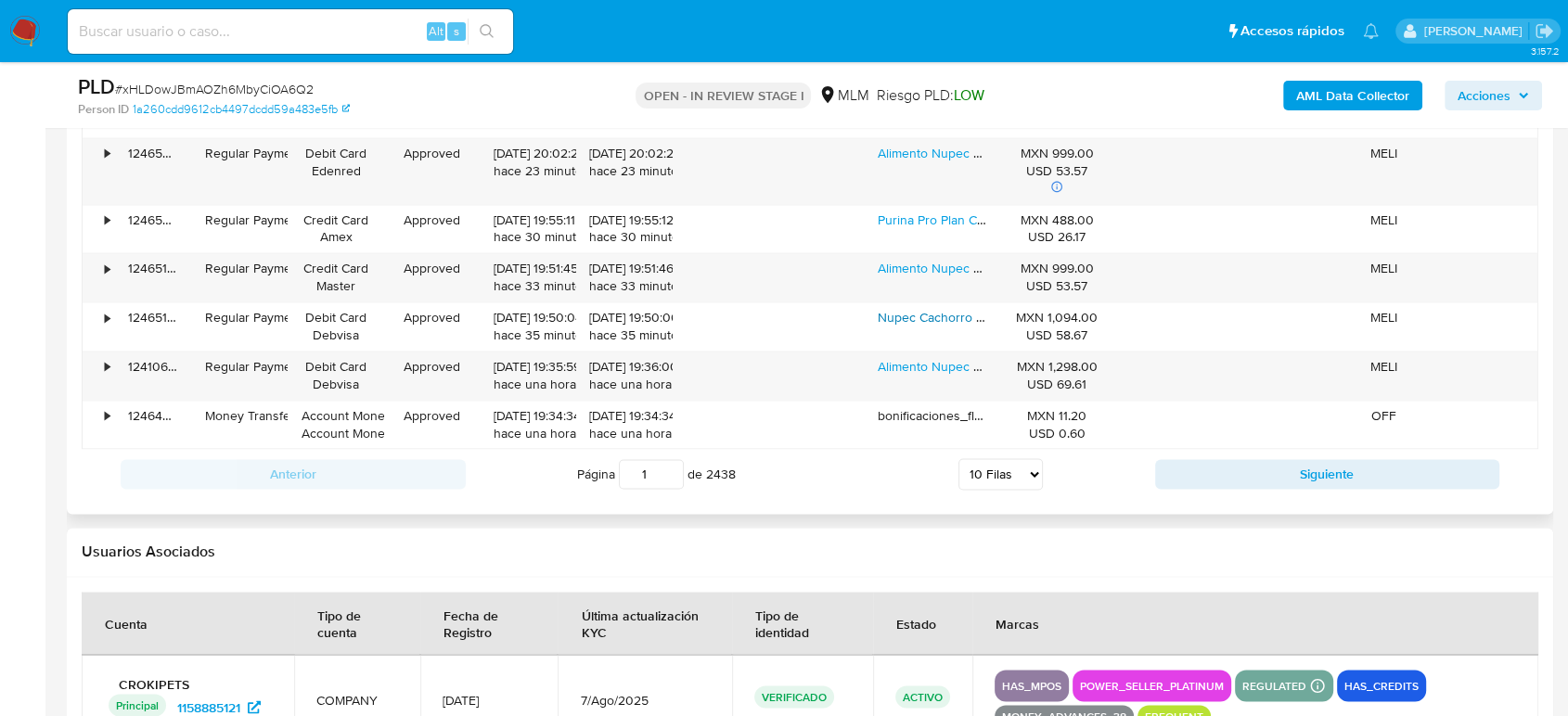
scroll to position [2885, 0]
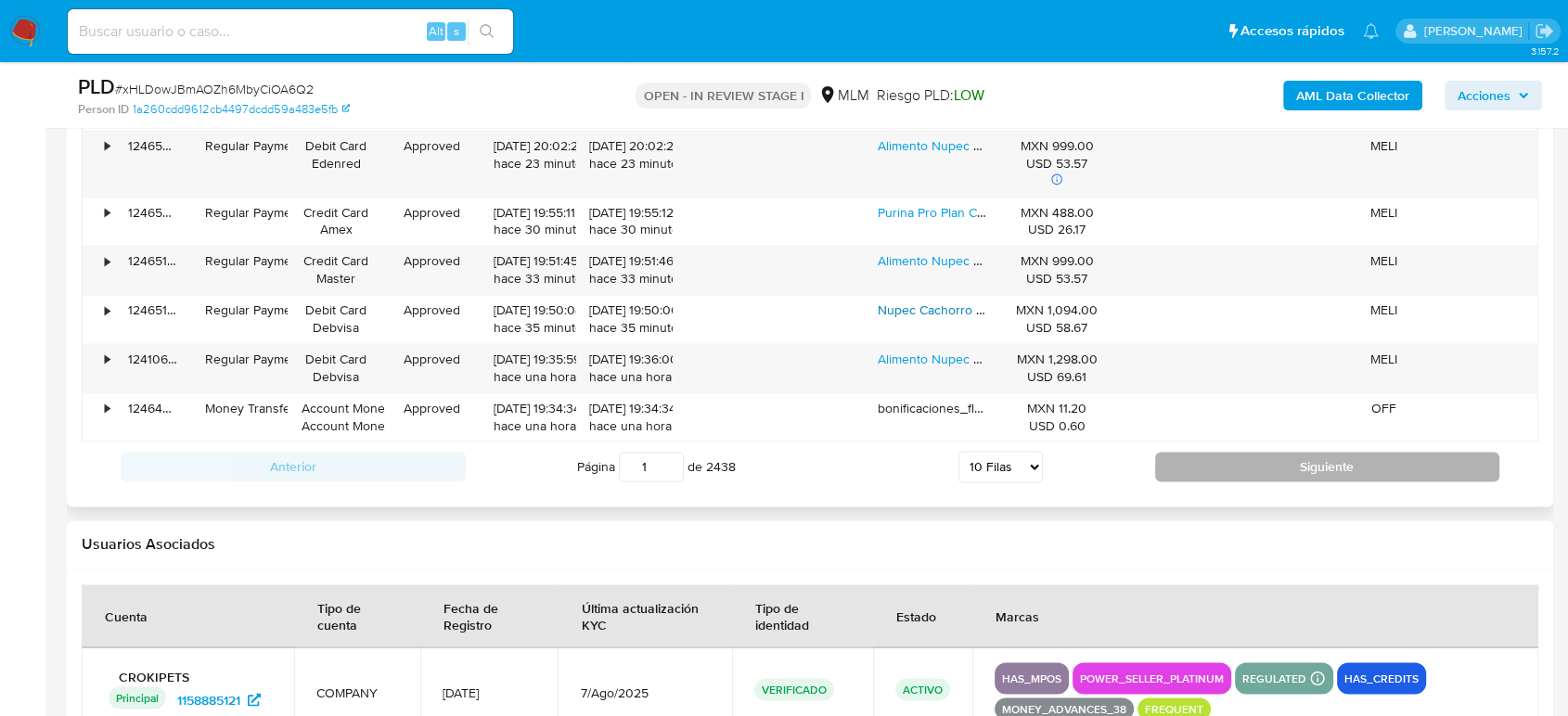
click at [1184, 463] on button "Siguiente" at bounding box center [1328, 466] width 345 height 30
type input "2"
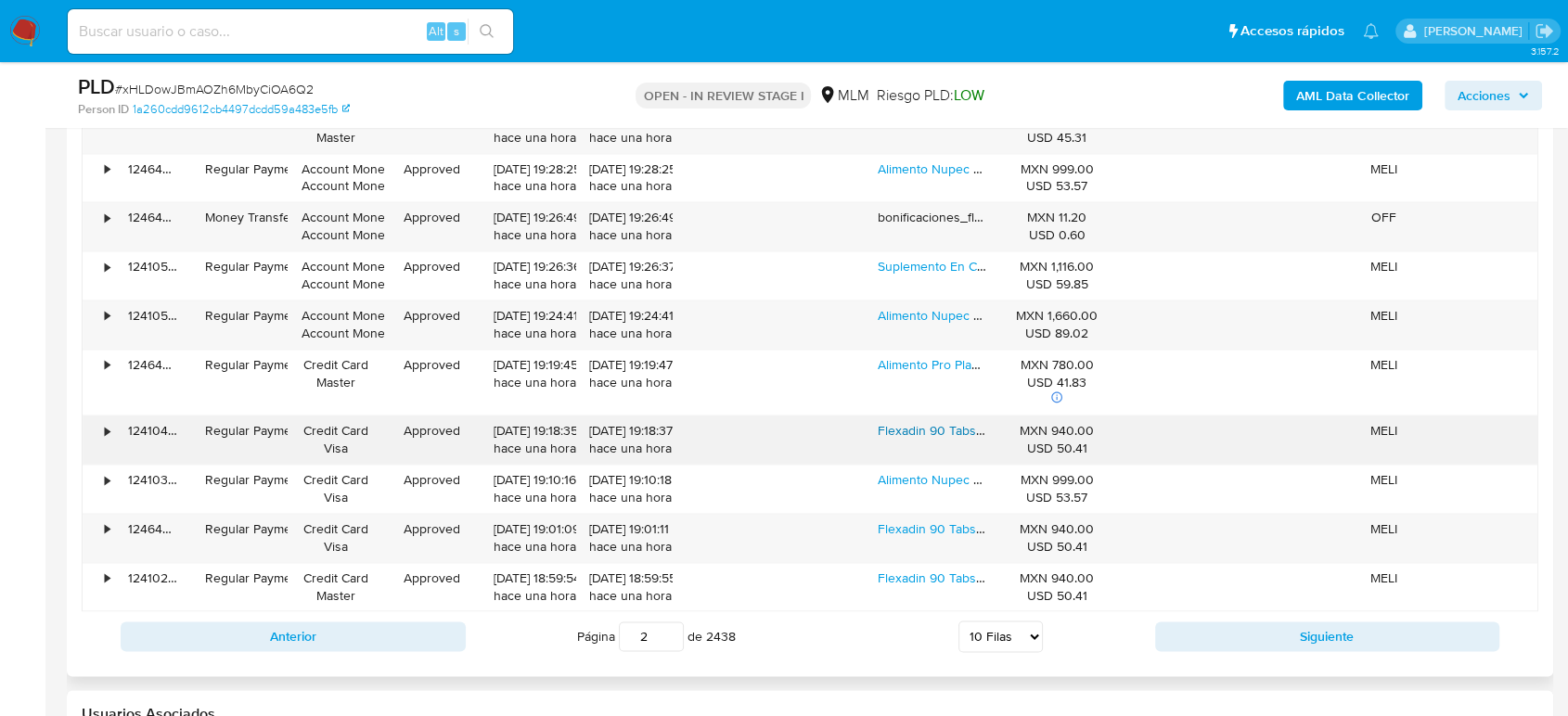
scroll to position [2678, 0]
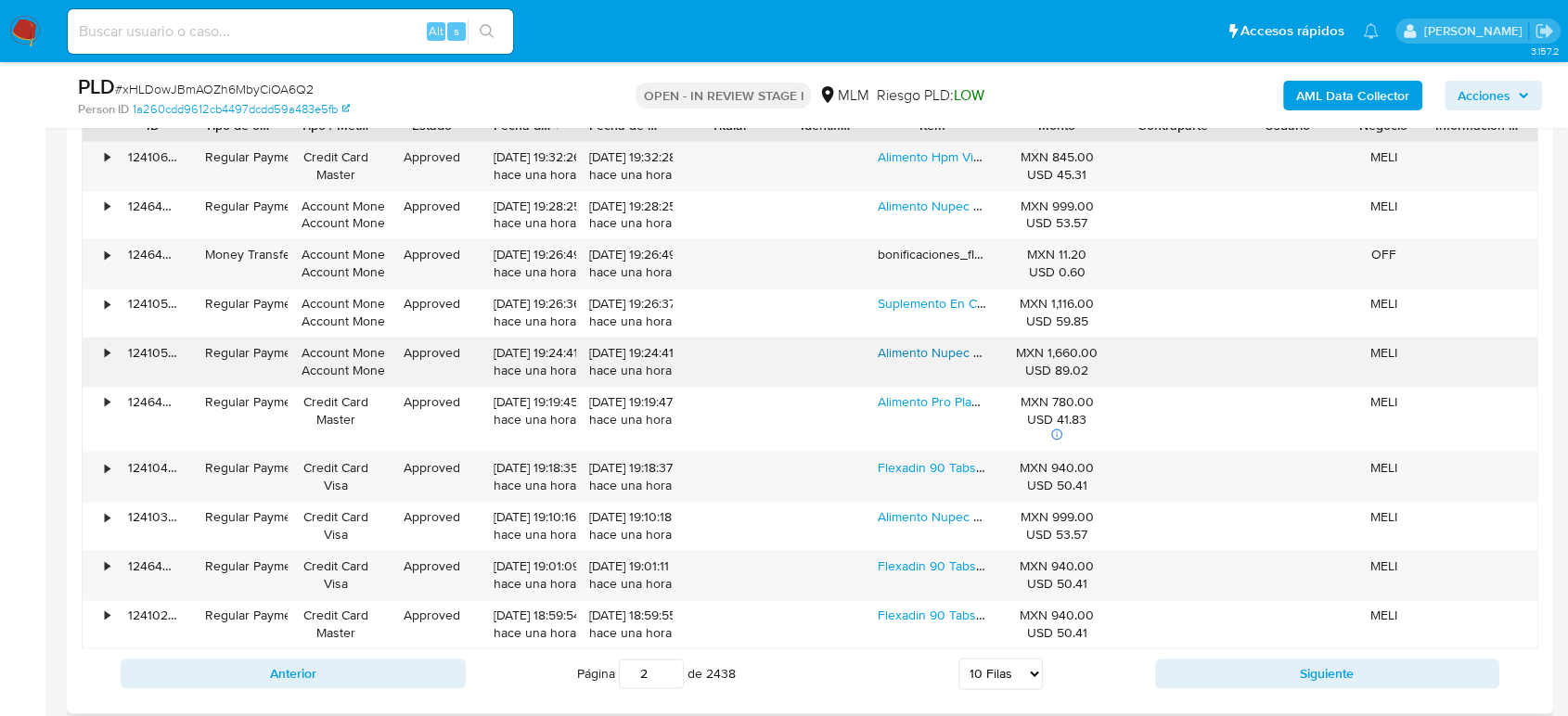
click at [922, 350] on link "Alimento Nupec Nutrición Científica Para Perro Cachorro De Raza Mediana Y Grand…" at bounding box center [1178, 352] width 602 height 18
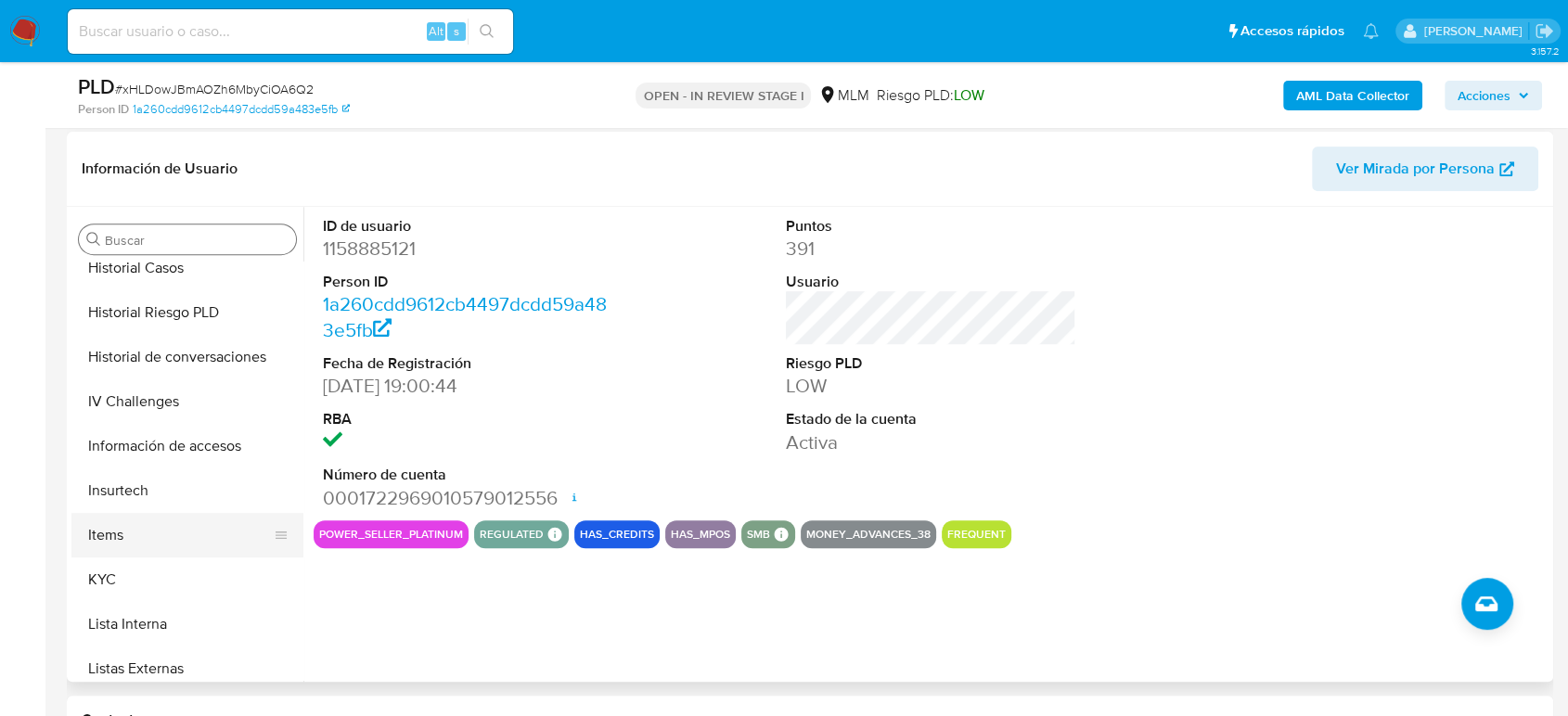
scroll to position [618, 0]
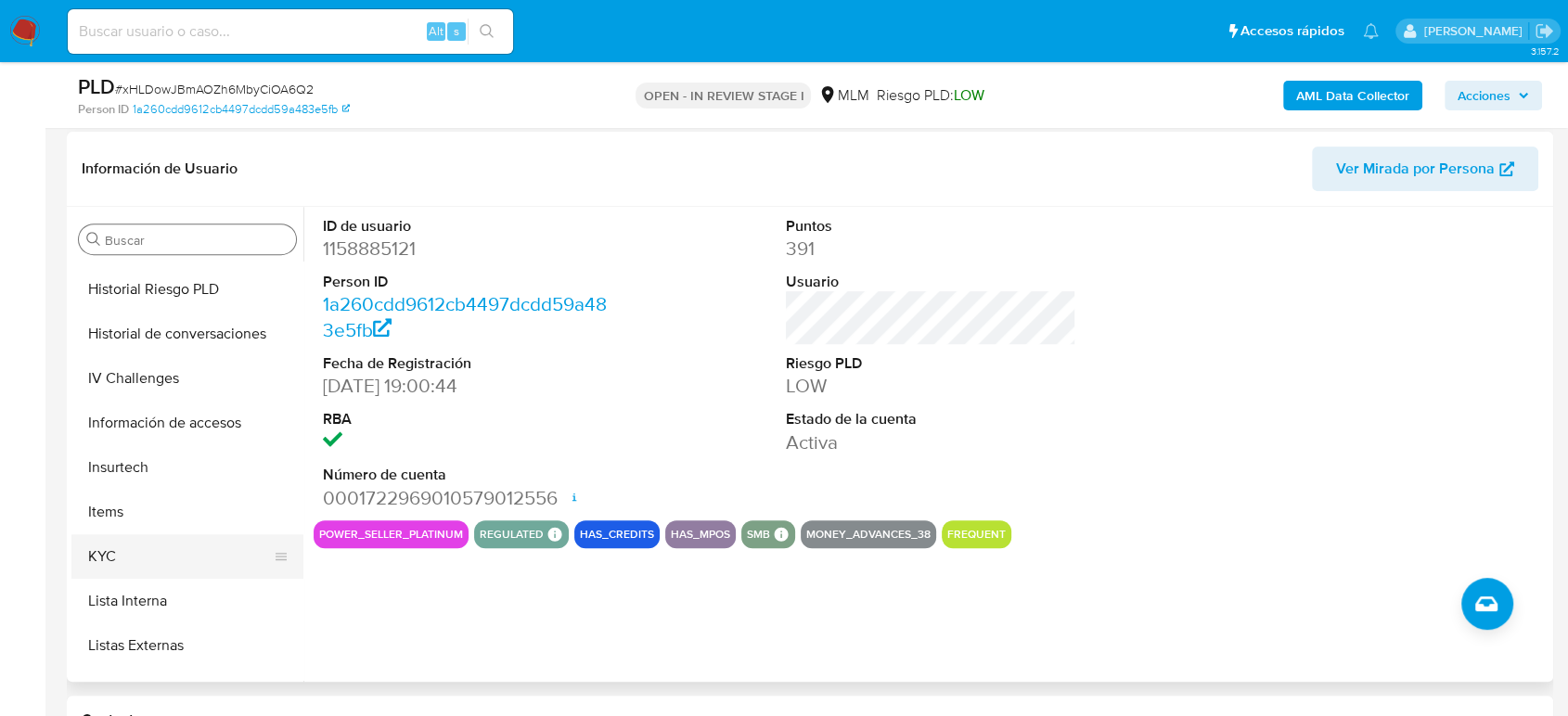
click at [147, 546] on button "KYC" at bounding box center [179, 556] width 217 height 44
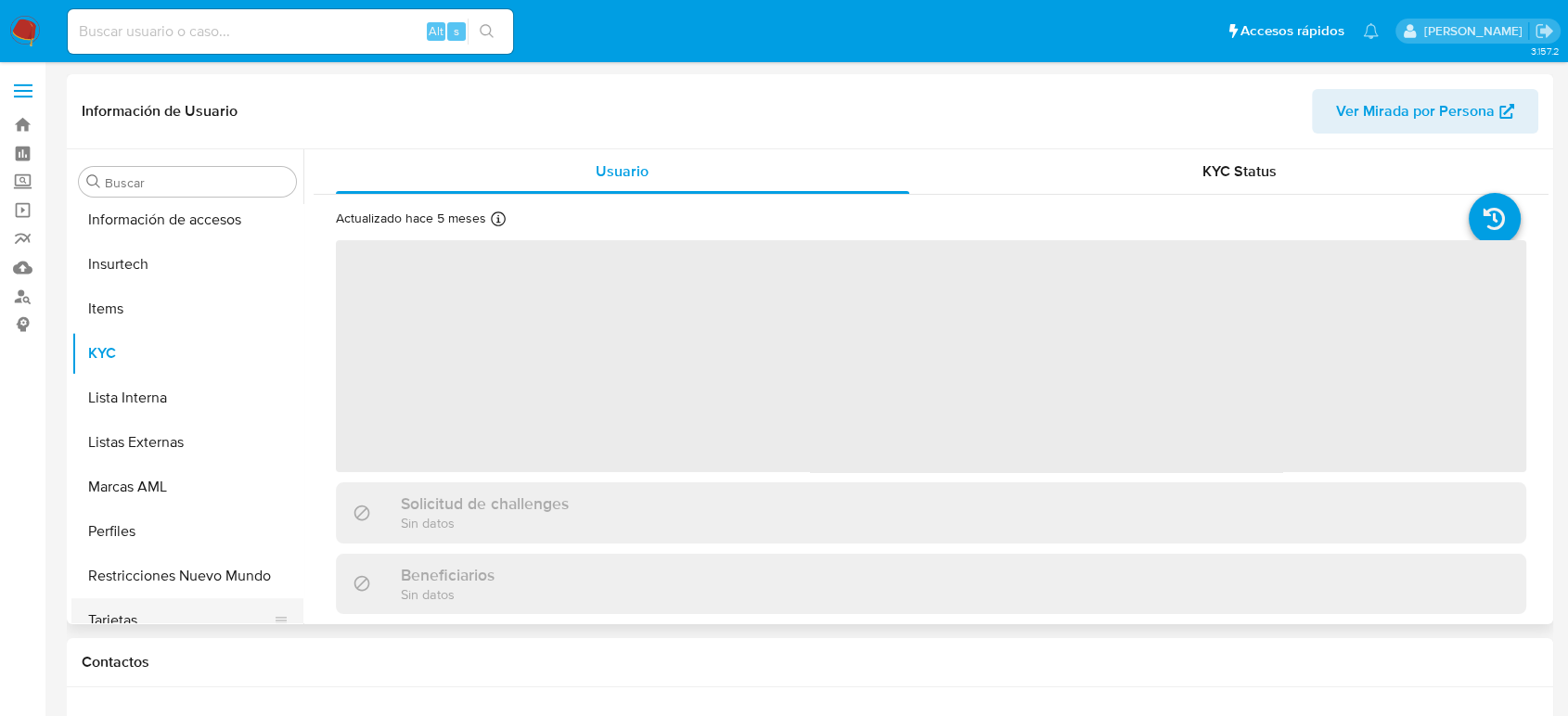
scroll to position [783, 0]
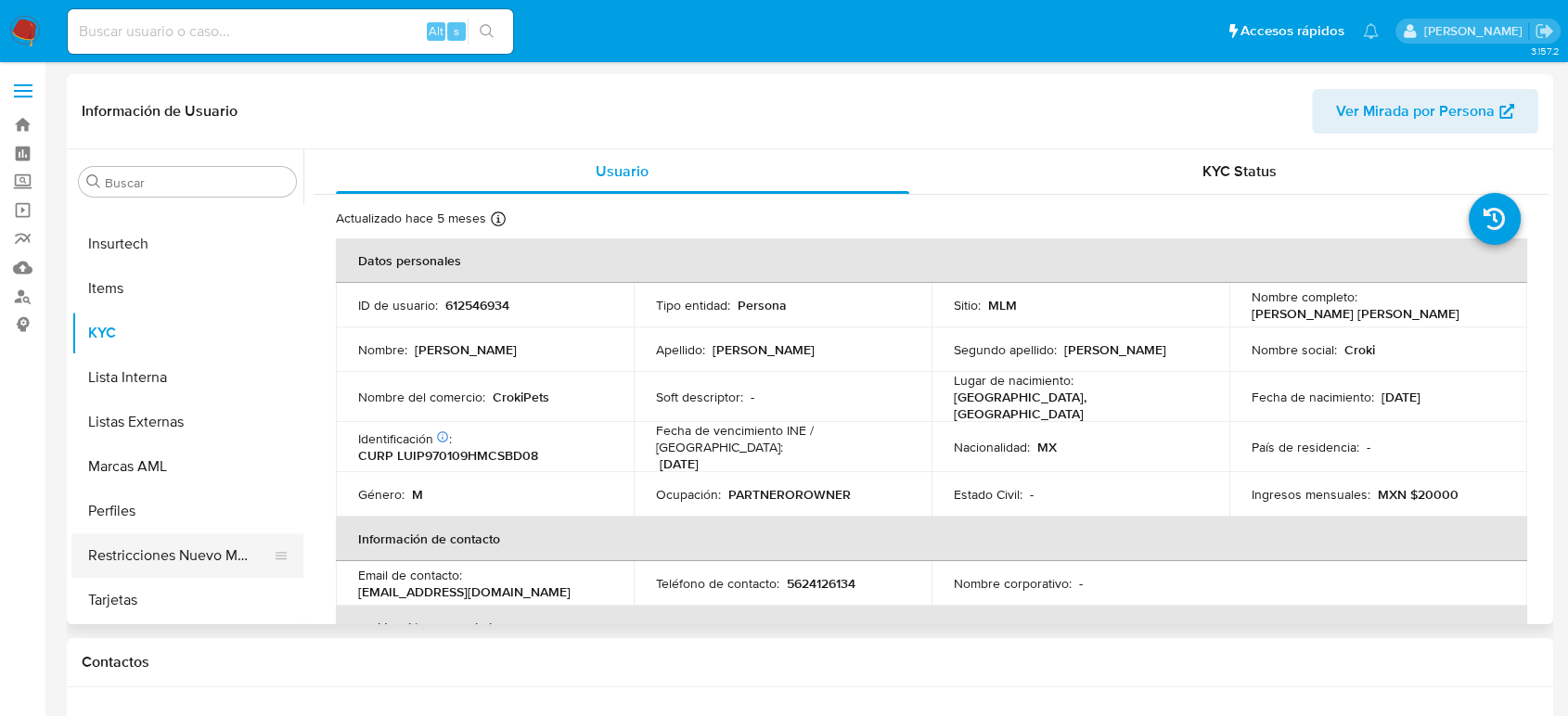
select select "10"
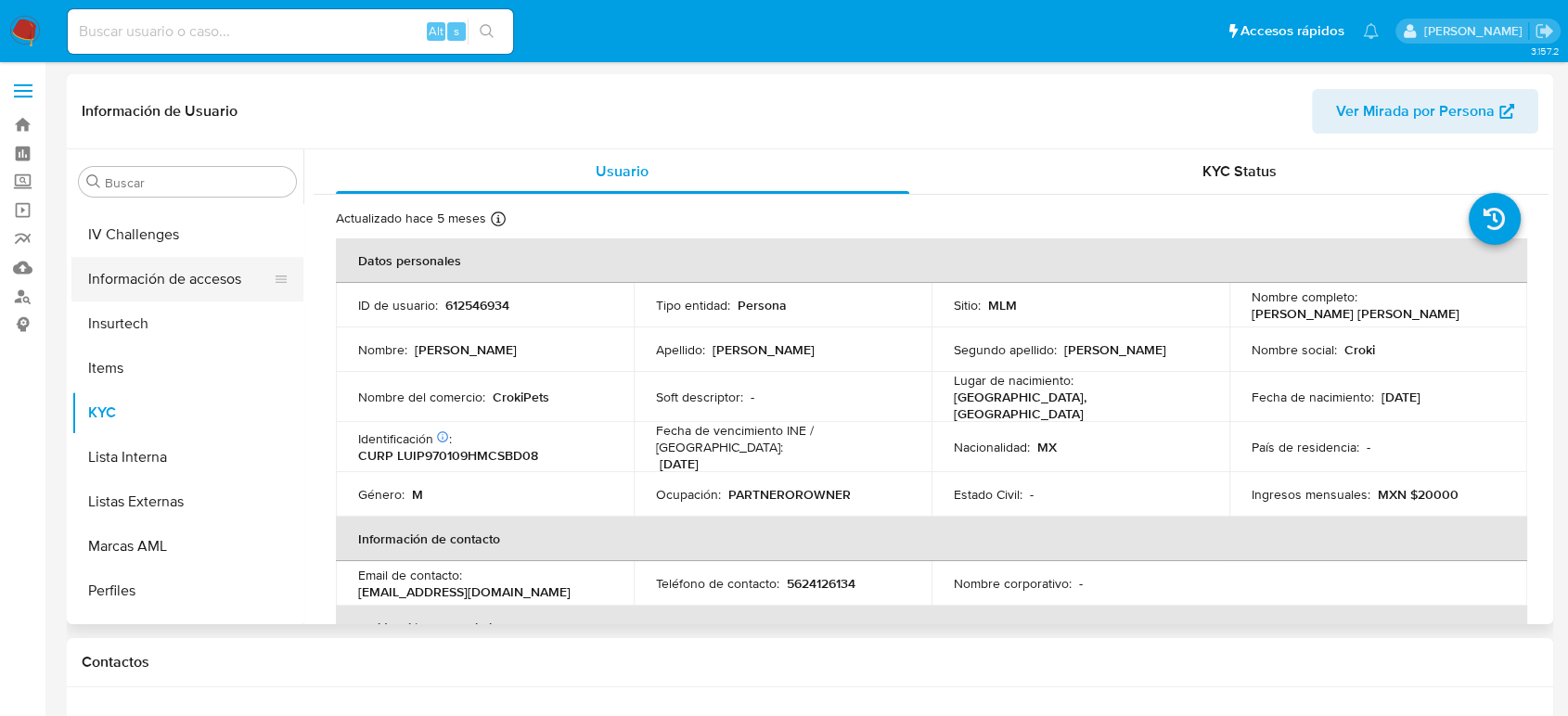
scroll to position [475, 0]
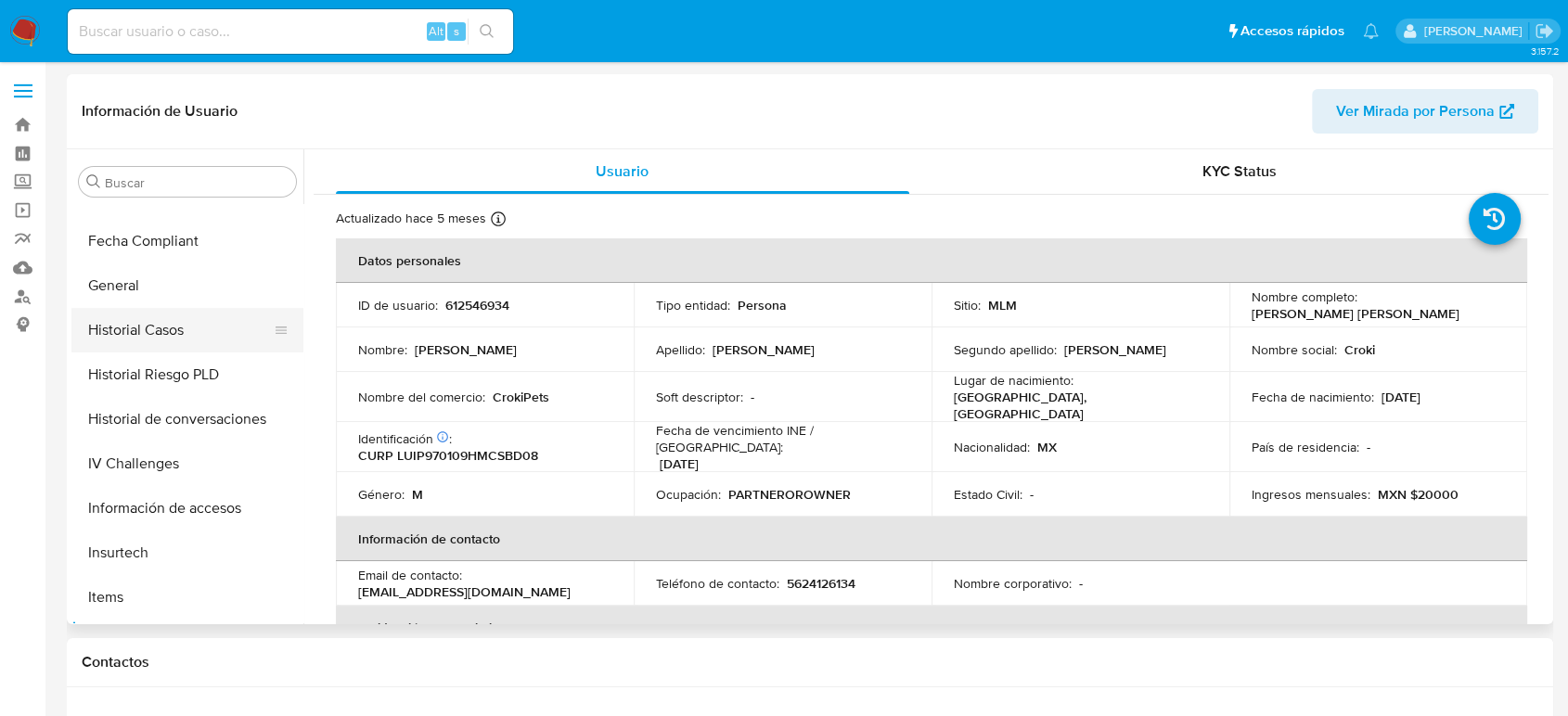
click at [184, 332] on button "Historial Casos" at bounding box center [179, 331] width 217 height 44
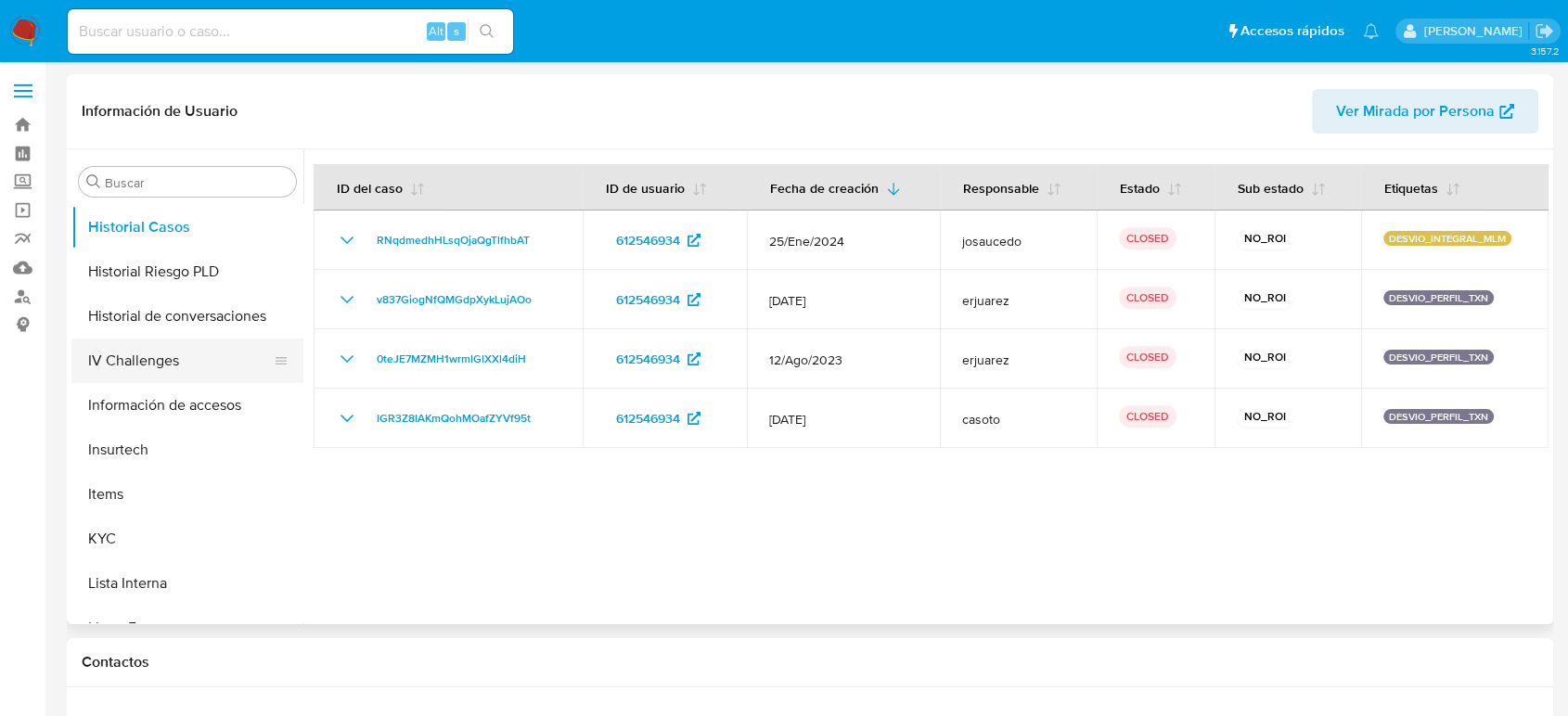
scroll to position [783, 0]
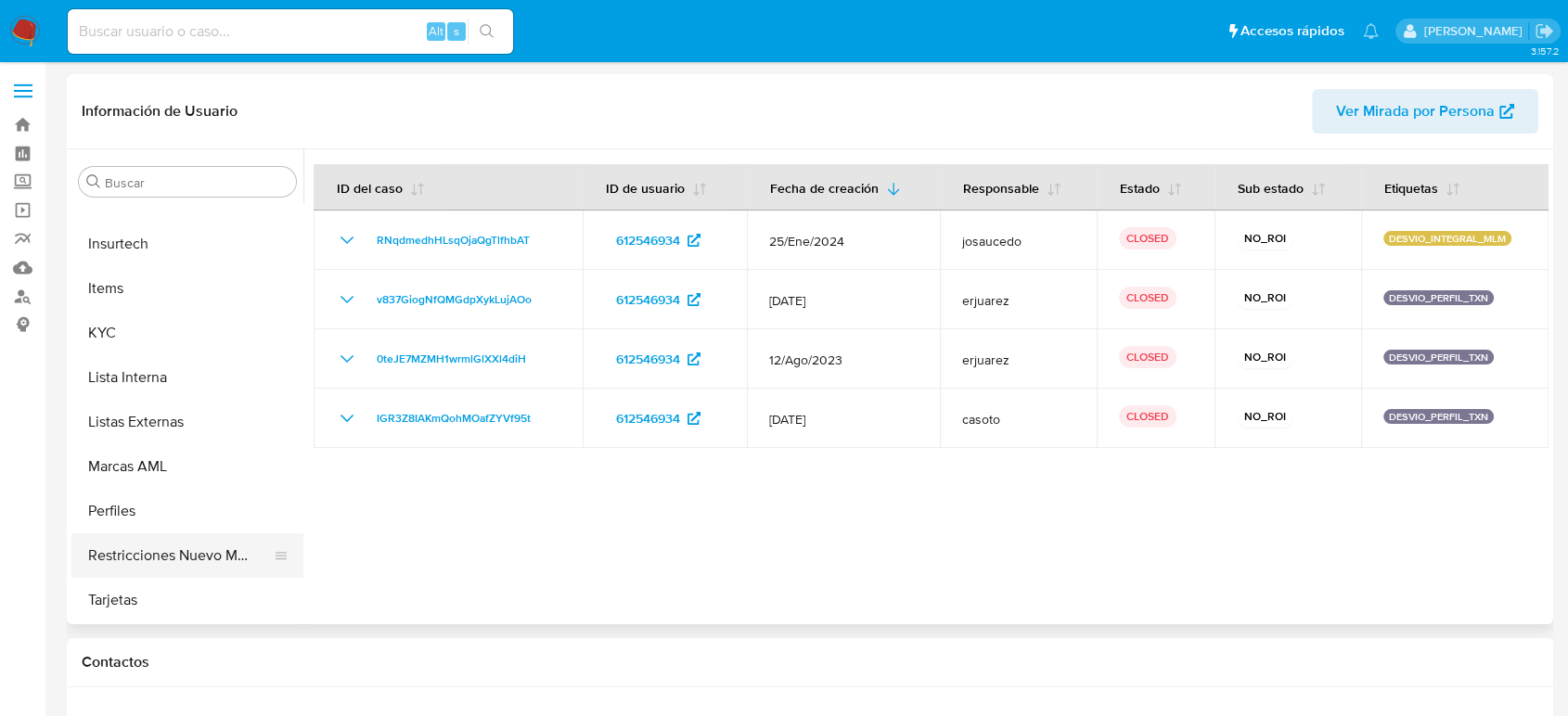
click at [197, 550] on button "Restricciones Nuevo Mundo" at bounding box center [179, 555] width 217 height 44
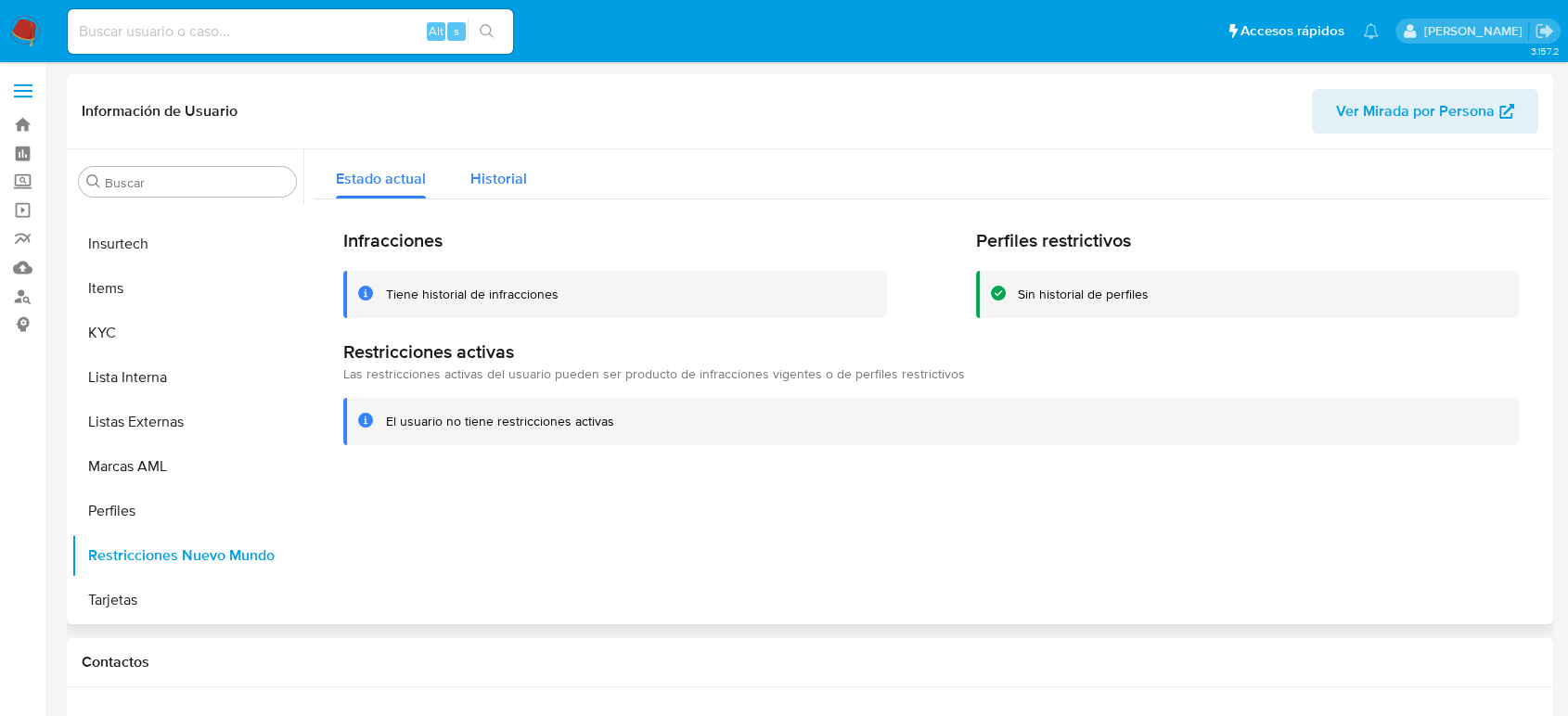
click at [503, 193] on div "Historial" at bounding box center [499, 173] width 57 height 49
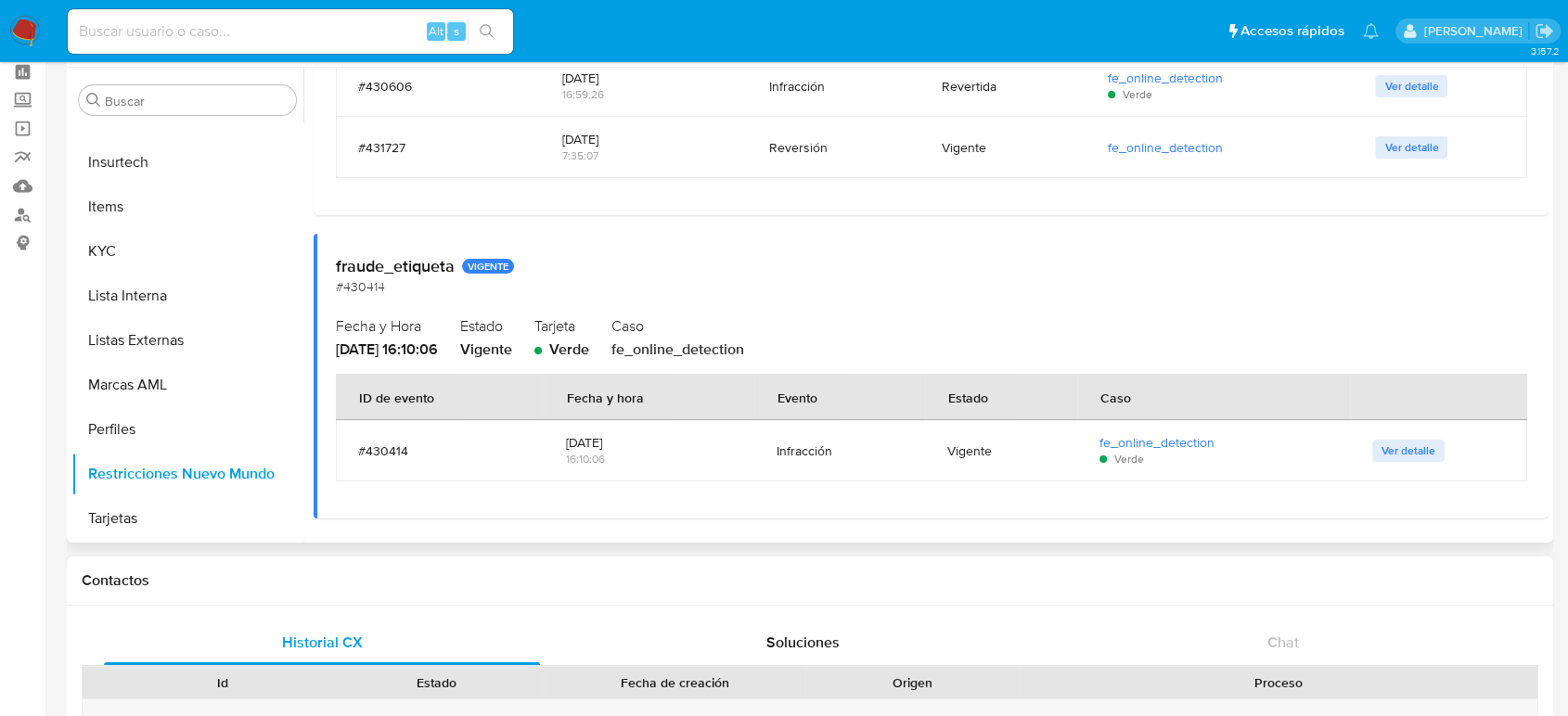
scroll to position [0, 0]
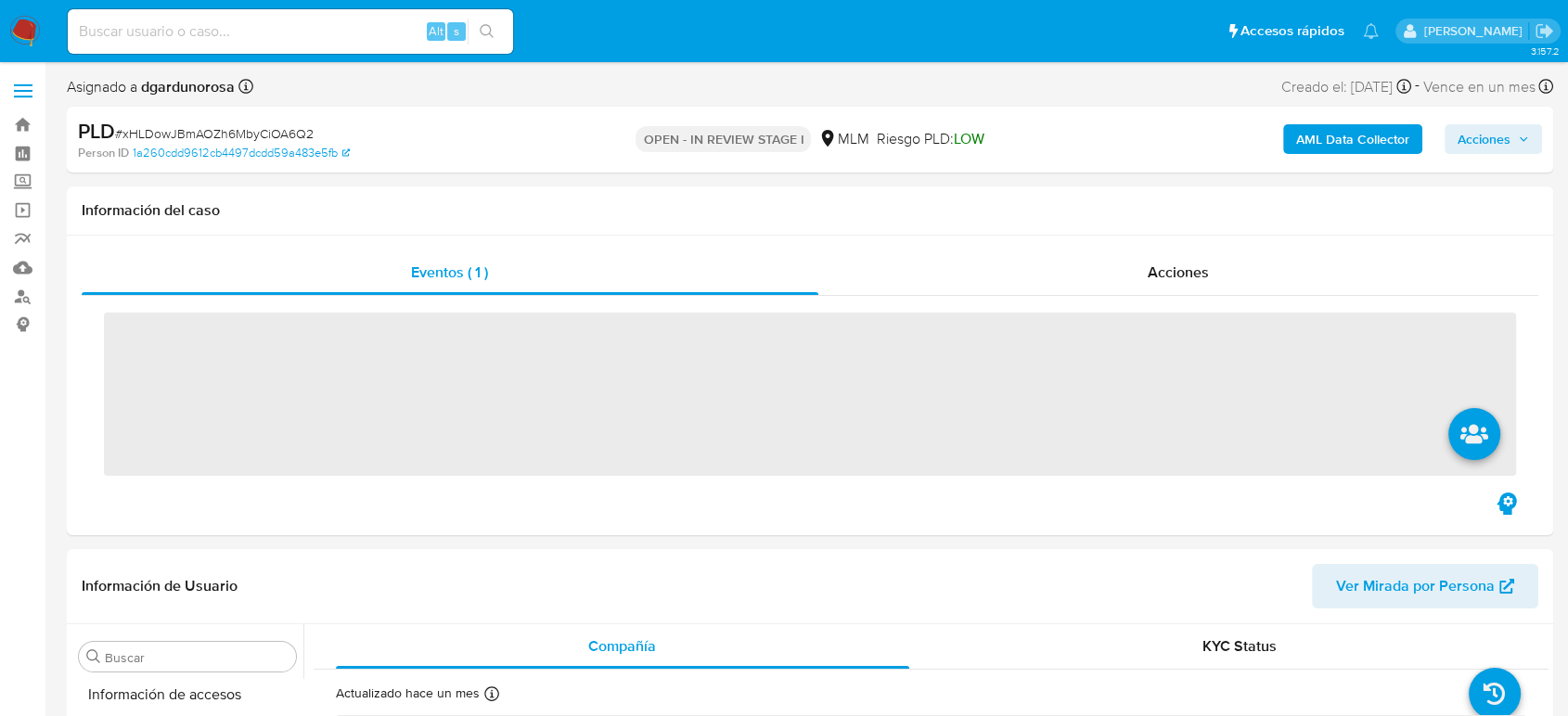
scroll to position [783, 0]
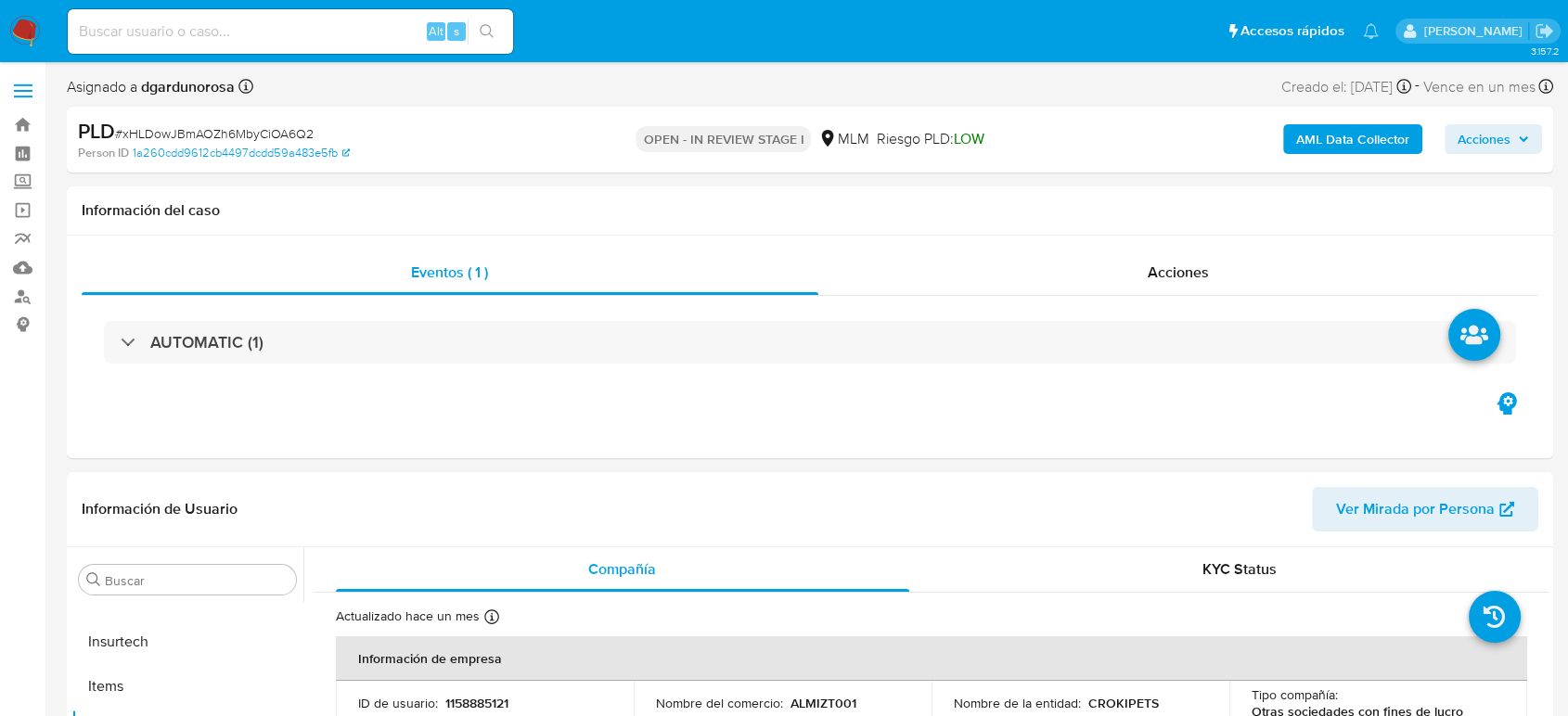
select select "10"
click at [356, 27] on input at bounding box center [290, 31] width 446 height 24
paste input "826864952"
type input "826864952"
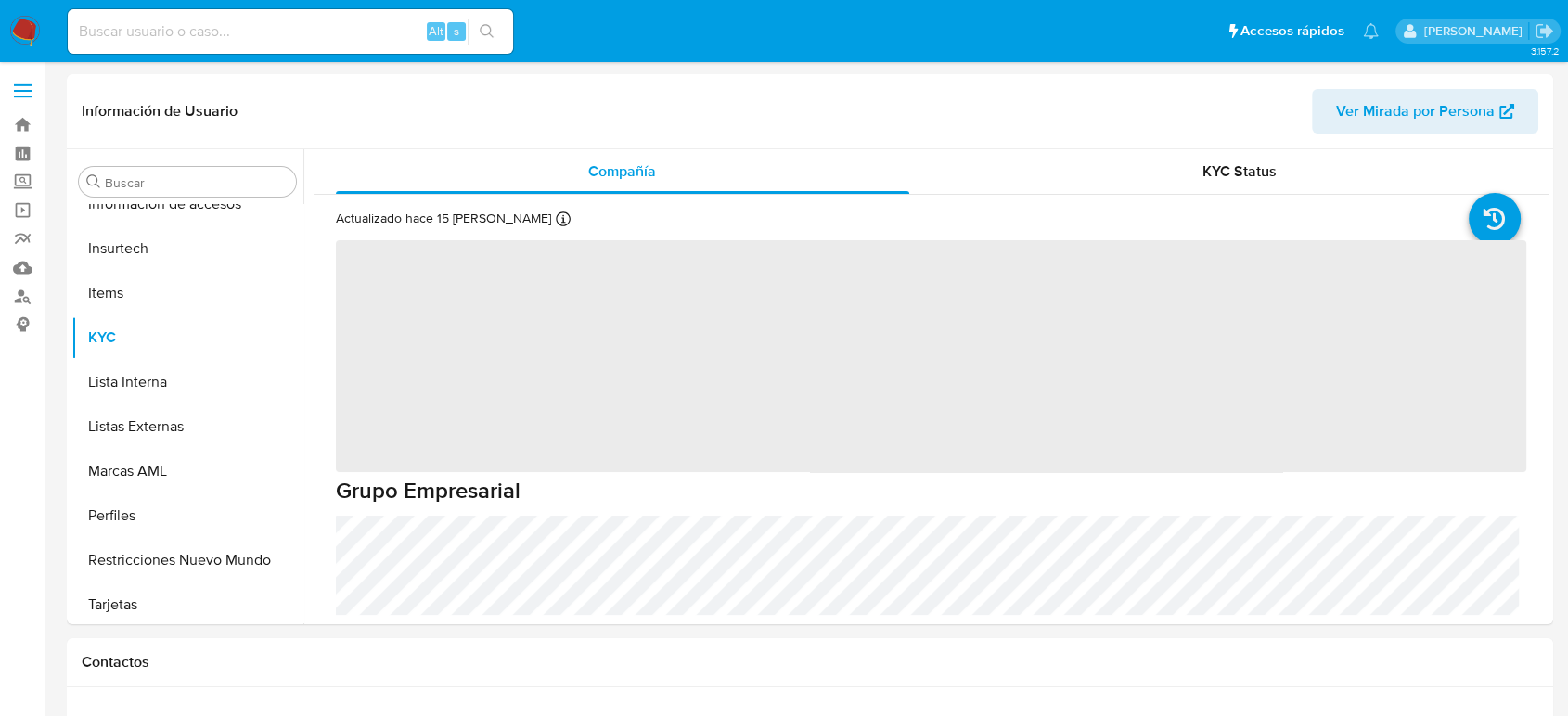
scroll to position [783, 0]
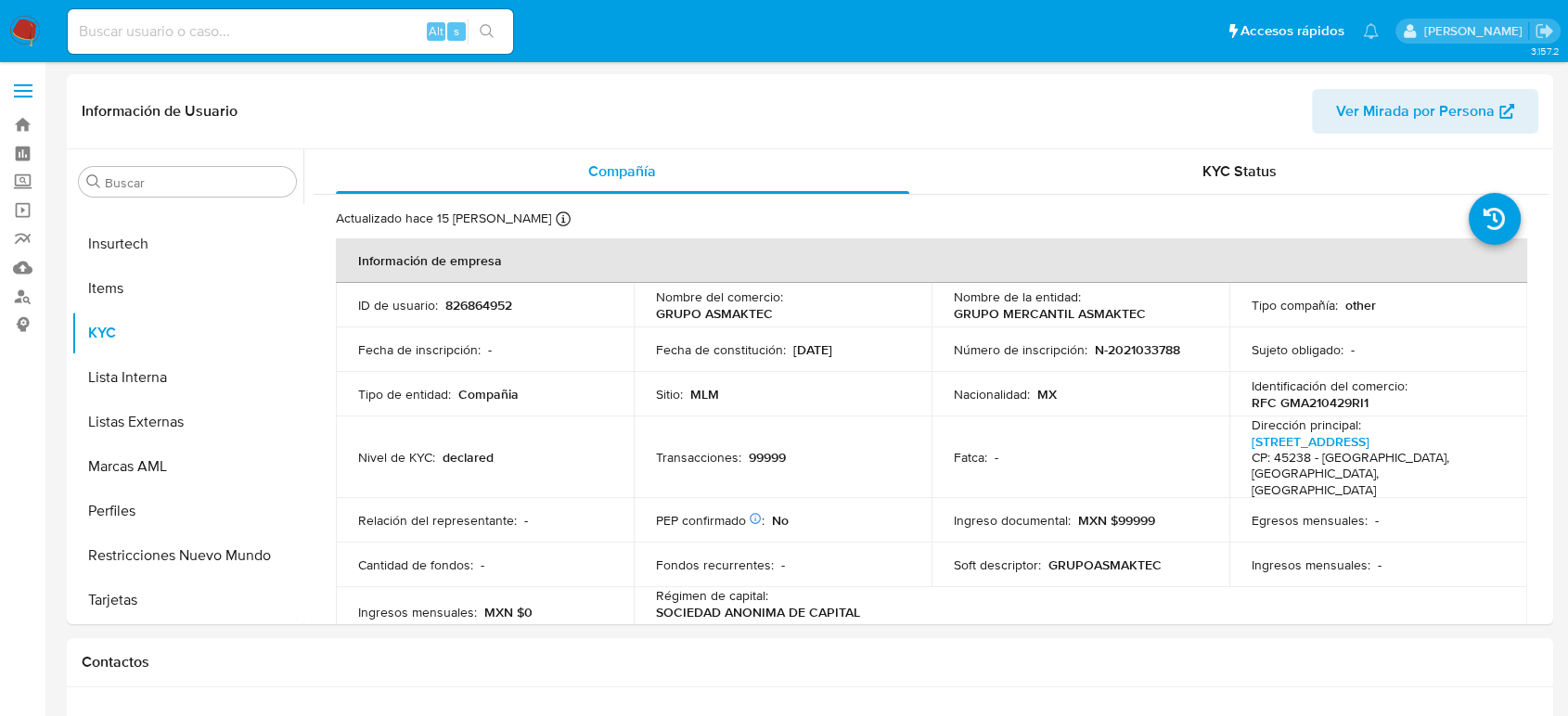
select select "10"
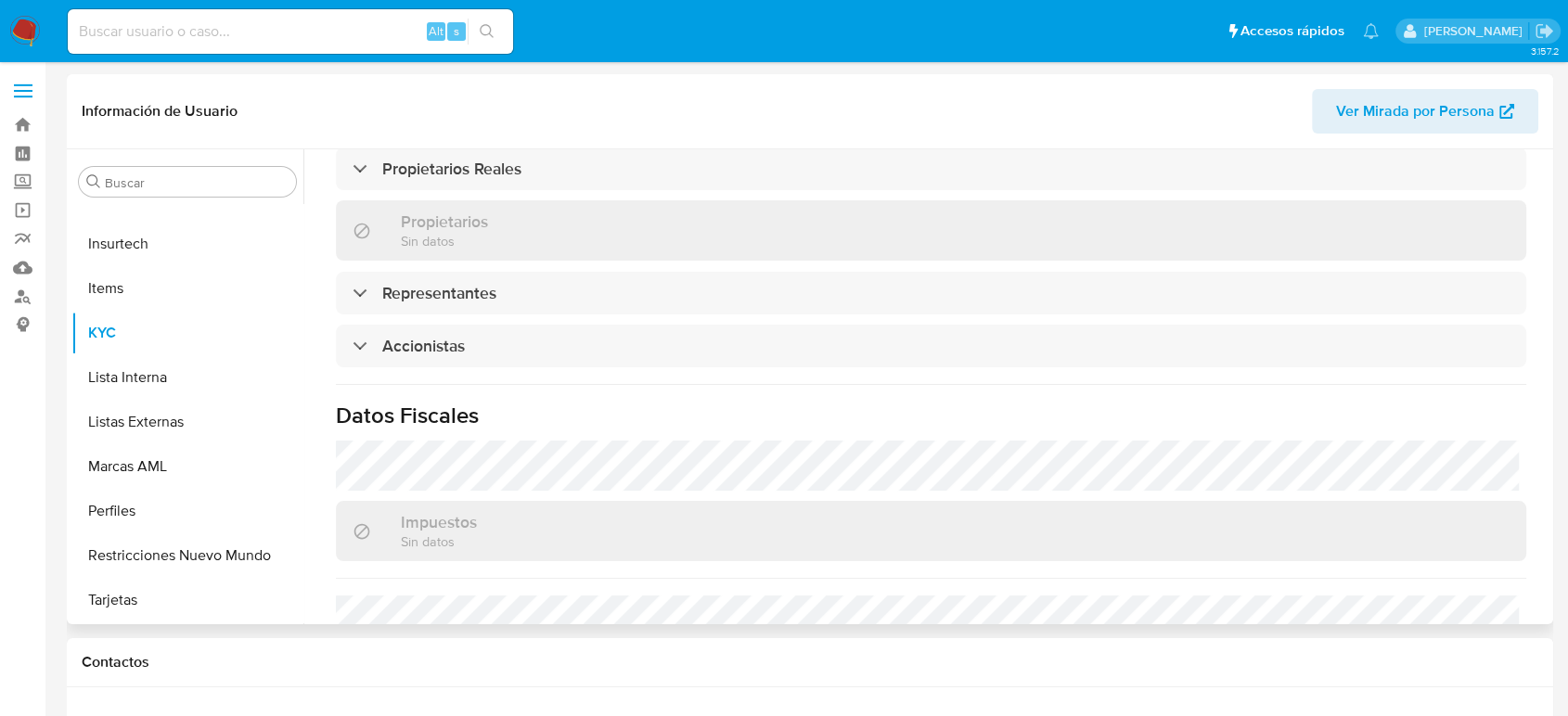
scroll to position [1298, 0]
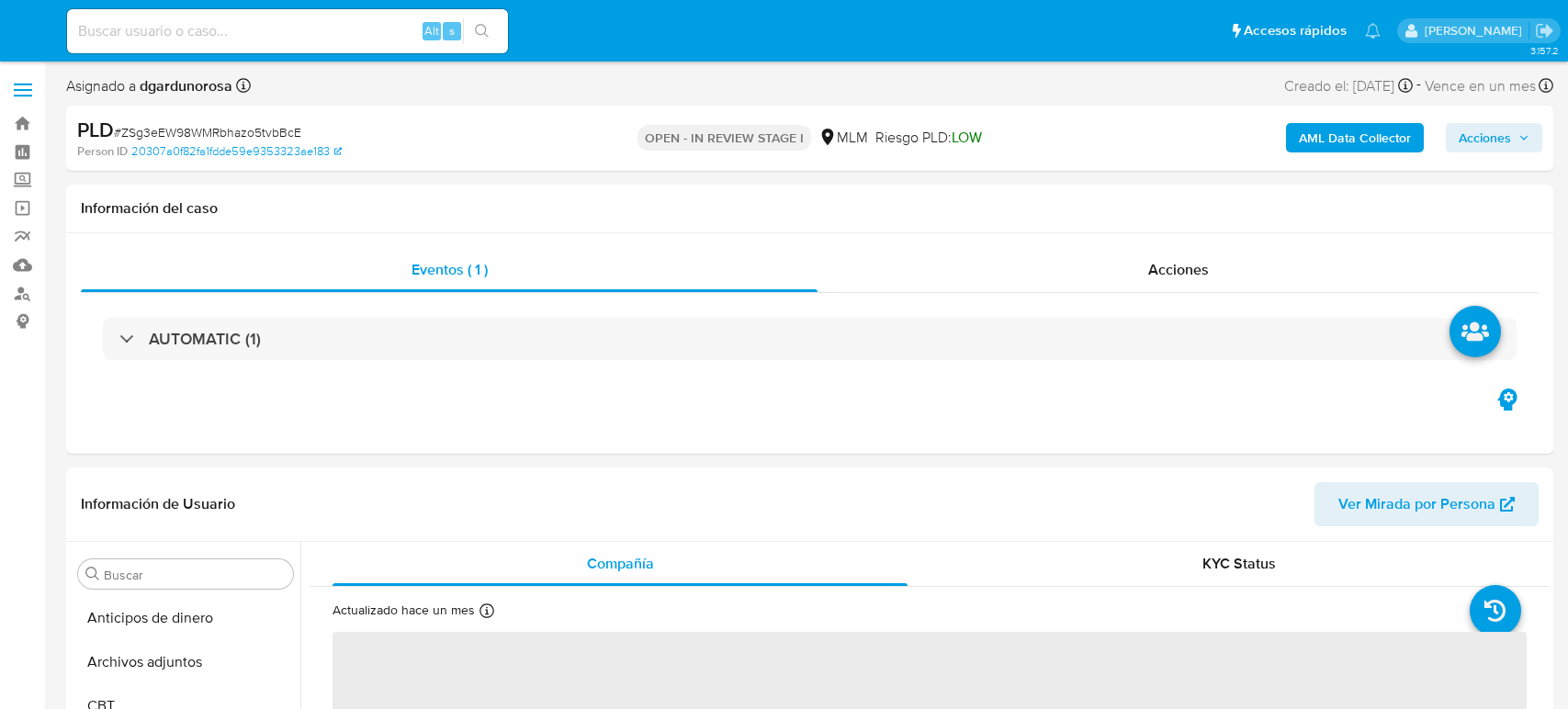
select select "10"
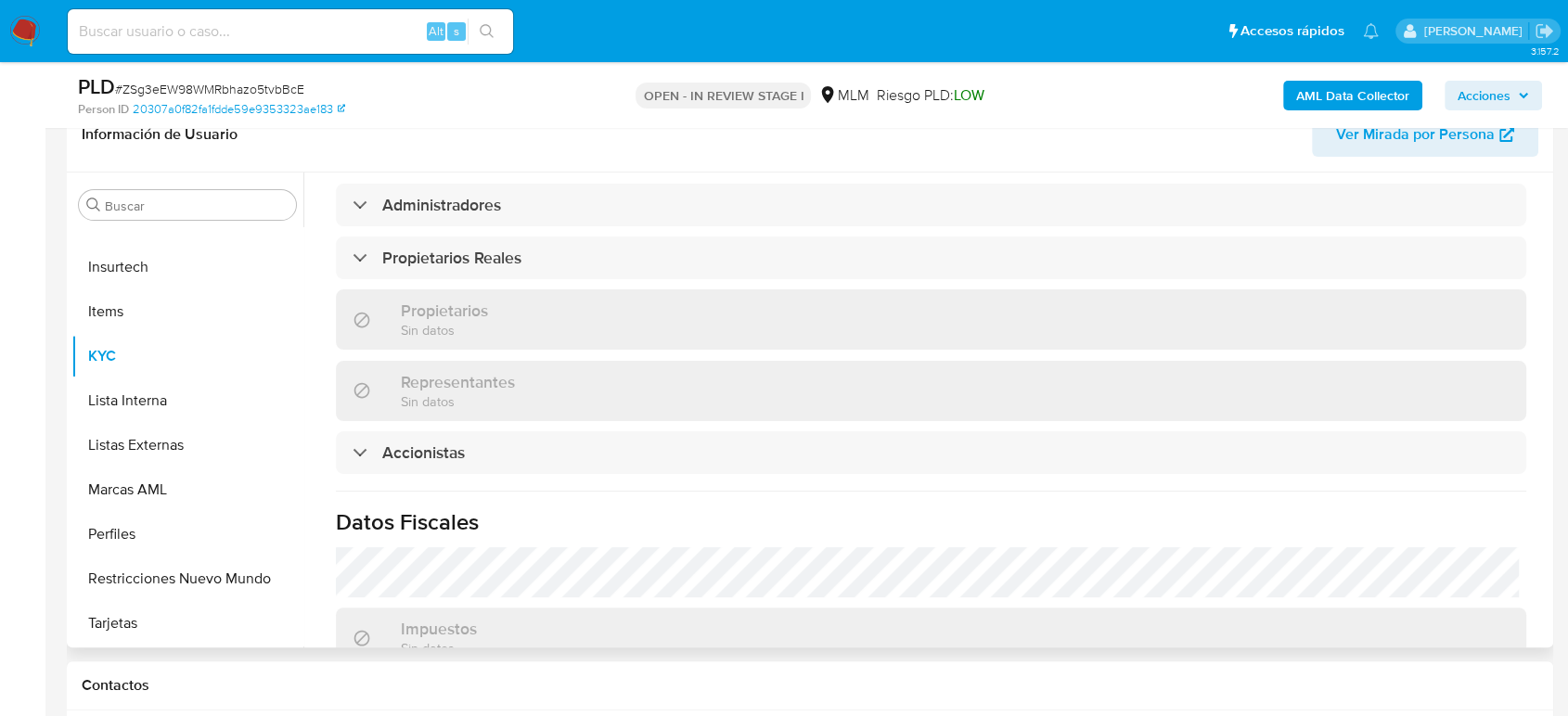
scroll to position [1367, 0]
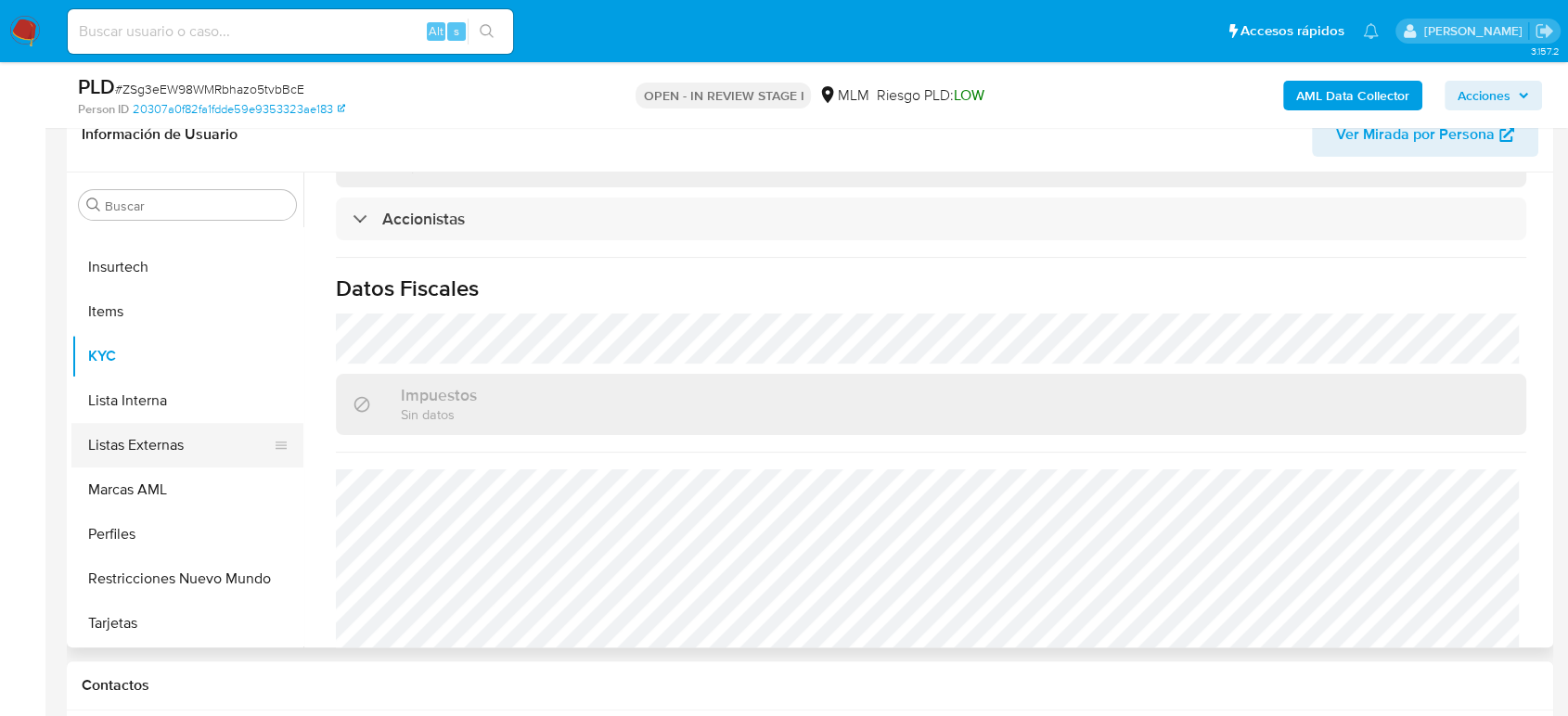
click at [174, 458] on button "Listas Externas" at bounding box center [179, 445] width 217 height 44
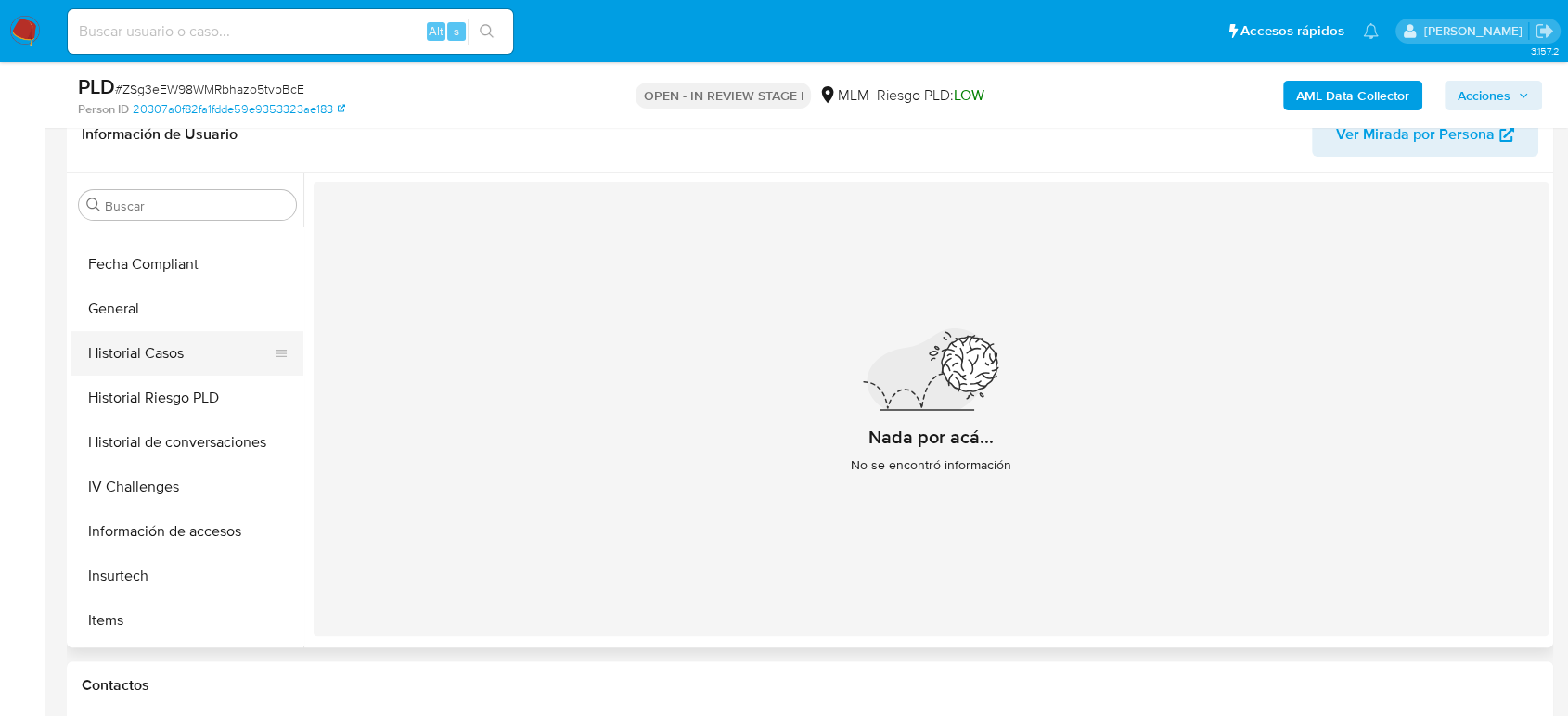
scroll to position [371, 0]
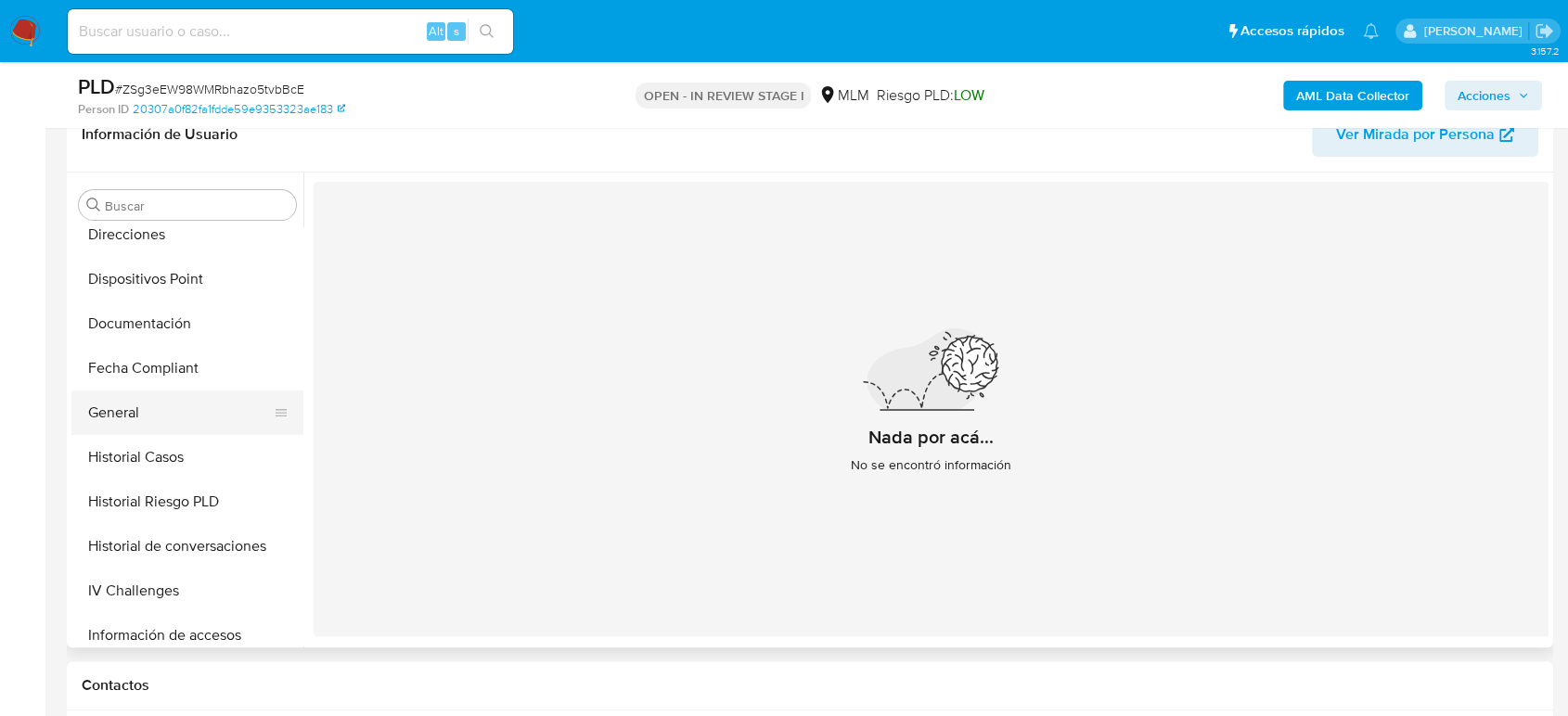
click at [163, 406] on button "General" at bounding box center [179, 412] width 217 height 44
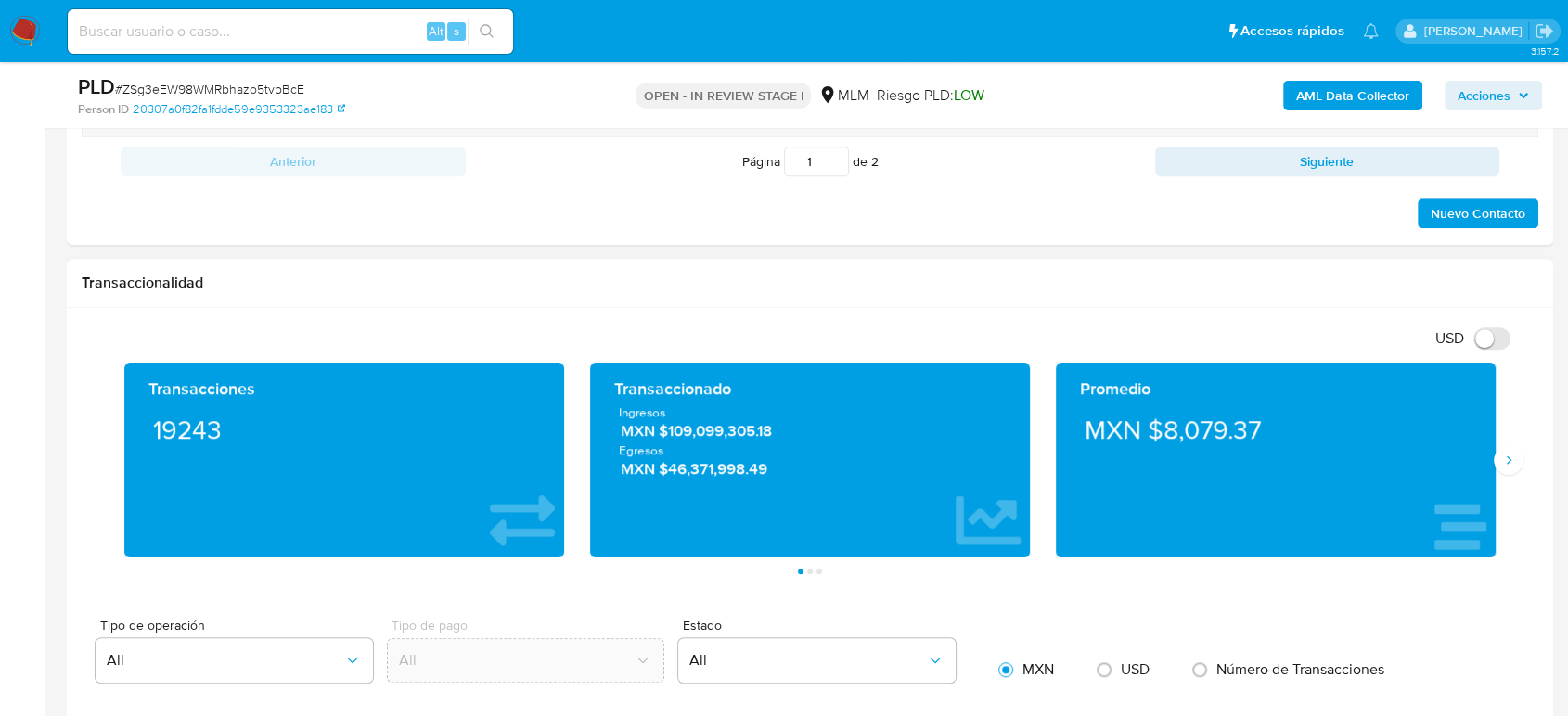
scroll to position [1133, 0]
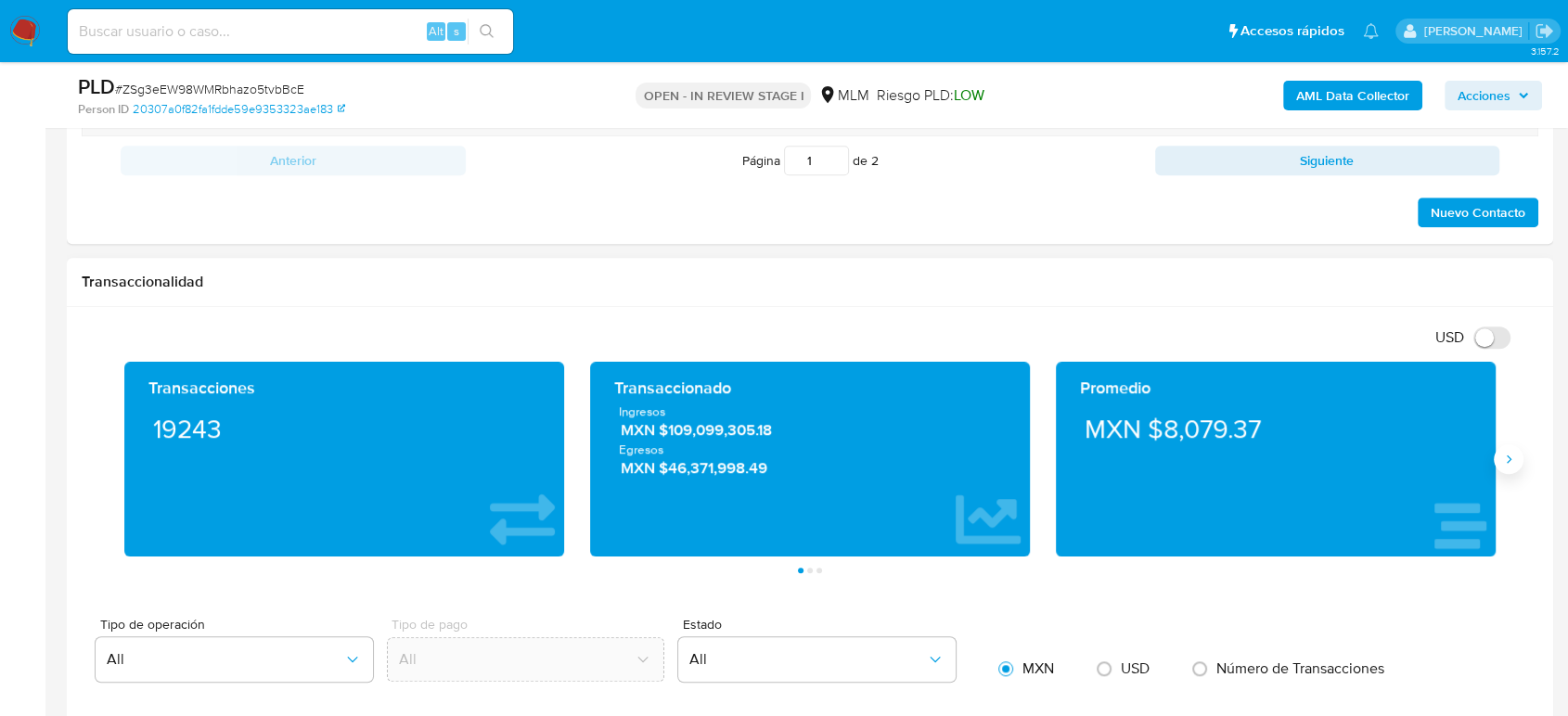
click at [1506, 461] on icon "Siguiente" at bounding box center [1508, 459] width 14 height 14
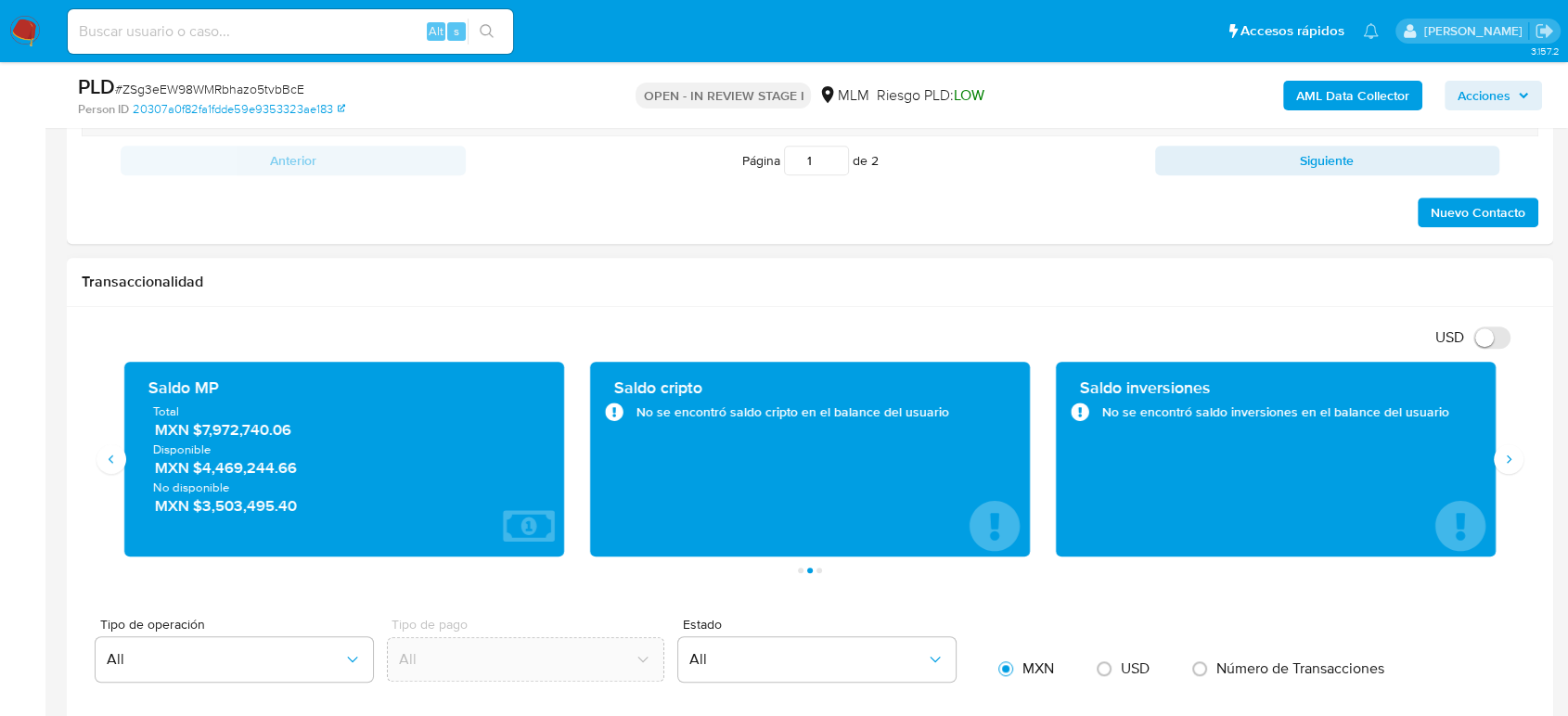
drag, startPoint x: 298, startPoint y: 435, endPoint x: 193, endPoint y: 432, distance: 105.0
click at [193, 432] on span "MXN $7,972,740.06" at bounding box center [345, 430] width 381 height 21
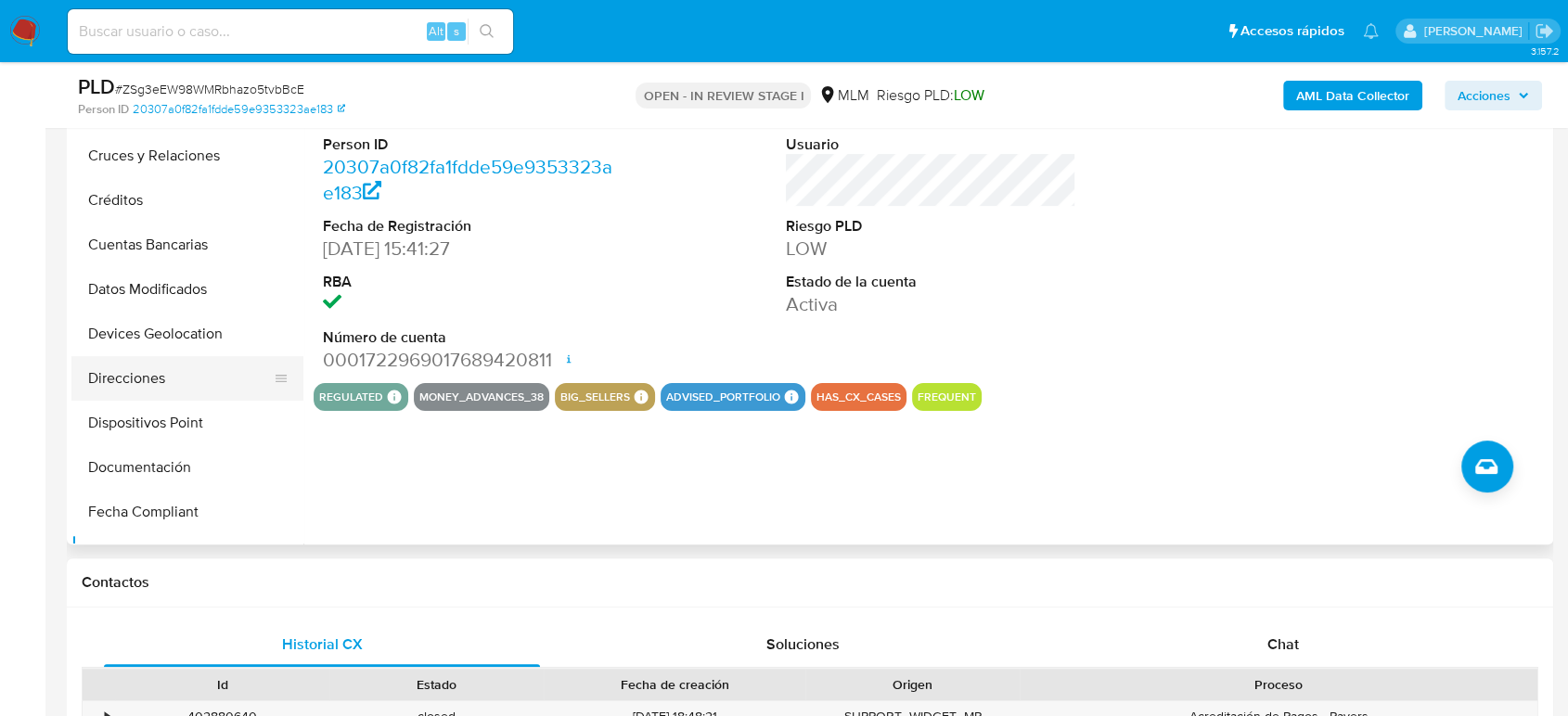
scroll to position [62, 0]
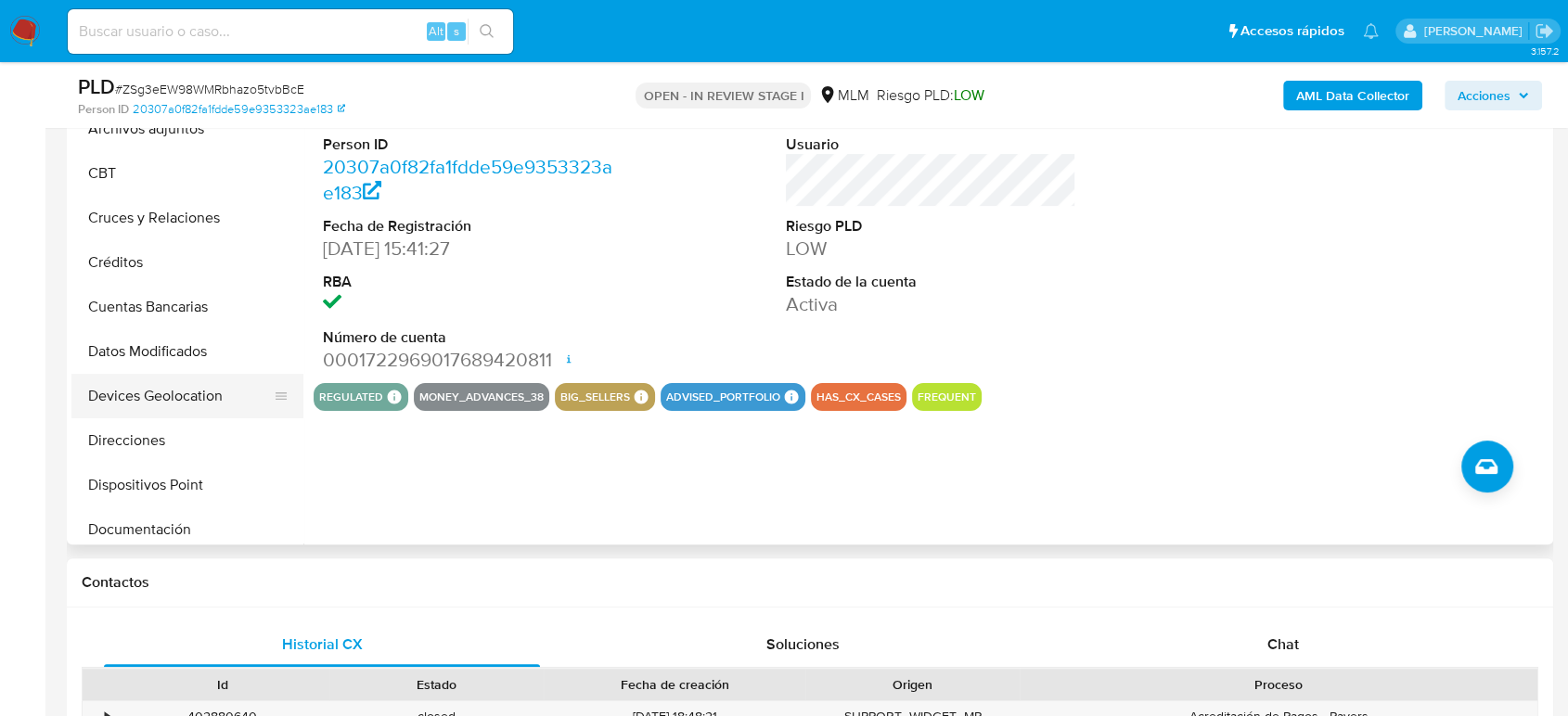
click at [182, 393] on button "Devices Geolocation" at bounding box center [179, 396] width 217 height 44
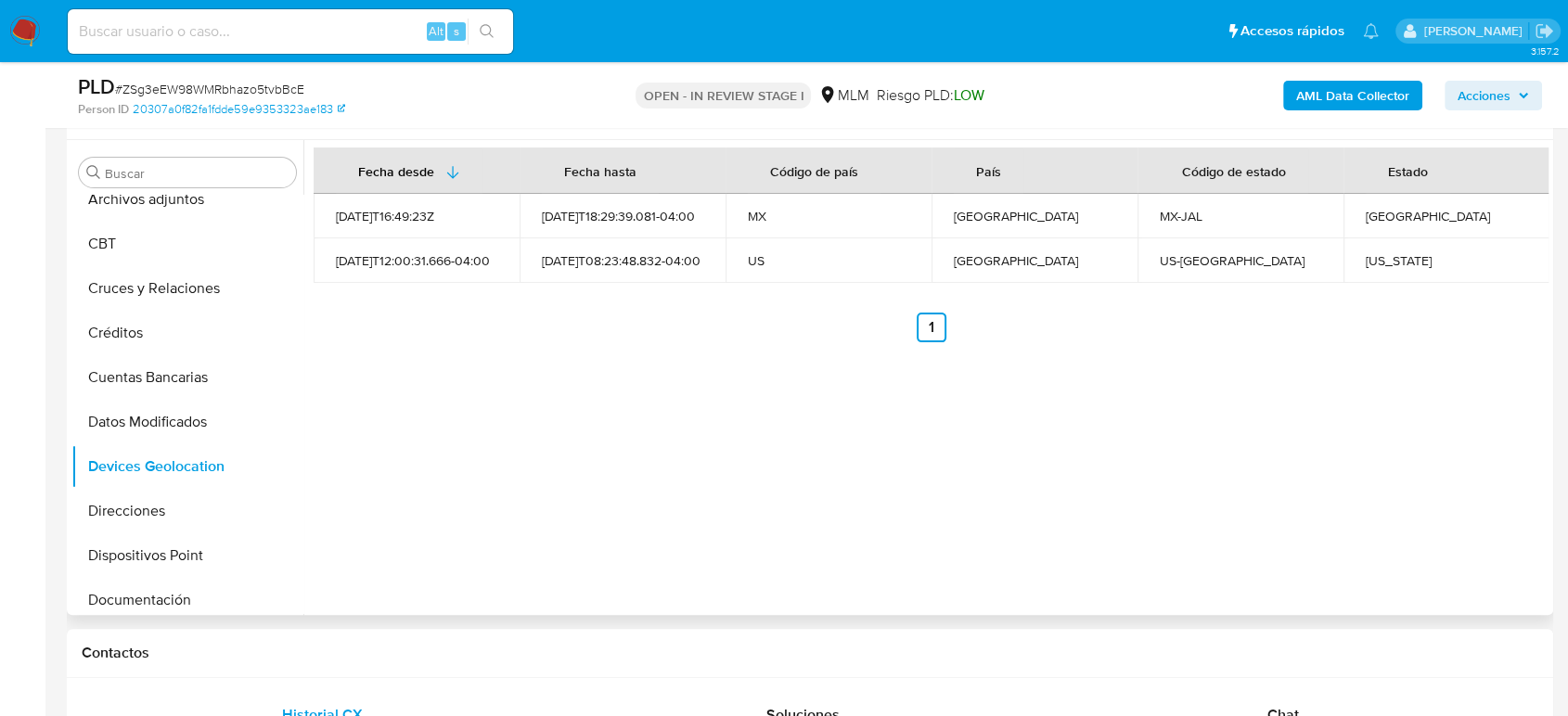
scroll to position [308, 0]
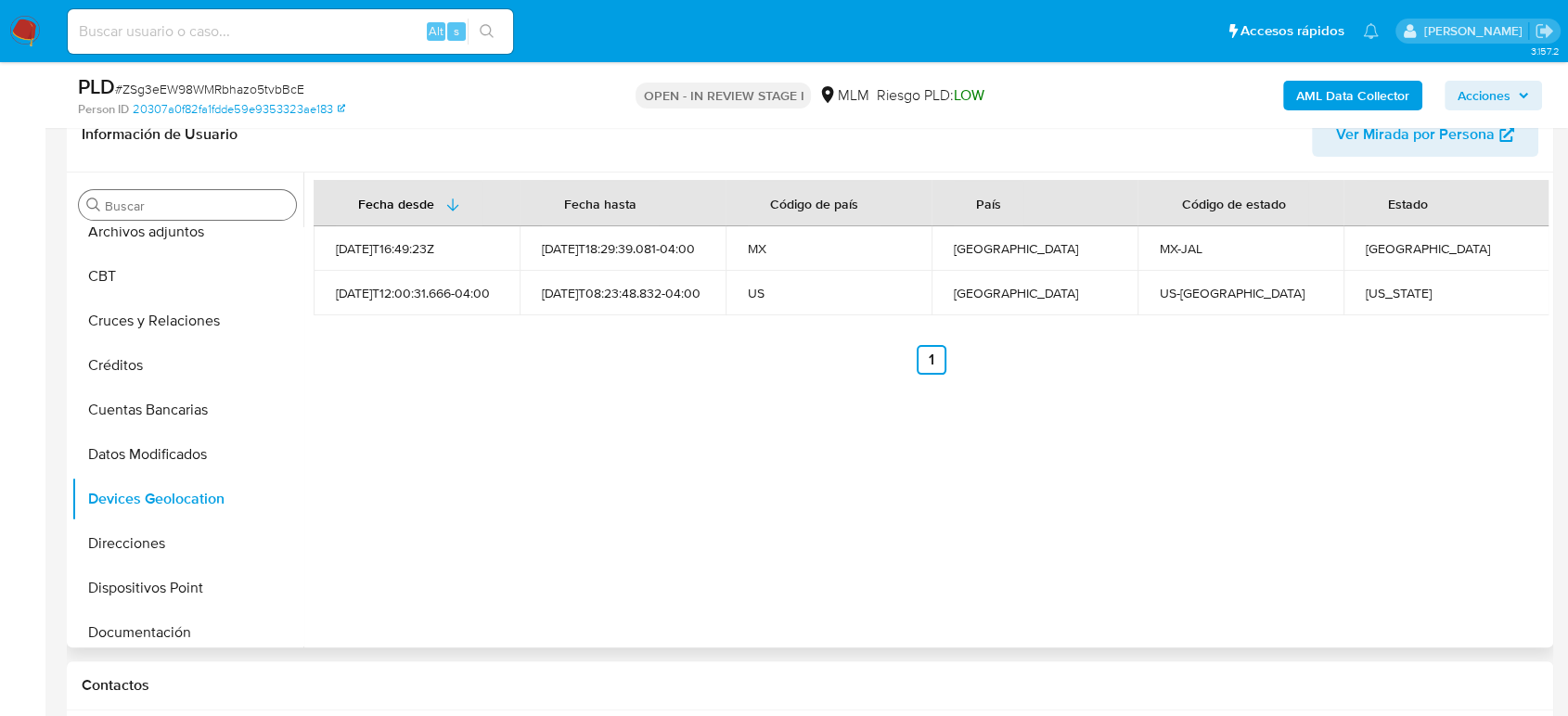
click at [230, 208] on input "Buscar" at bounding box center [197, 205] width 184 height 16
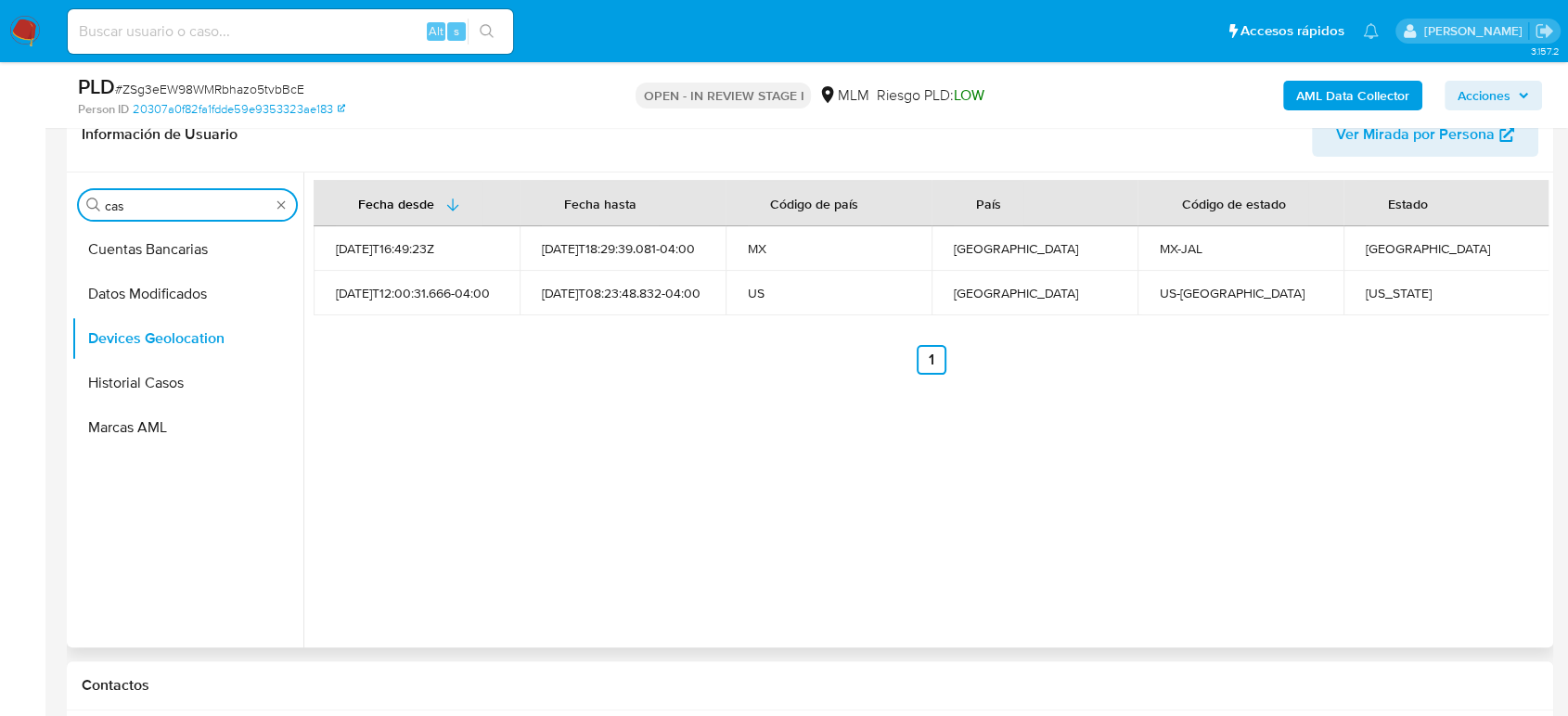
scroll to position [0, 0]
type input "cas"
click at [176, 280] on button "Historial Casos" at bounding box center [179, 294] width 217 height 44
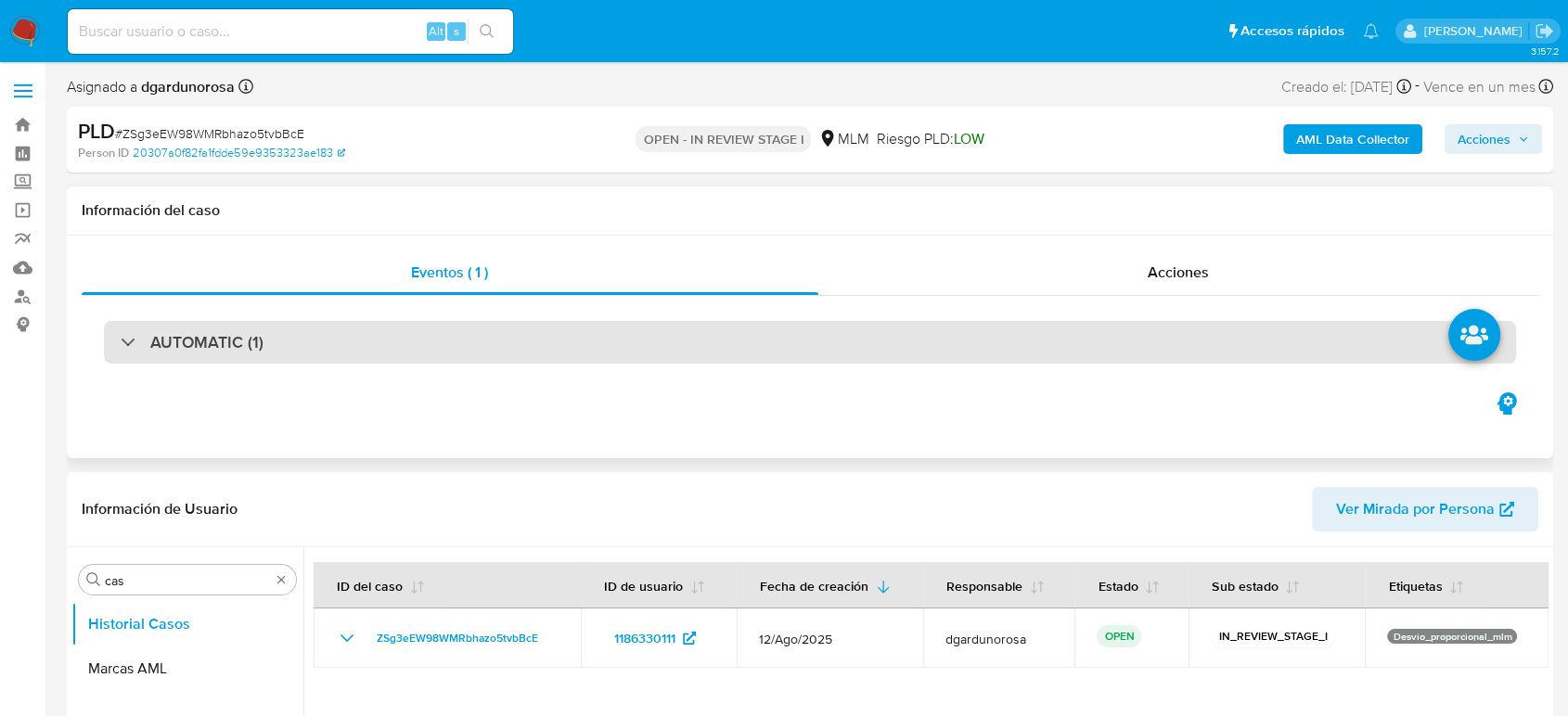
drag, startPoint x: 399, startPoint y: 345, endPoint x: 414, endPoint y: 355, distance: 18.0
click at [399, 345] on div "AUTOMATIC (1)" at bounding box center [810, 342] width 1413 height 42
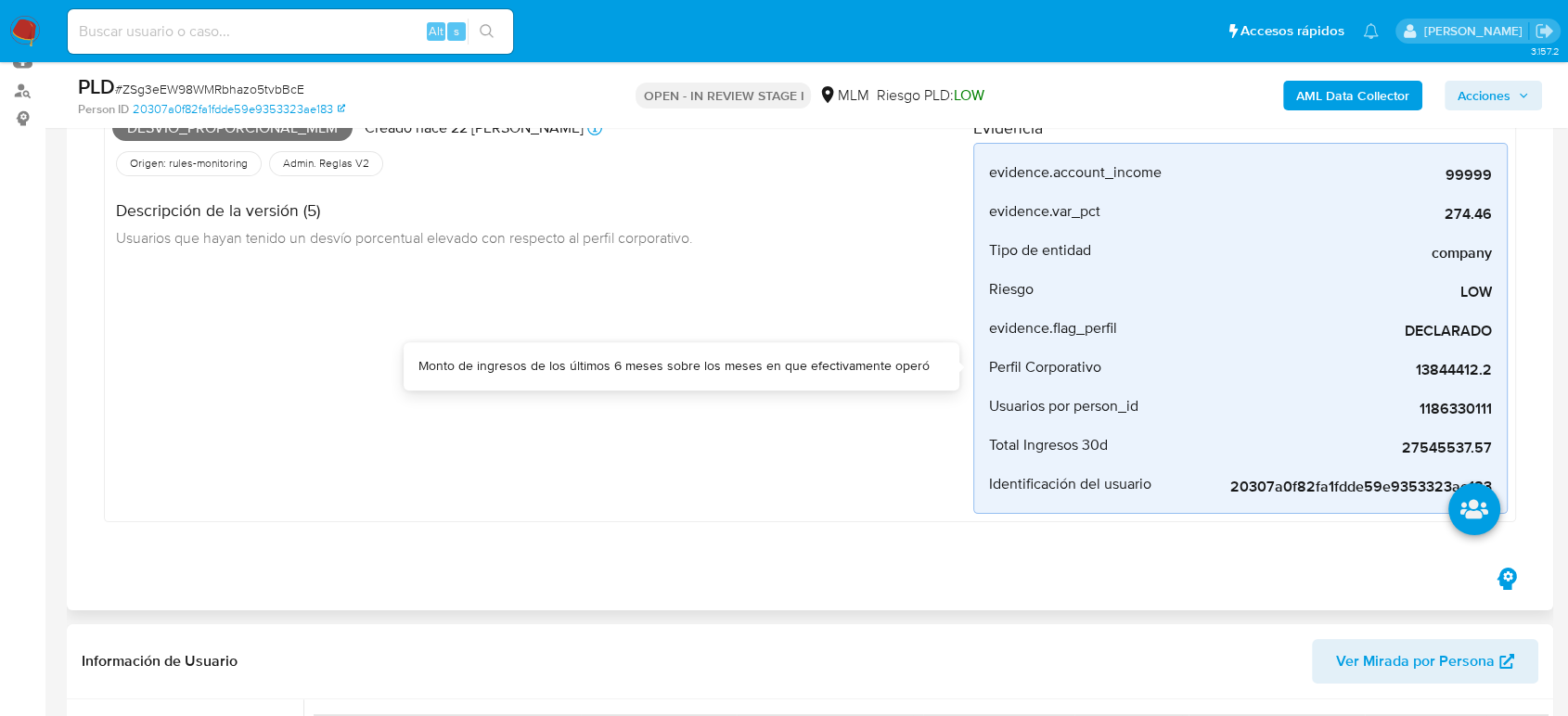
scroll to position [103, 0]
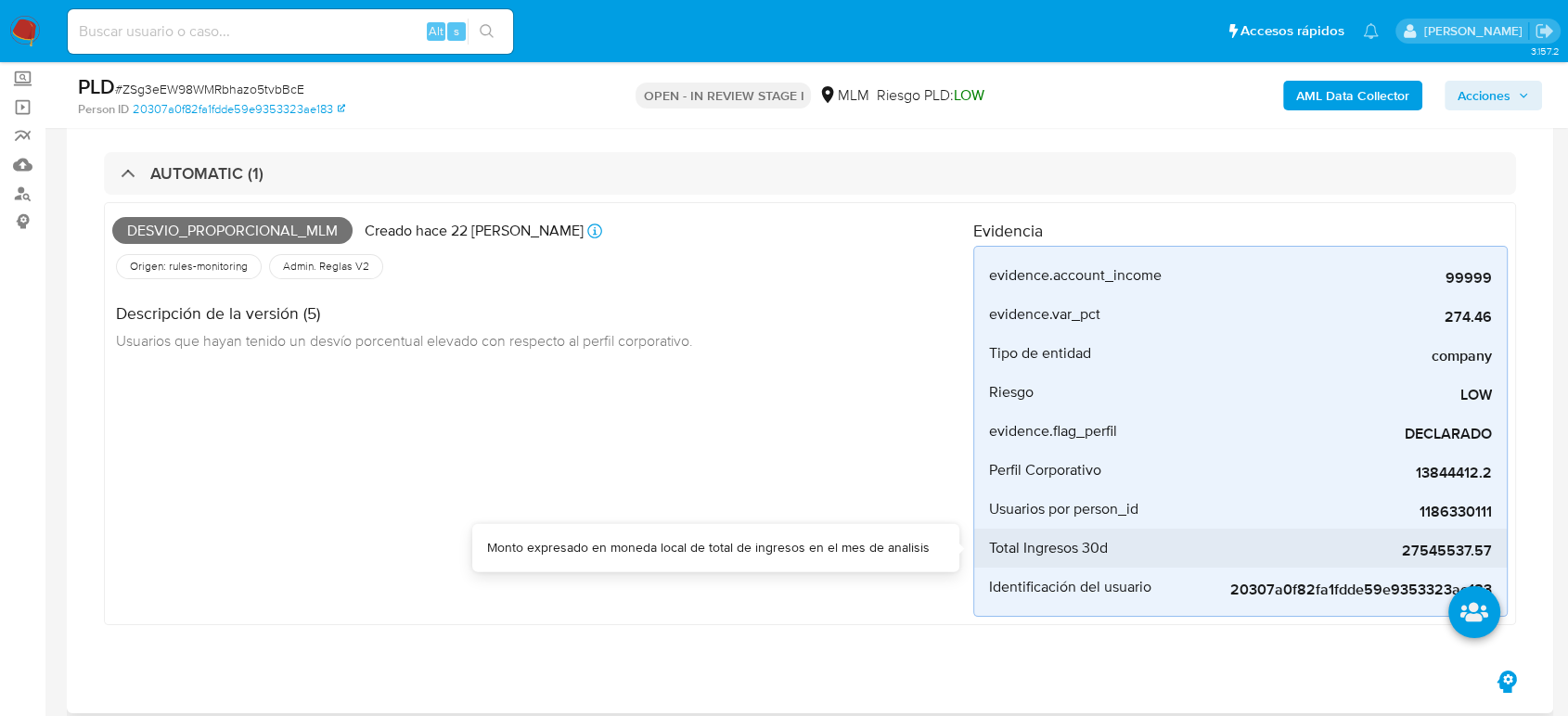
click at [1455, 542] on span "27545537.57" at bounding box center [1353, 550] width 279 height 18
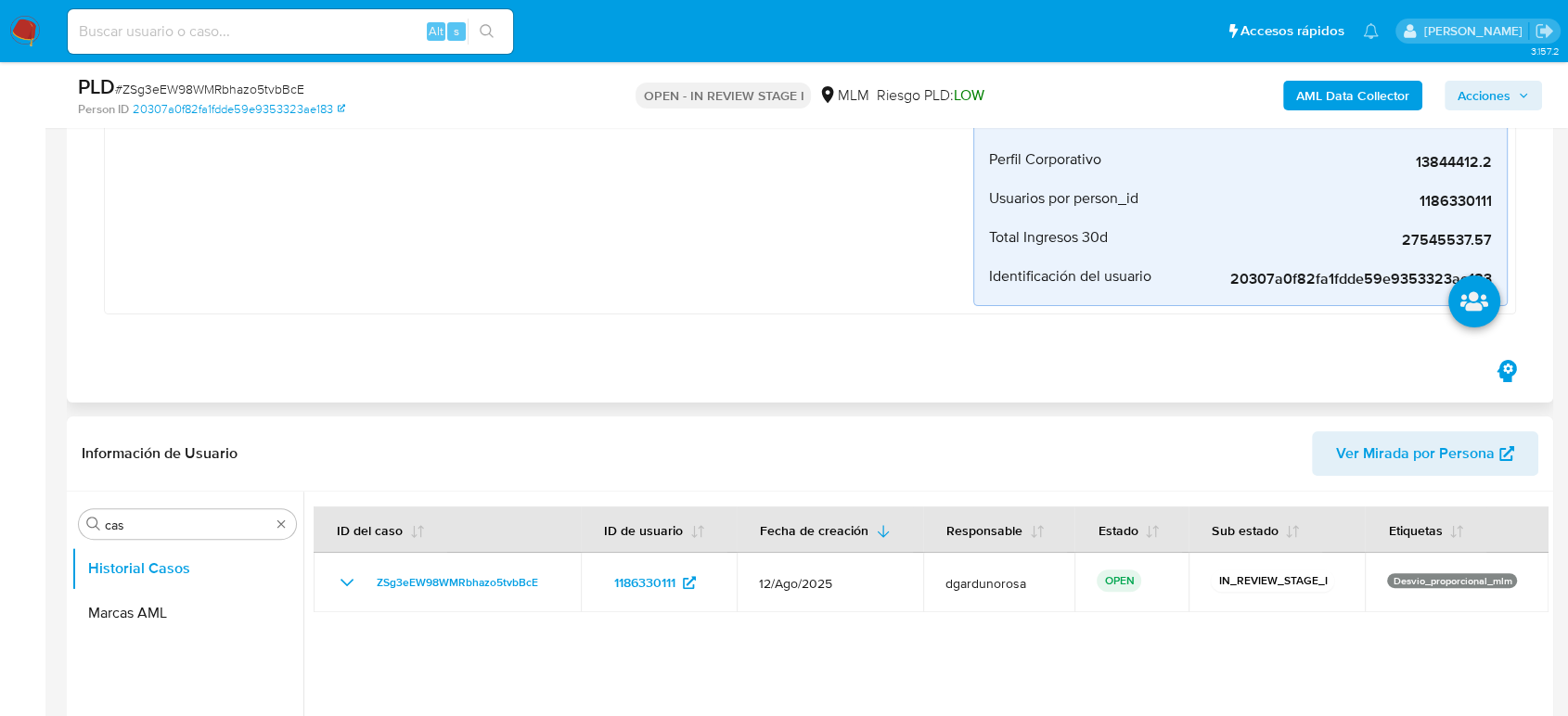
scroll to position [721, 0]
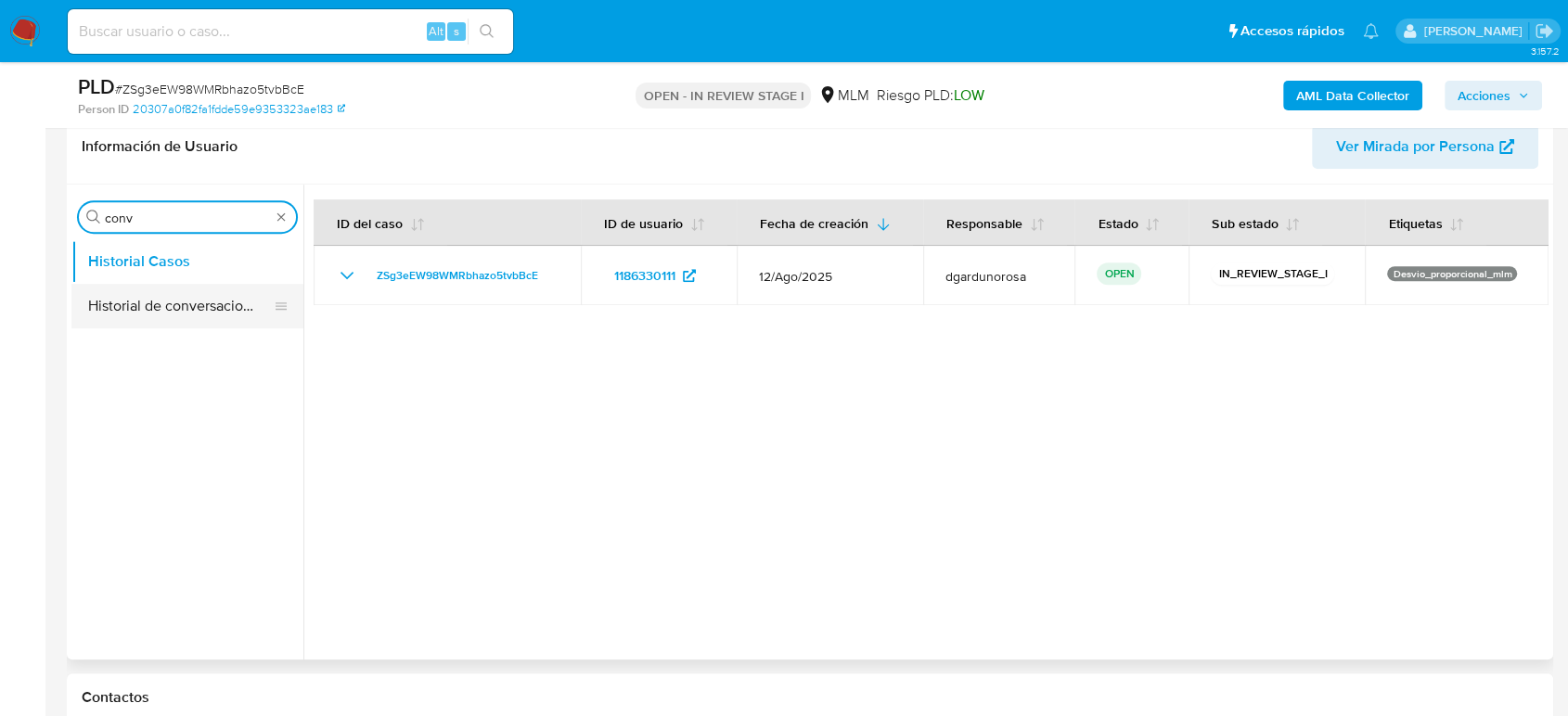
type input "conv"
click at [201, 320] on button "Historial de conversaciones" at bounding box center [179, 305] width 217 height 44
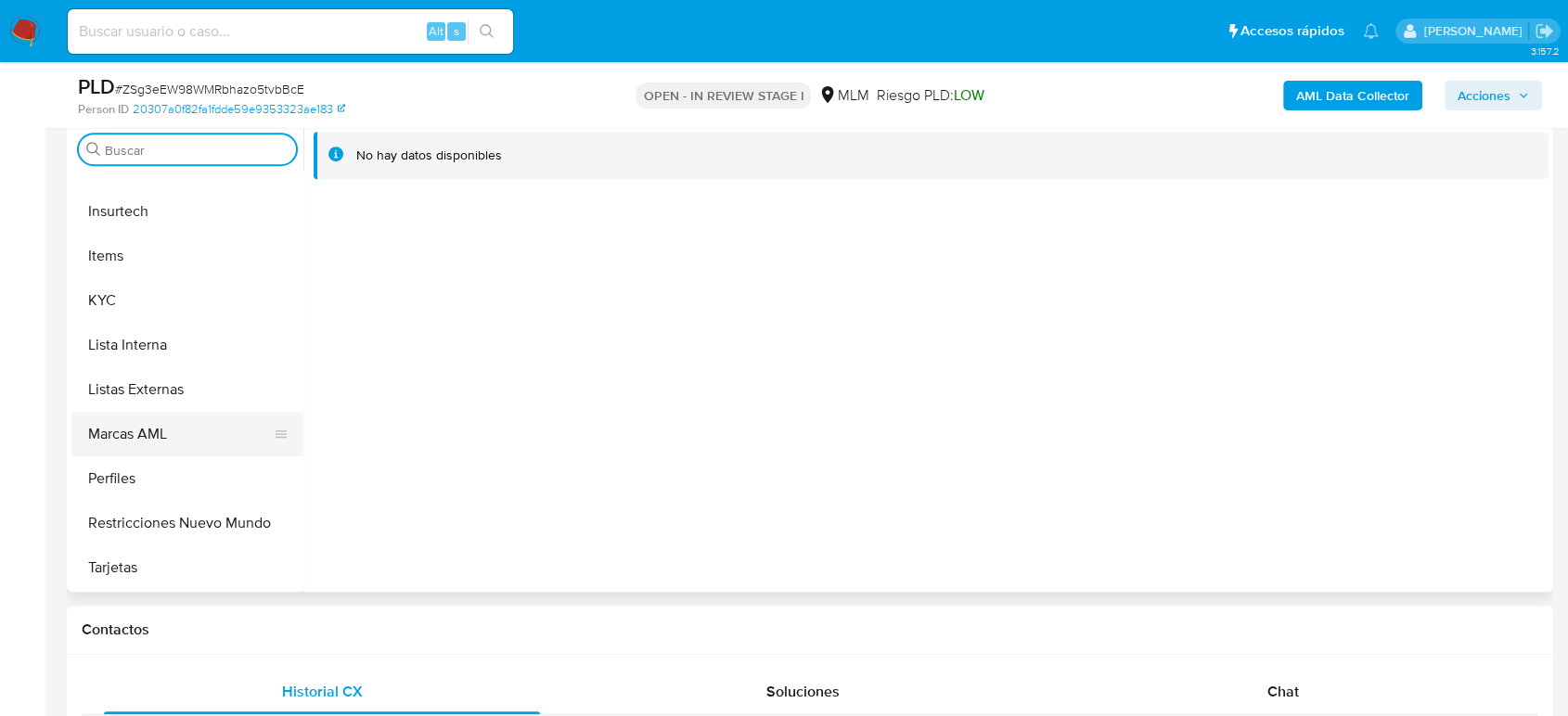
scroll to position [824, 0]
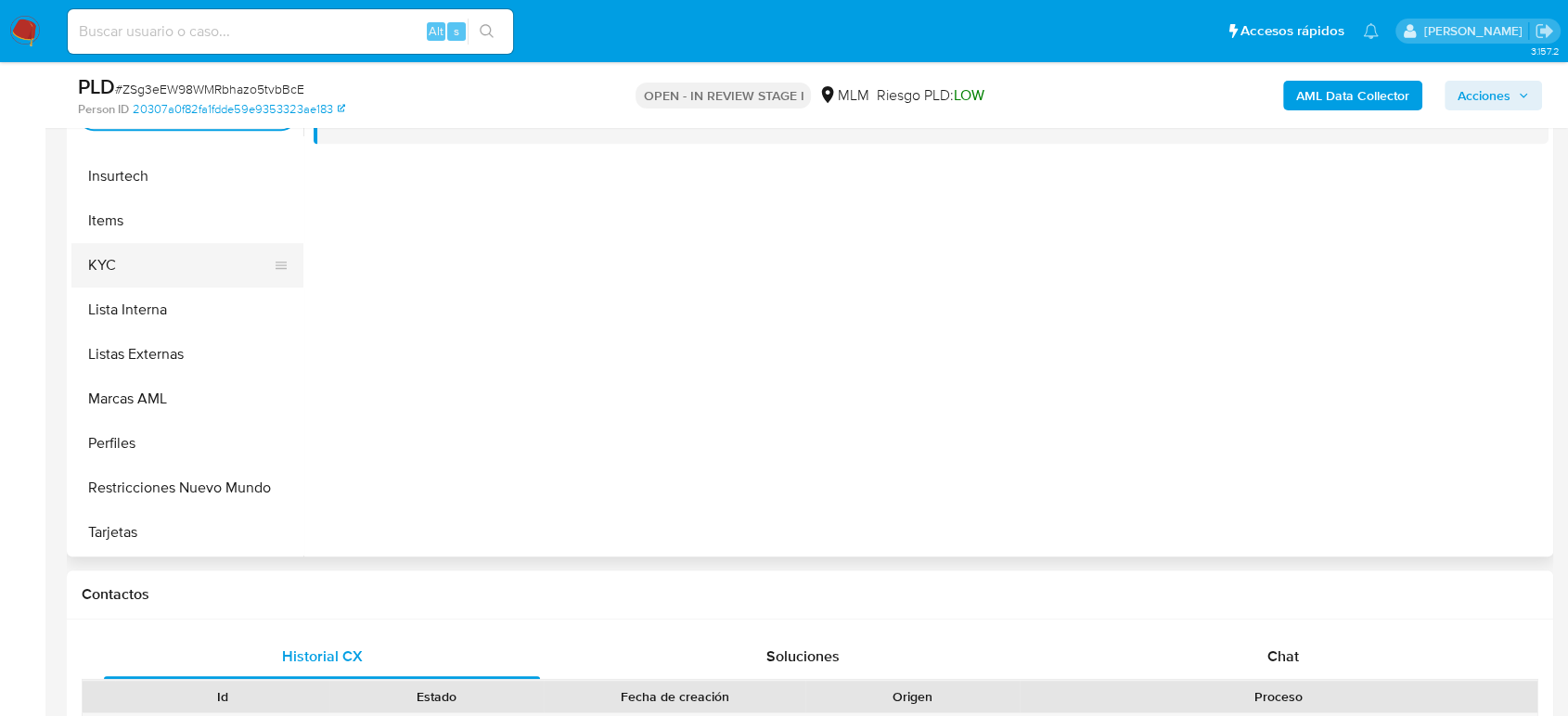
click at [156, 269] on button "KYC" at bounding box center [179, 265] width 217 height 44
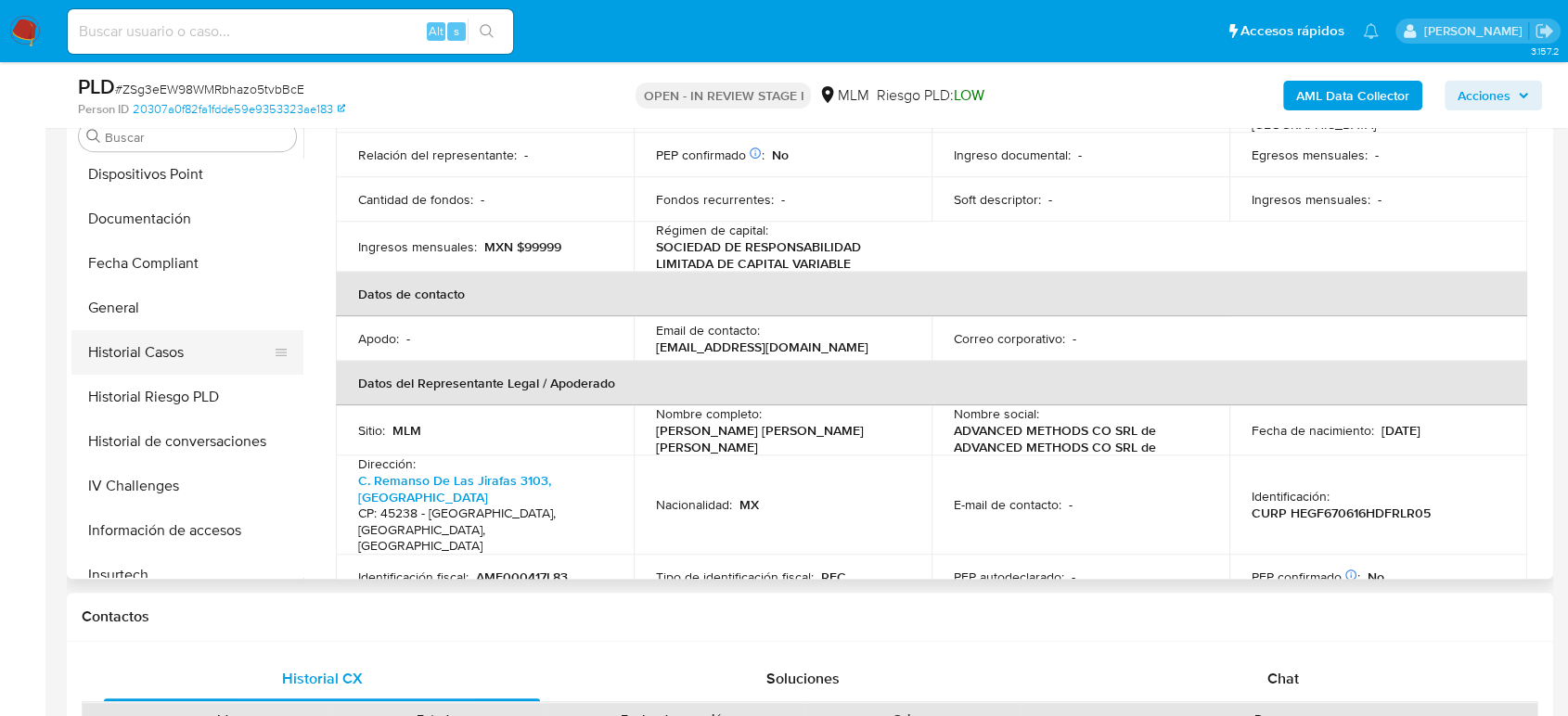
scroll to position [371, 0]
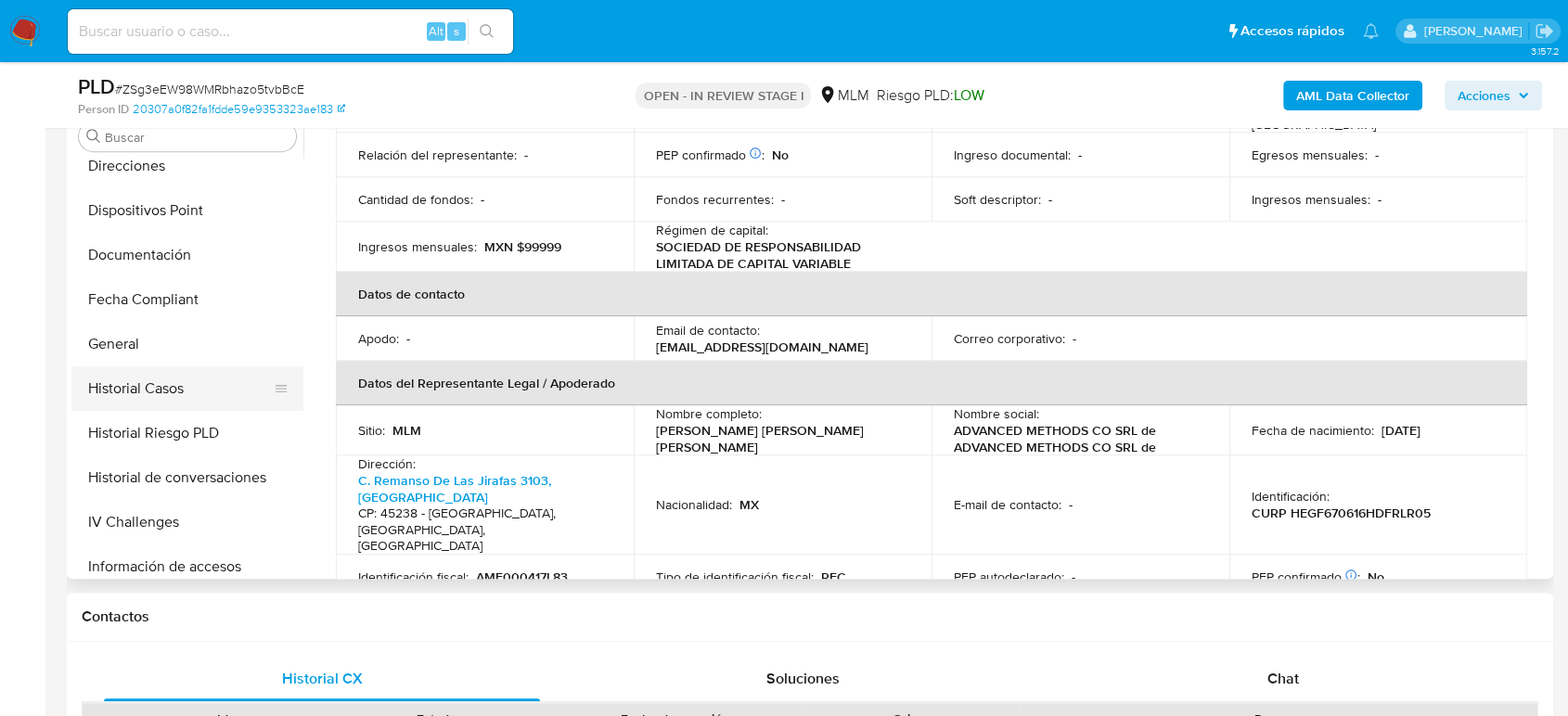
click at [177, 385] on button "Historial Casos" at bounding box center [179, 388] width 217 height 44
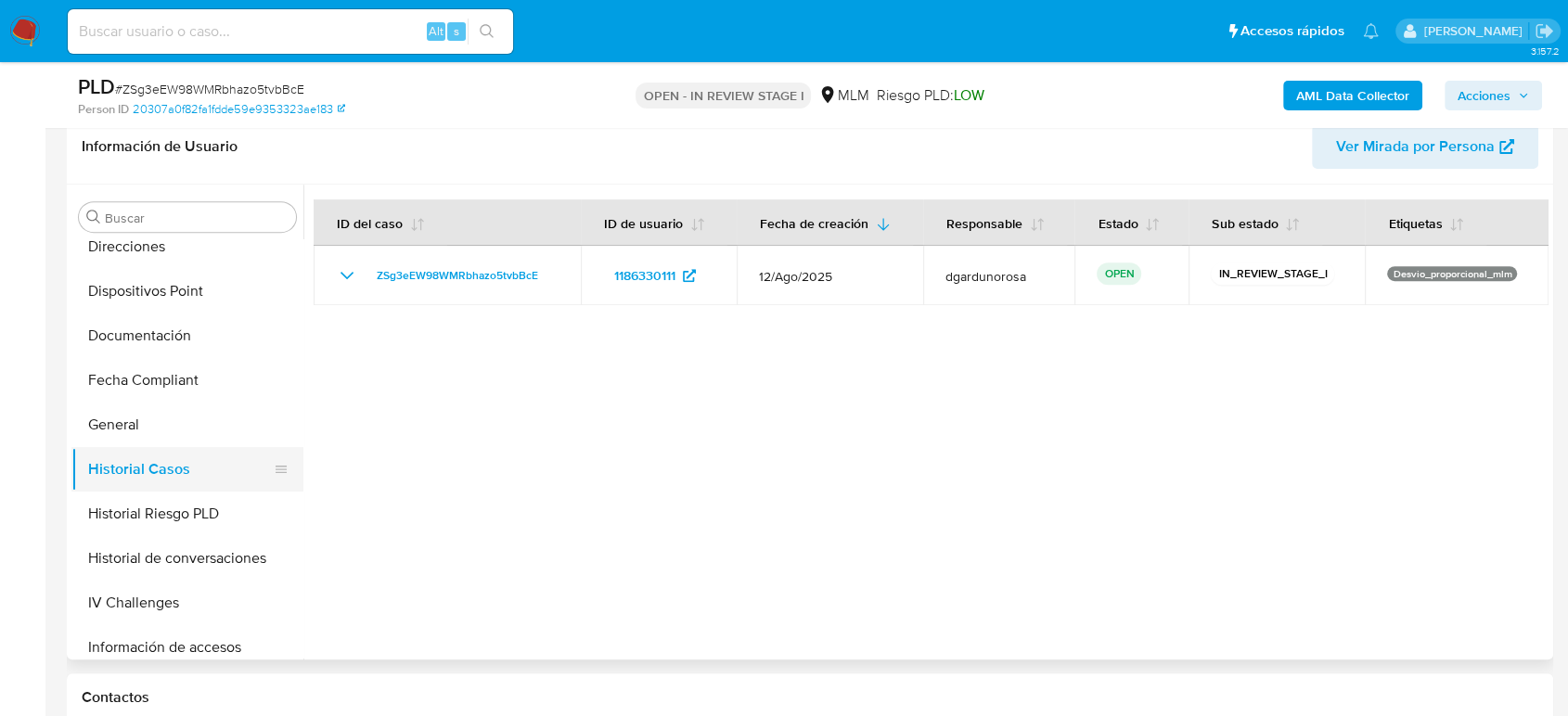
scroll to position [578, 0]
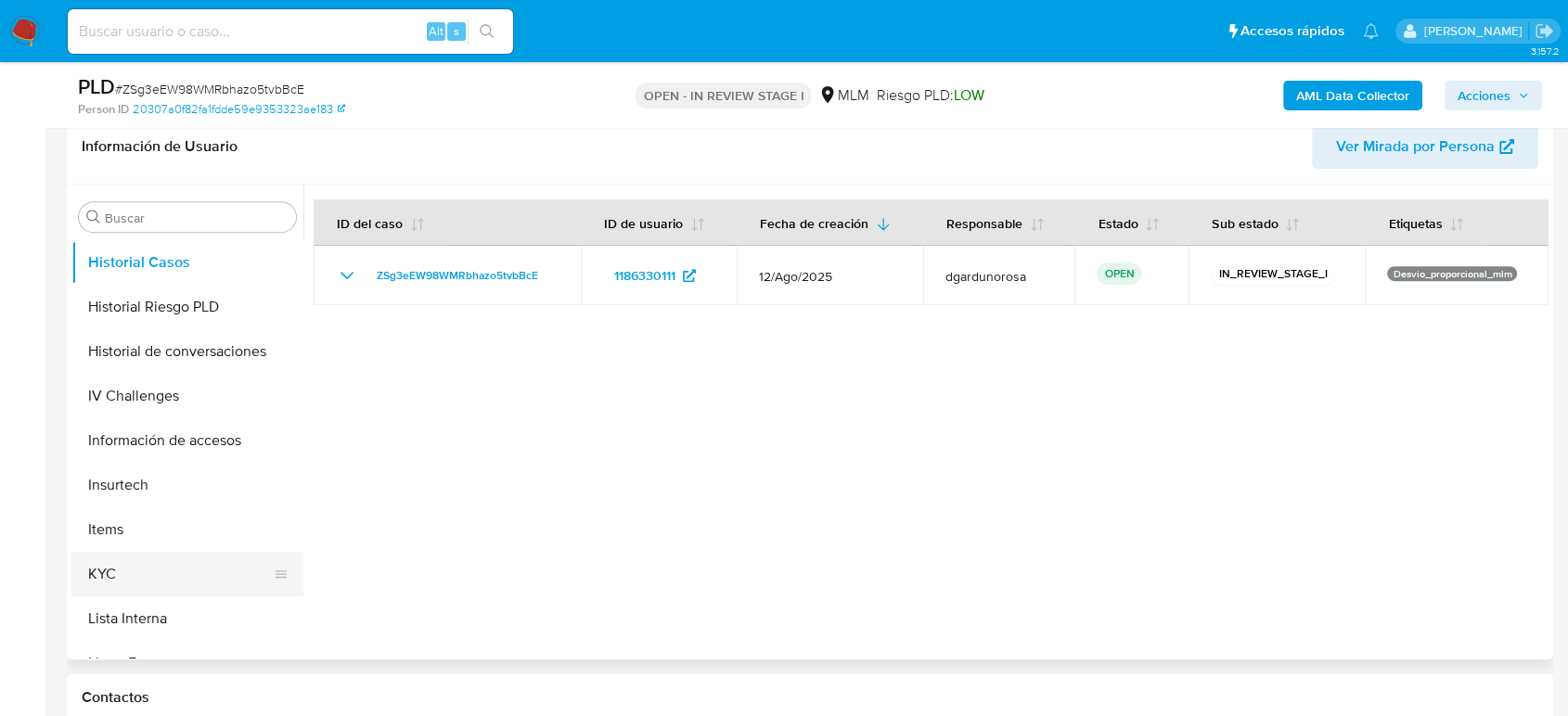
click at [96, 573] on button "KYC" at bounding box center [179, 574] width 217 height 44
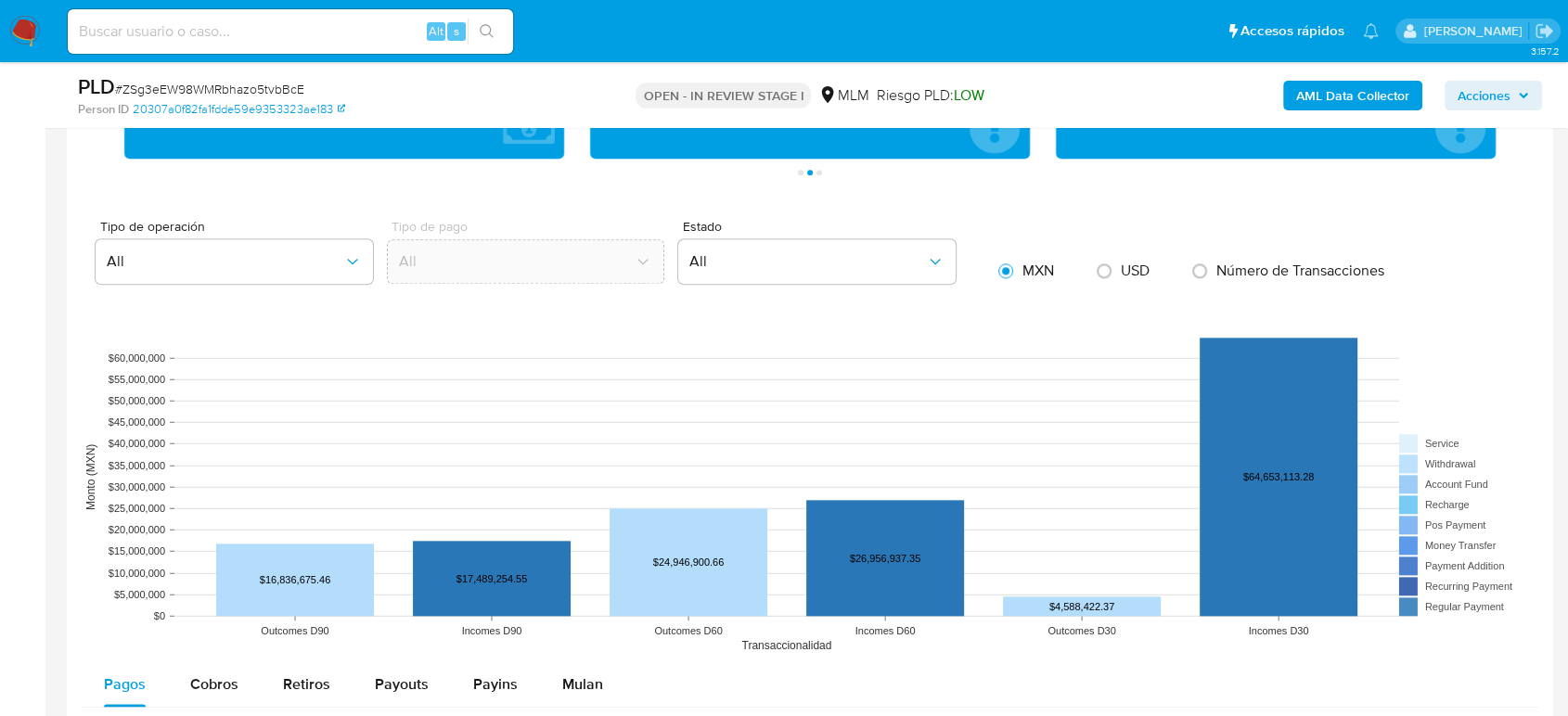
scroll to position [2473, 0]
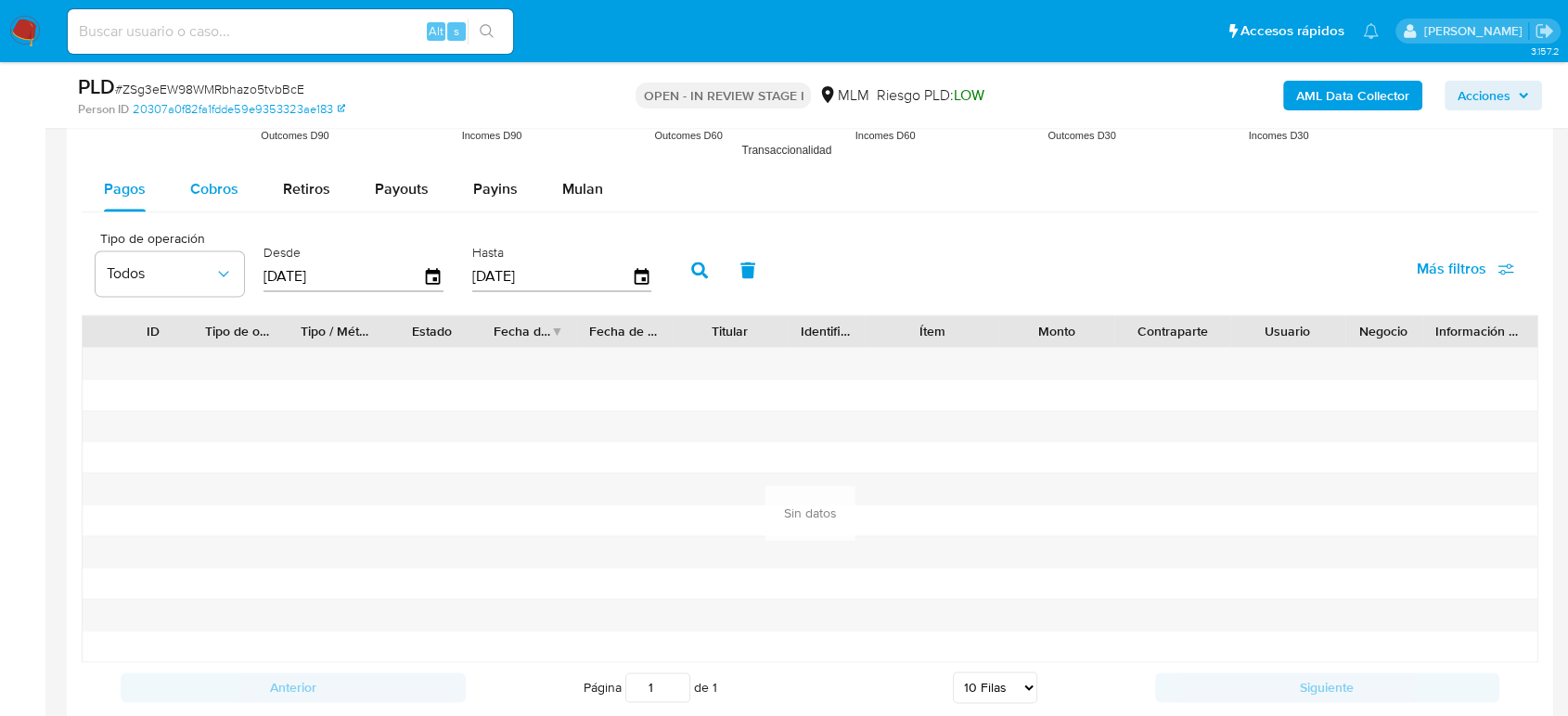
click at [223, 185] on span "Cobros" at bounding box center [214, 189] width 48 height 21
select select "10"
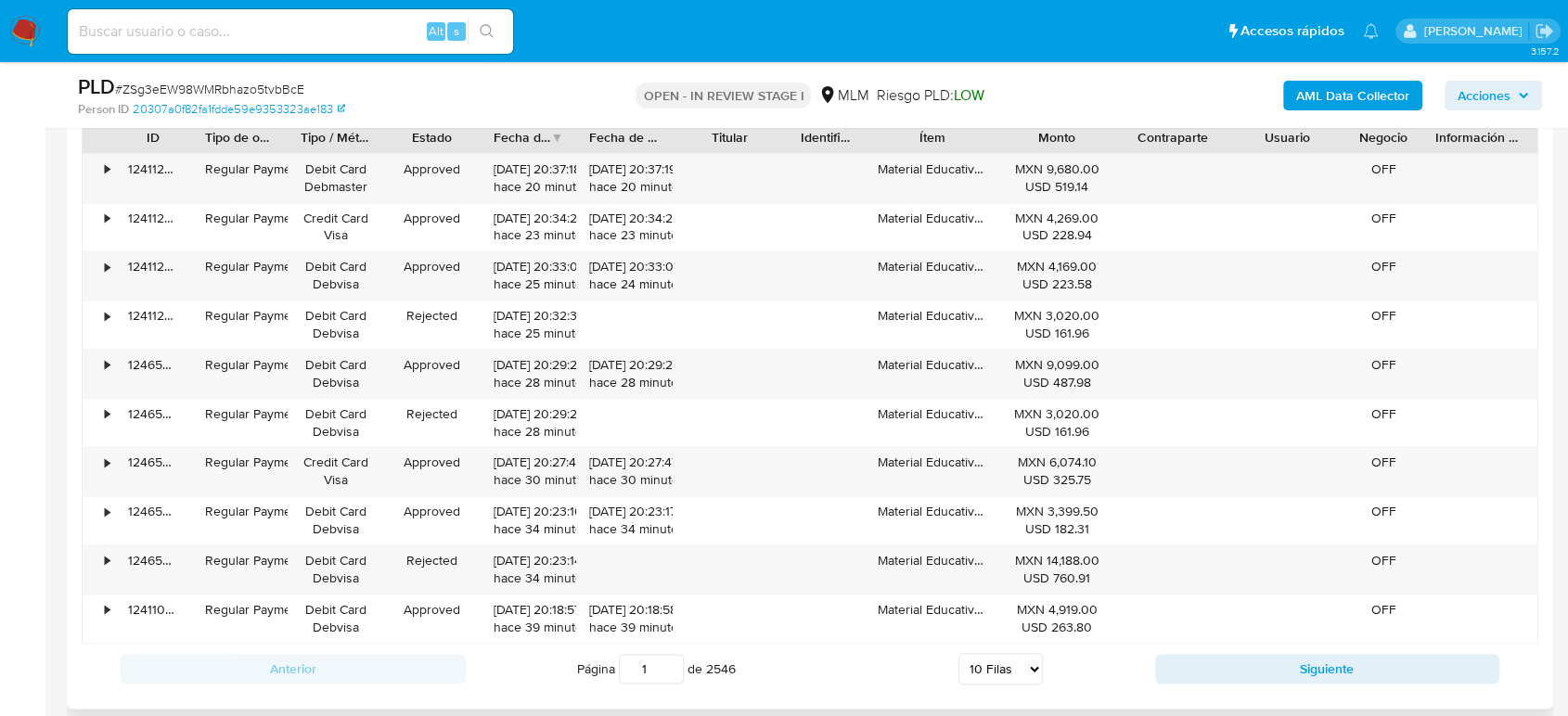
scroll to position [2678, 0]
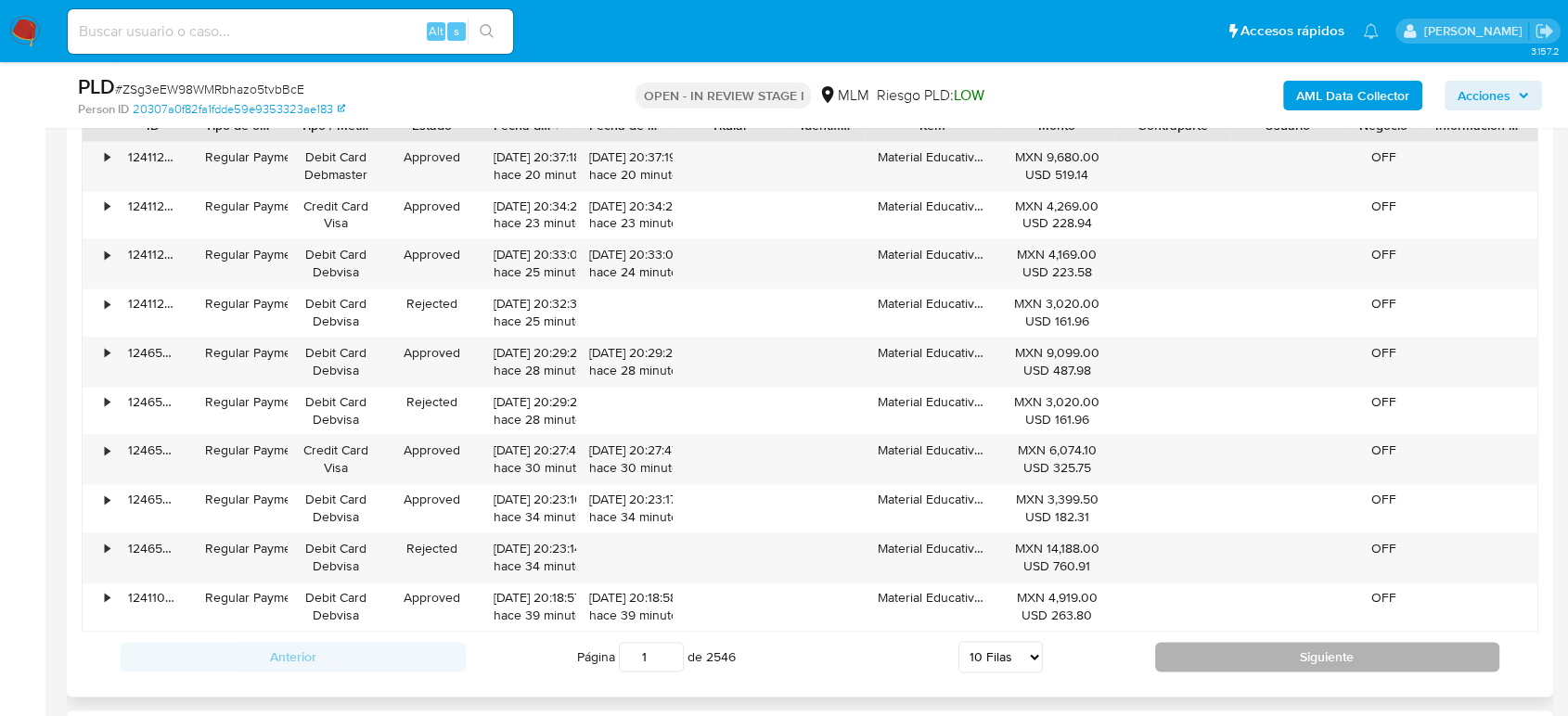
click at [1259, 656] on button "Siguiente" at bounding box center [1328, 656] width 345 height 30
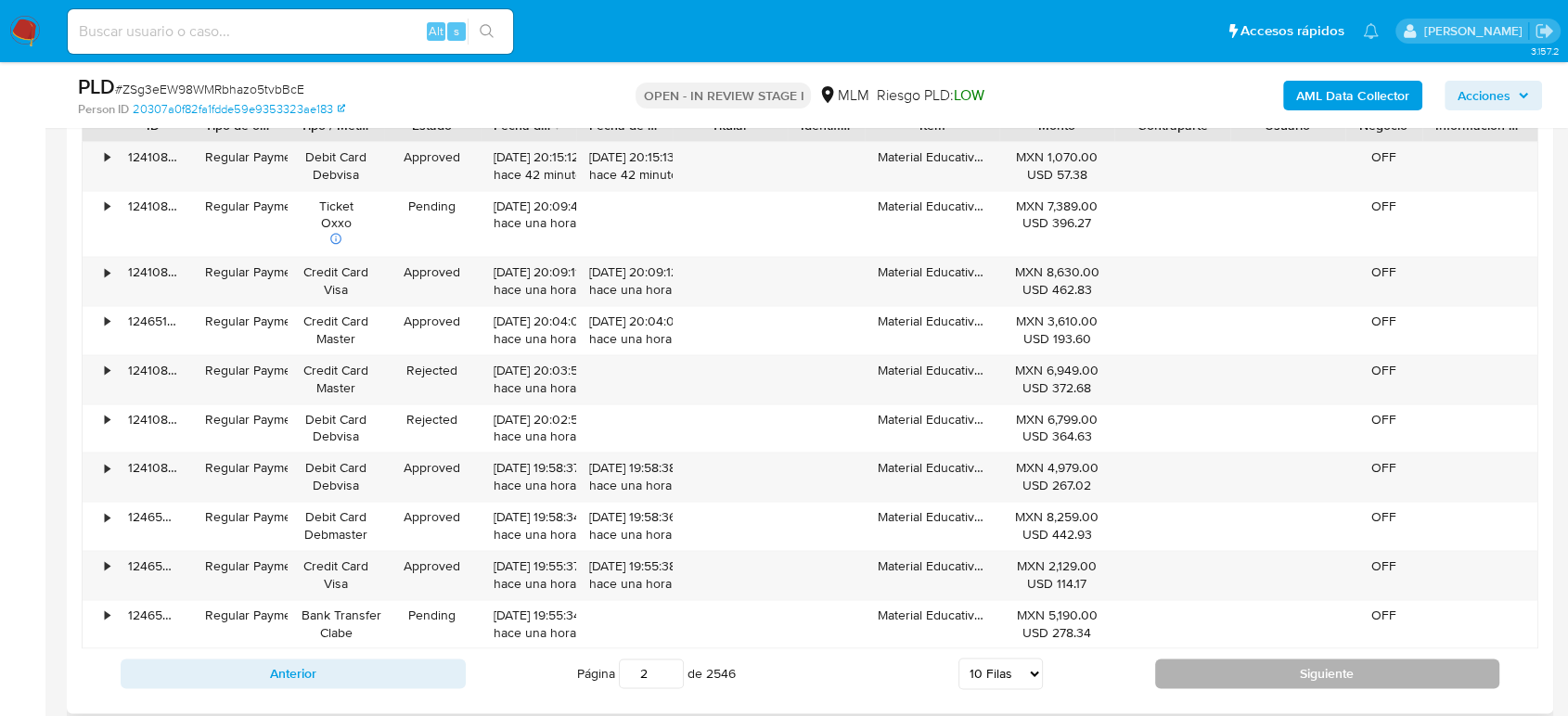
click at [1256, 658] on button "Siguiente" at bounding box center [1328, 673] width 345 height 30
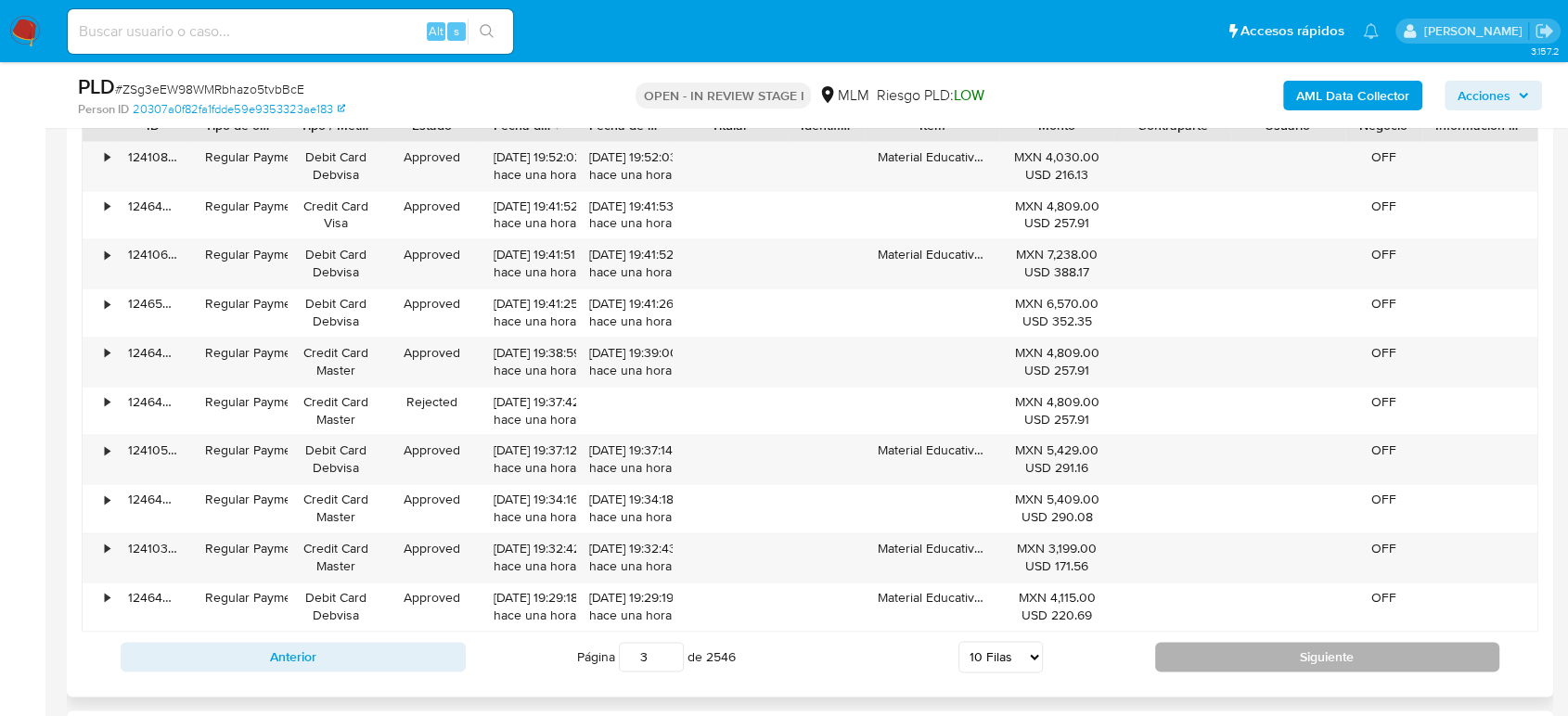
click at [1234, 651] on button "Siguiente" at bounding box center [1328, 656] width 345 height 30
type input "4"
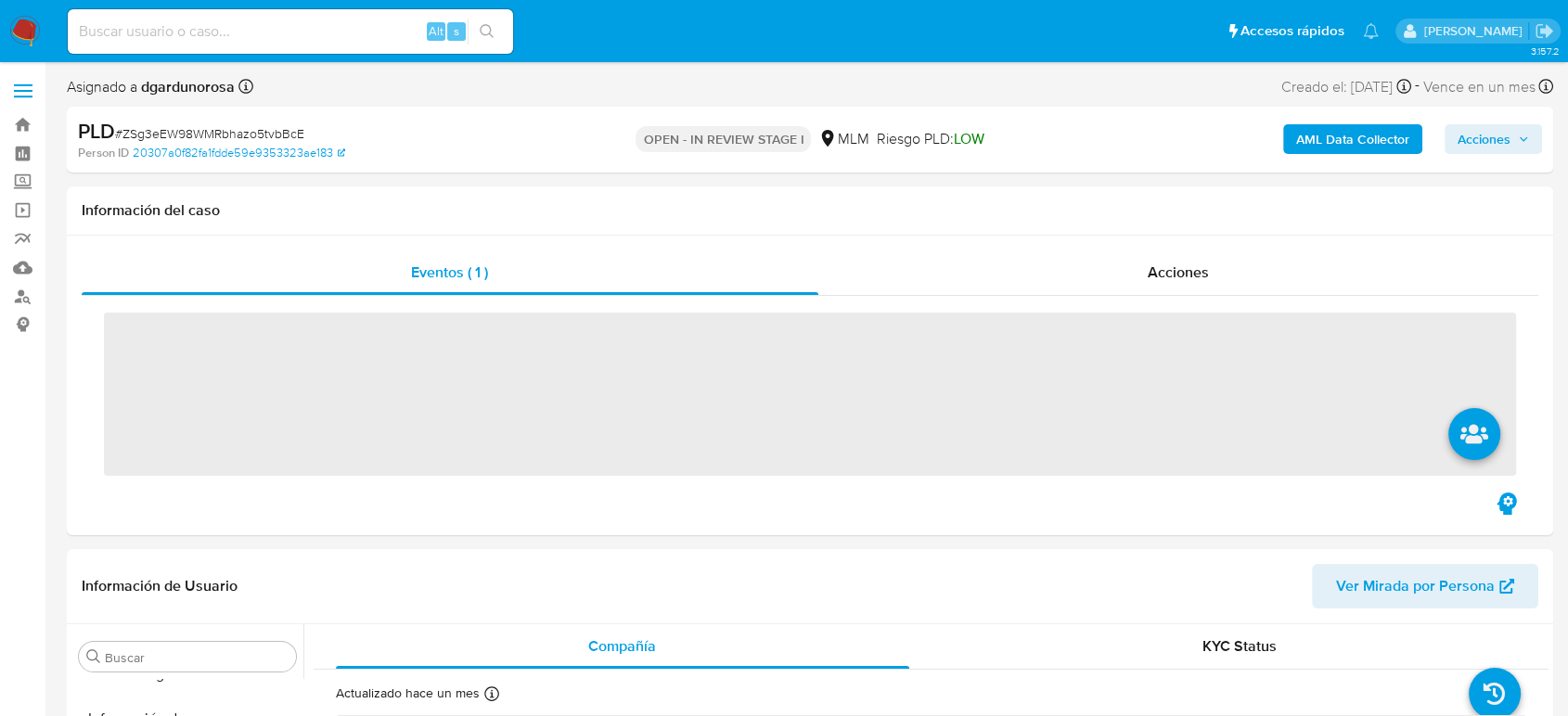
scroll to position [783, 0]
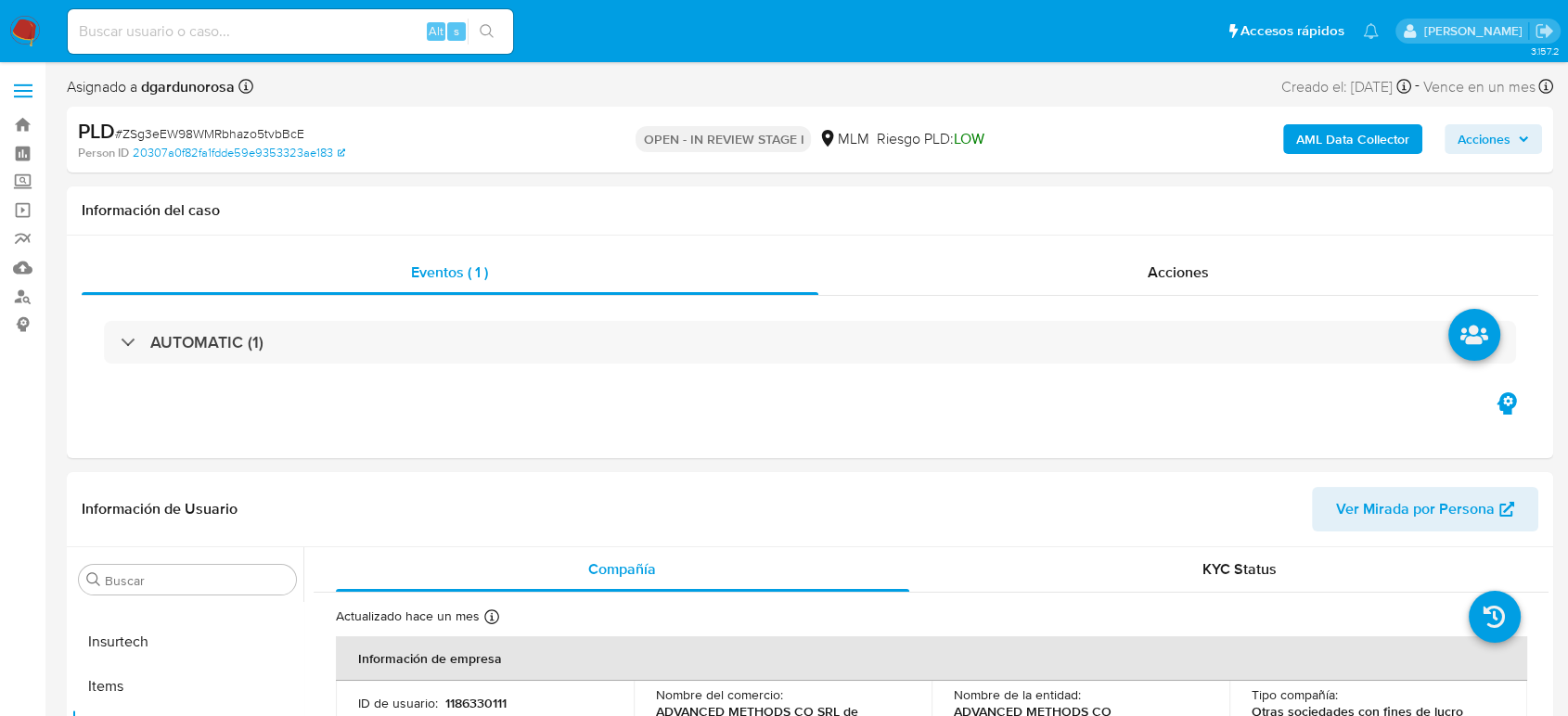
select select "10"
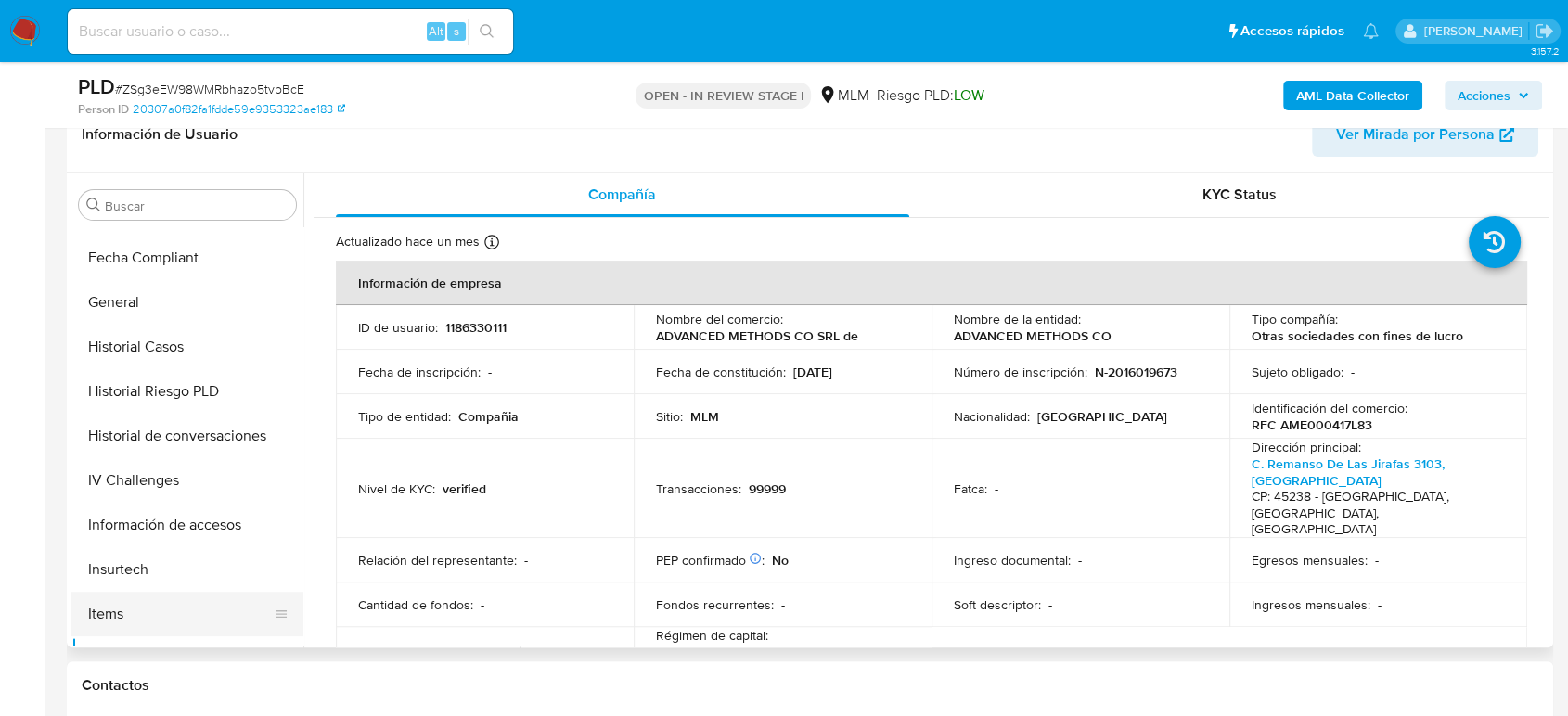
scroll to position [371, 0]
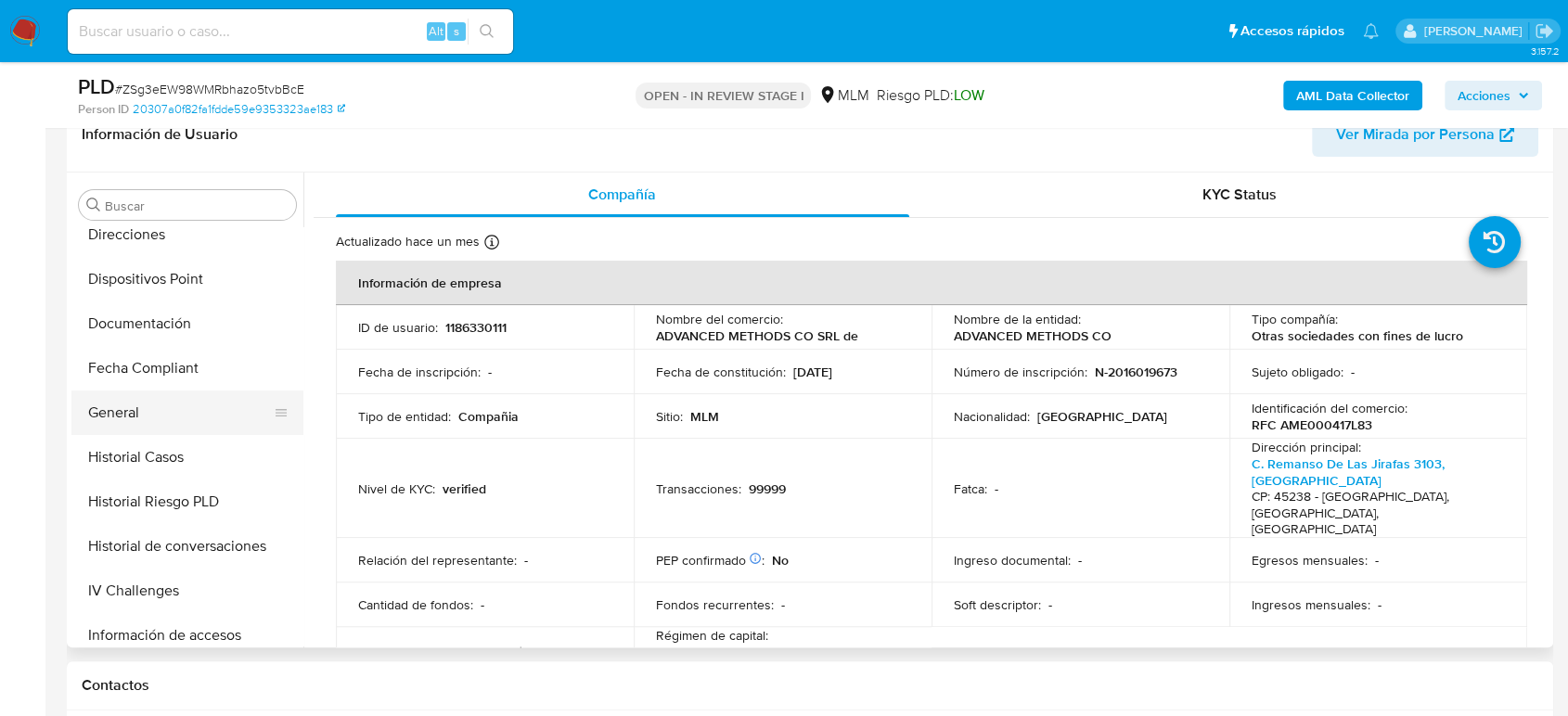
click at [131, 428] on button "General" at bounding box center [179, 412] width 217 height 44
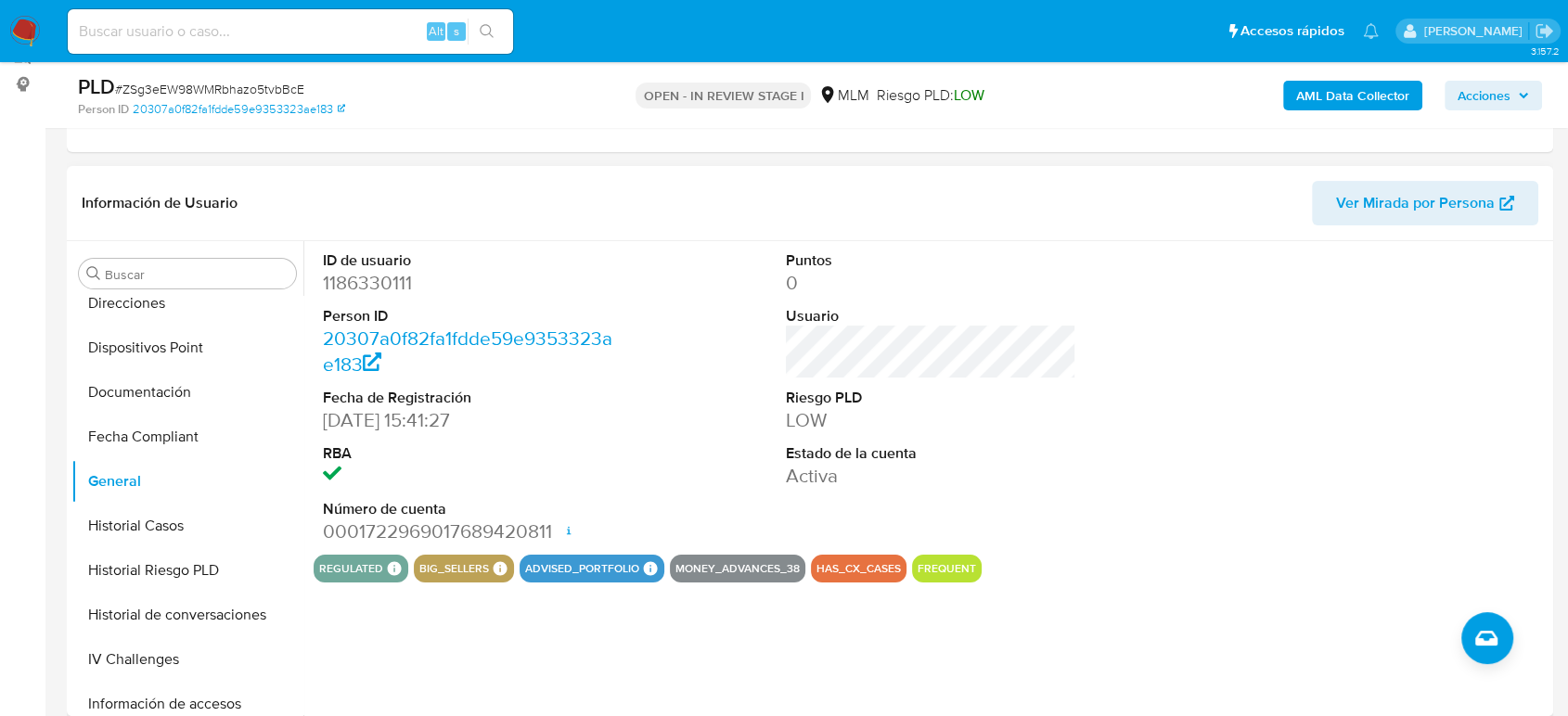
scroll to position [206, 0]
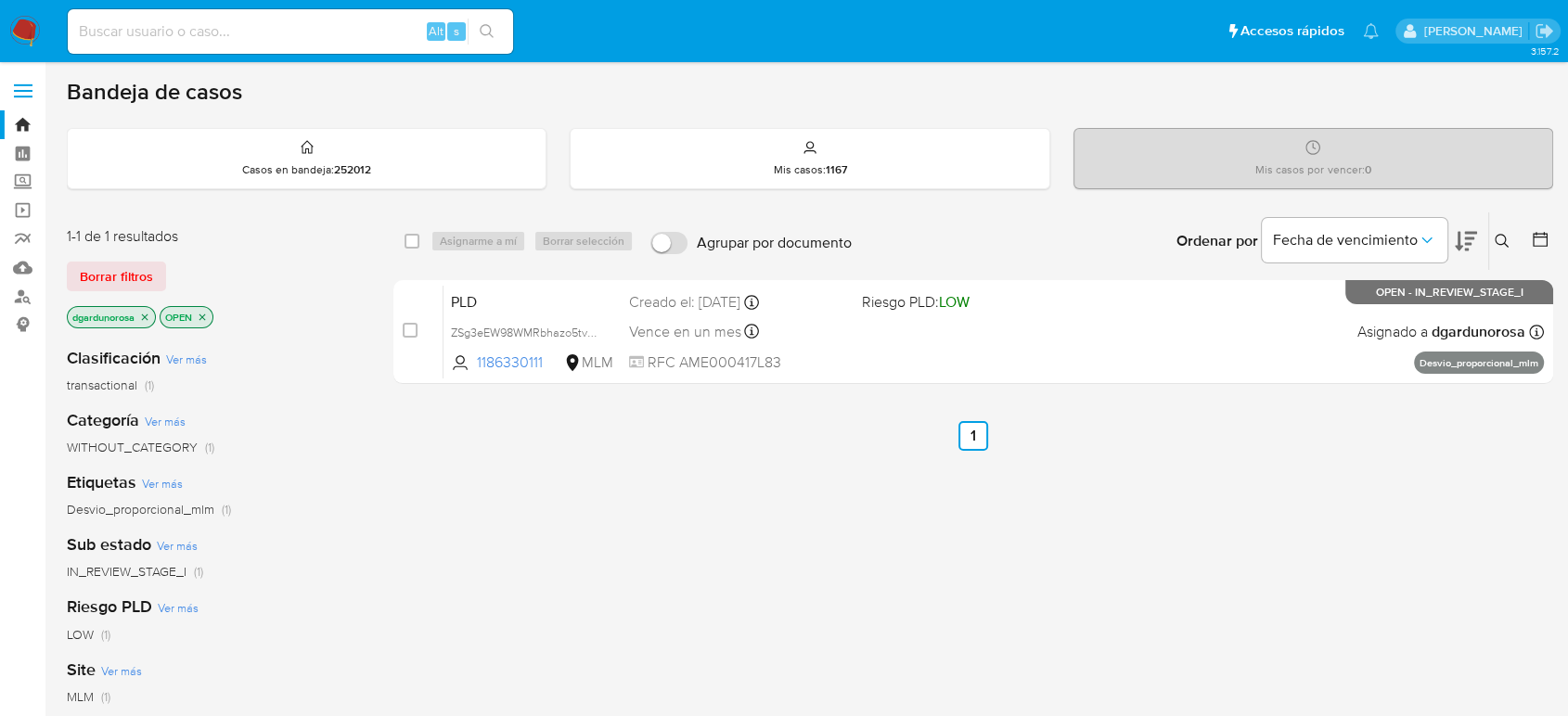
drag, startPoint x: 1500, startPoint y: 236, endPoint x: 1495, endPoint y: 247, distance: 12.1
click at [1500, 238] on icon at bounding box center [1501, 241] width 14 height 14
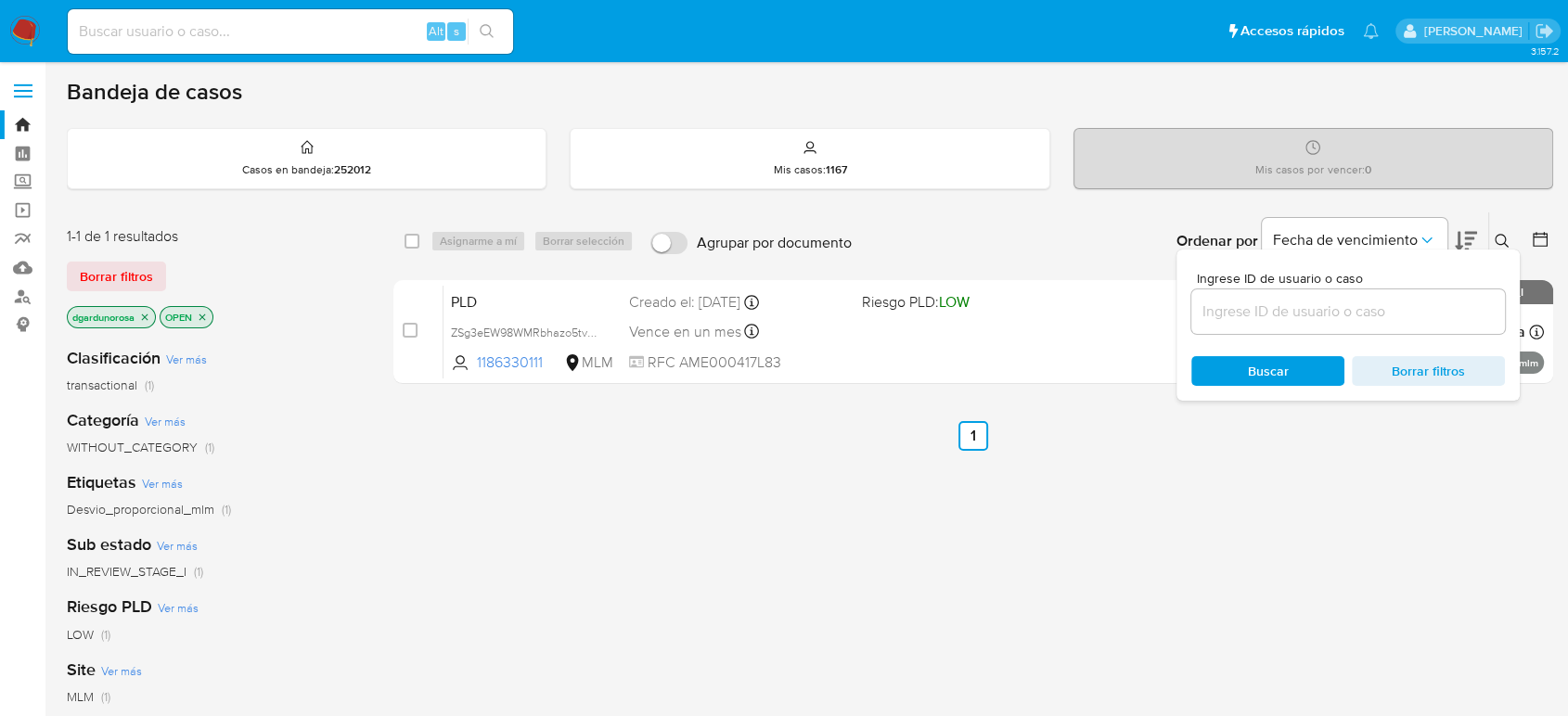
click at [1330, 332] on div "Ingrese ID de usuario o caso Buscar Borrar filtros" at bounding box center [1348, 325] width 343 height 151
click at [1316, 317] on input at bounding box center [1348, 311] width 313 height 24
paste input "1274158656"
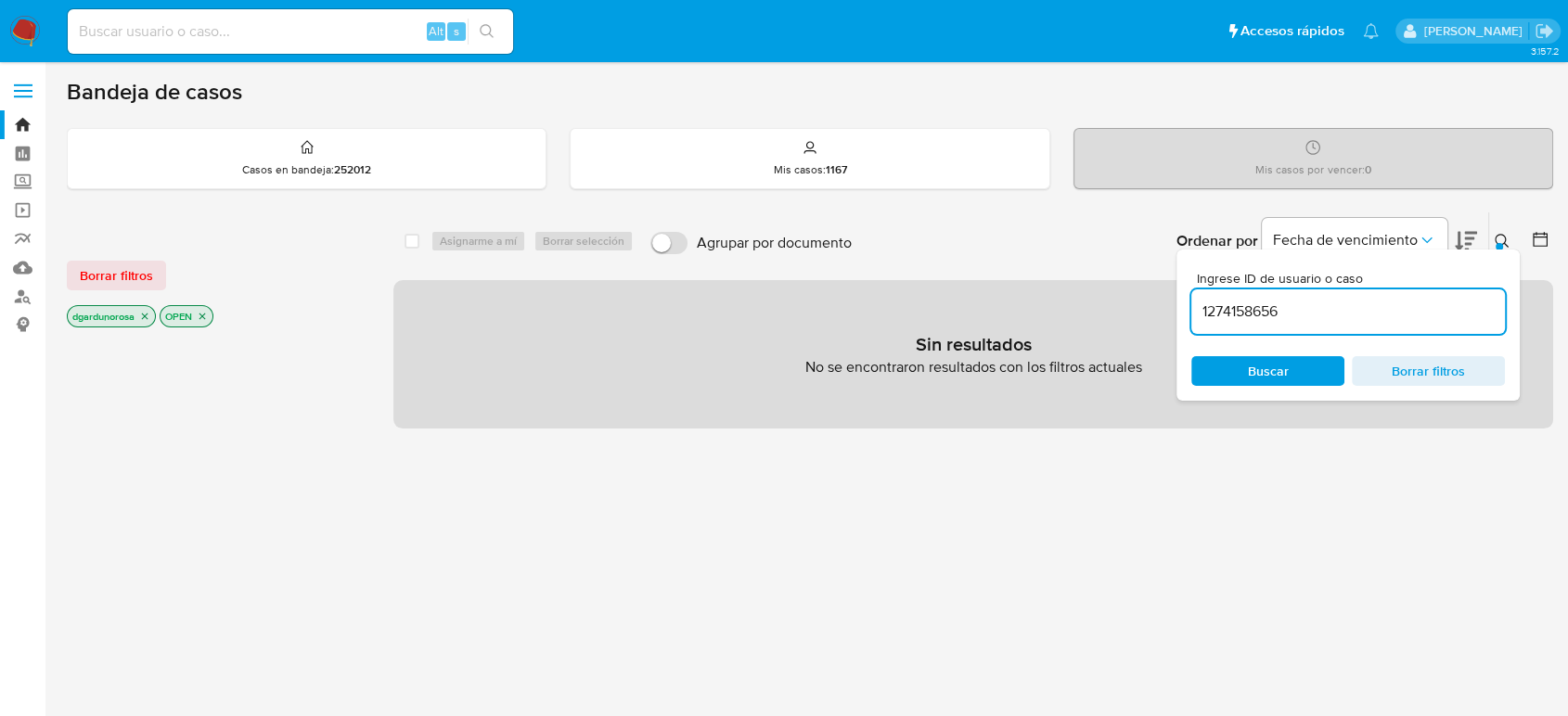
click at [1313, 310] on input "1274158656" at bounding box center [1348, 311] width 313 height 24
type input "1274158656"
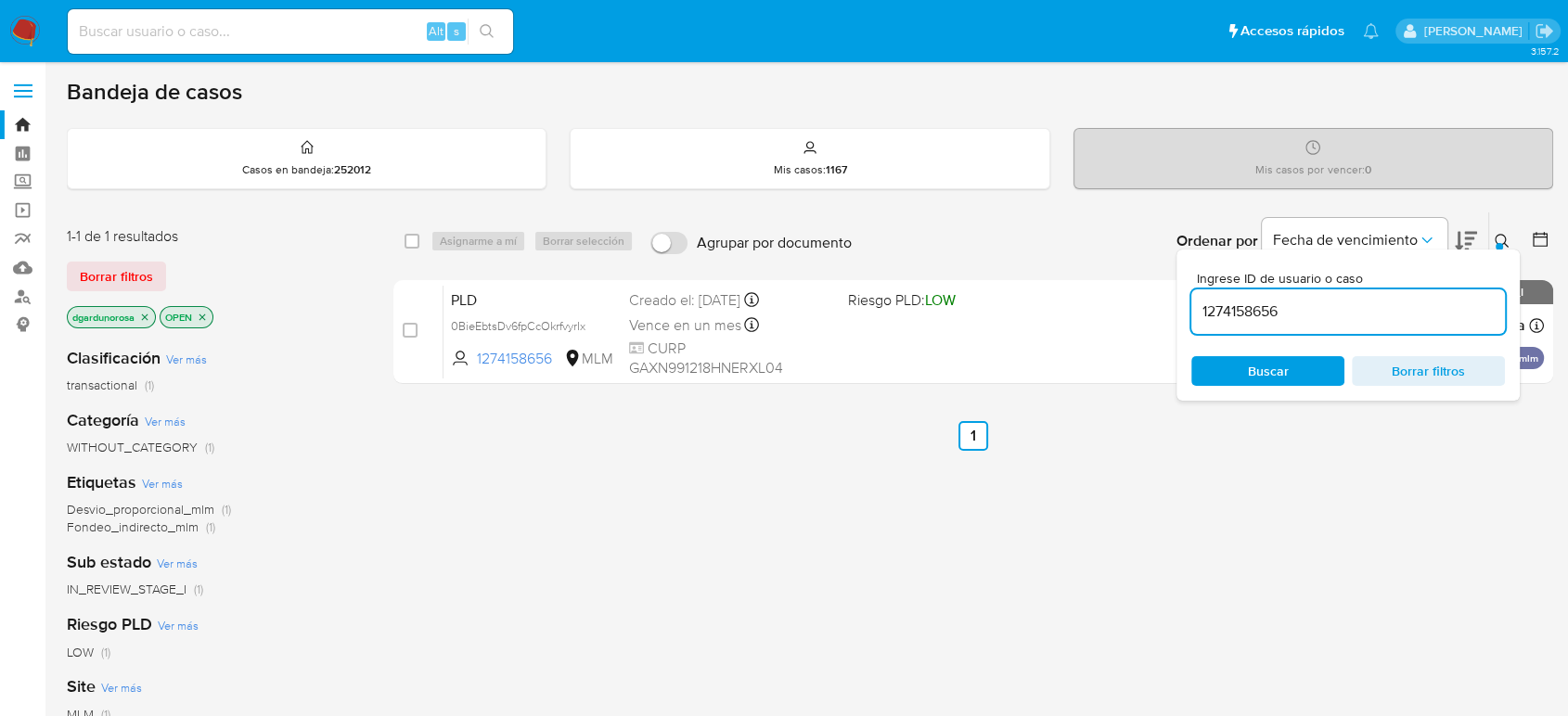
click at [1499, 235] on icon at bounding box center [1501, 241] width 14 height 14
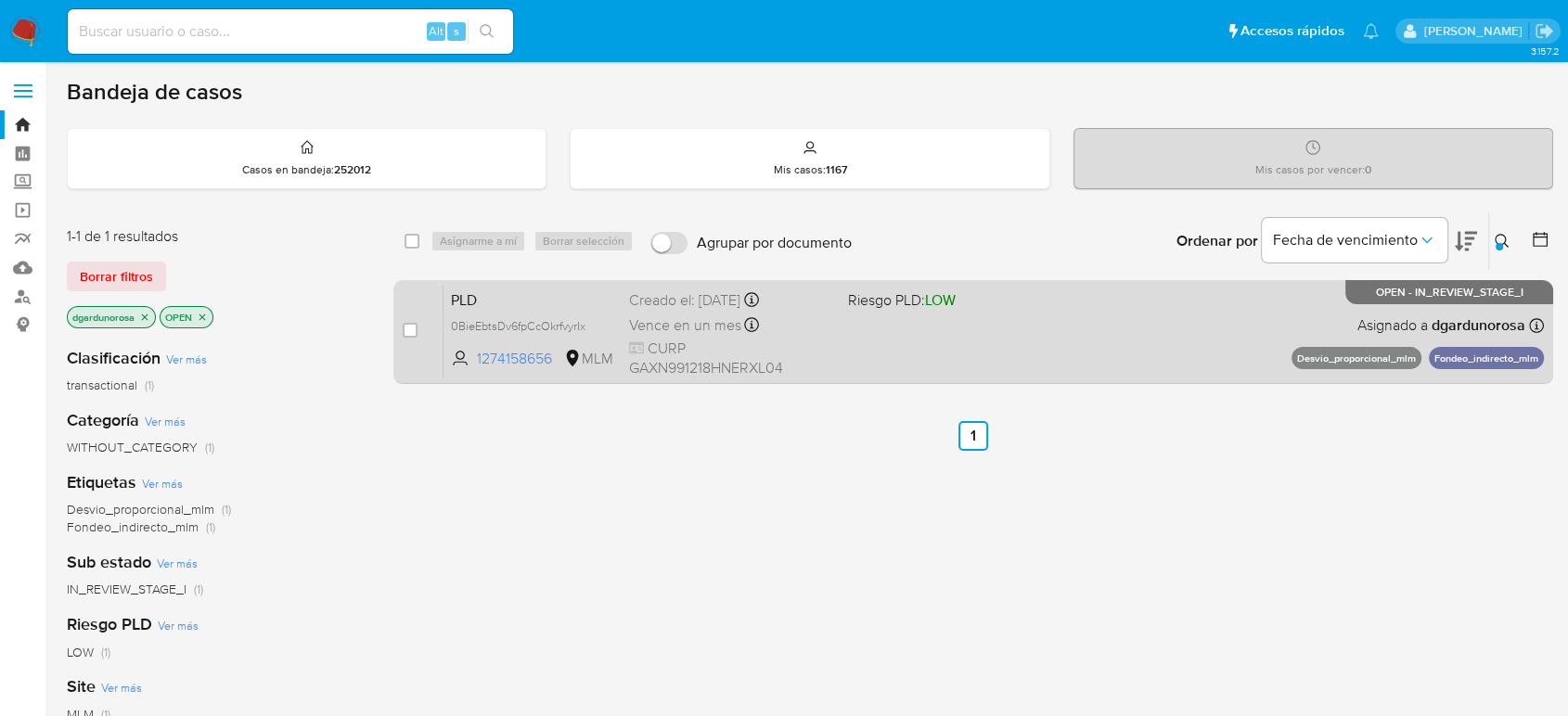
click at [1198, 335] on div "PLD 0BieEbtsDv6fpCcOkrfvyrIx 1274158656 MLM Riesgo PLD: LOW Creado el: 12/08/20…" at bounding box center [993, 331] width 1100 height 93
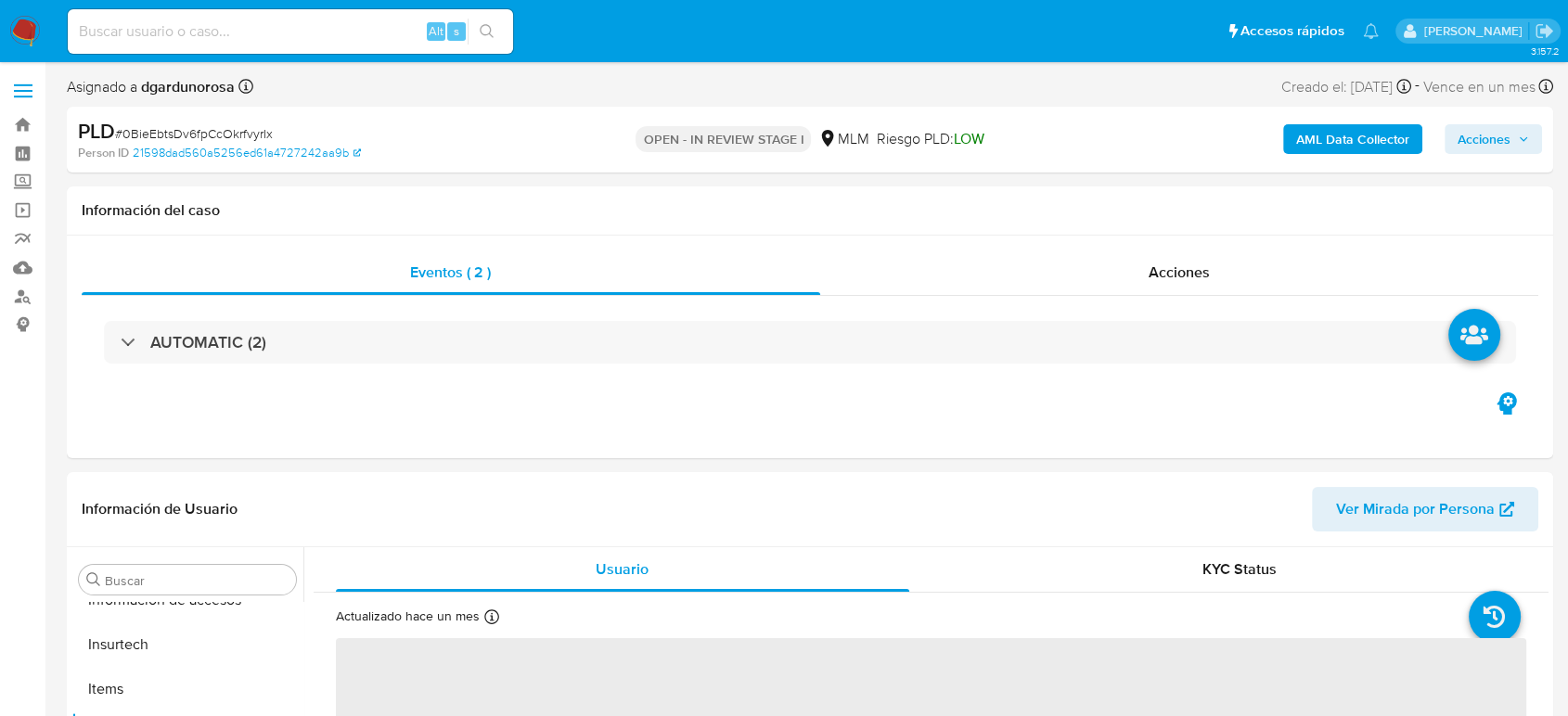
scroll to position [783, 0]
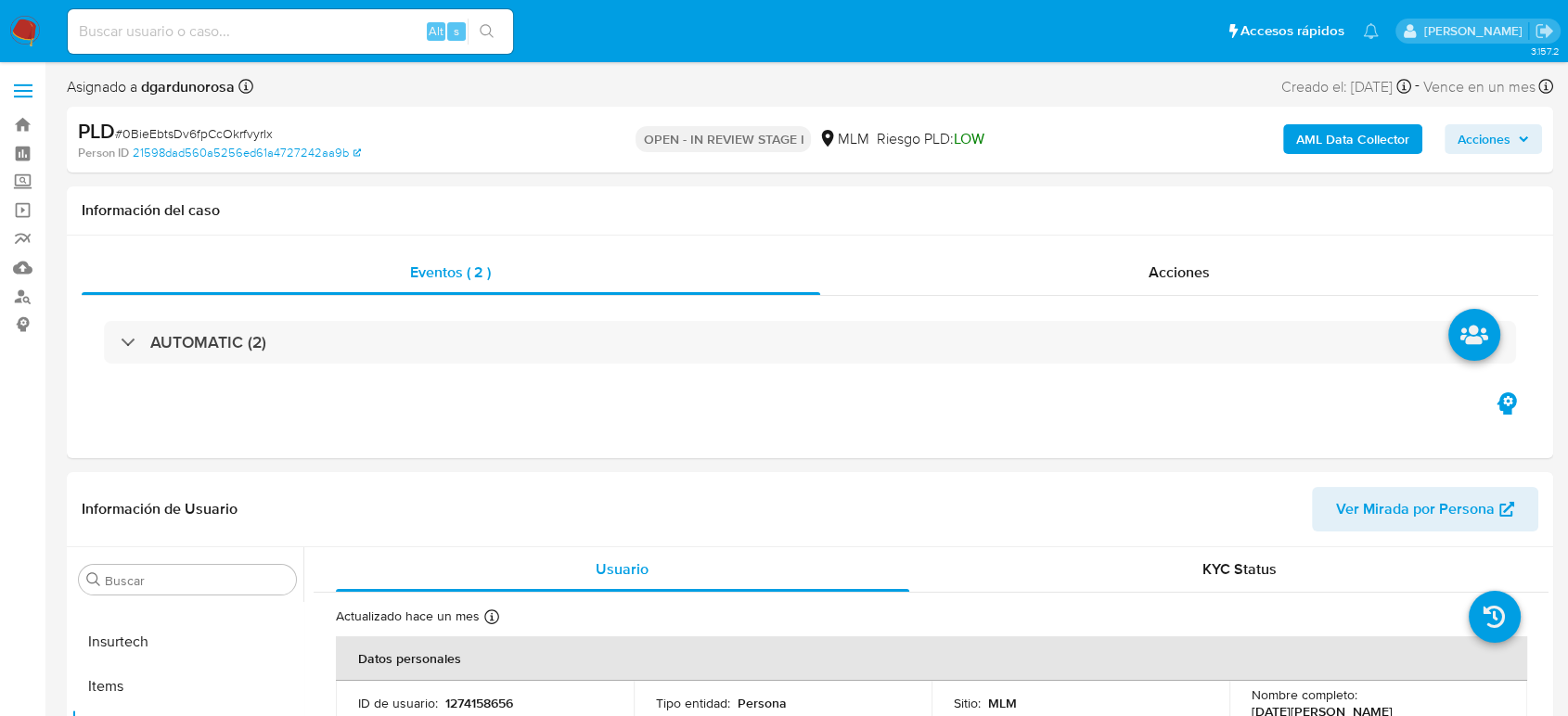
select select "10"
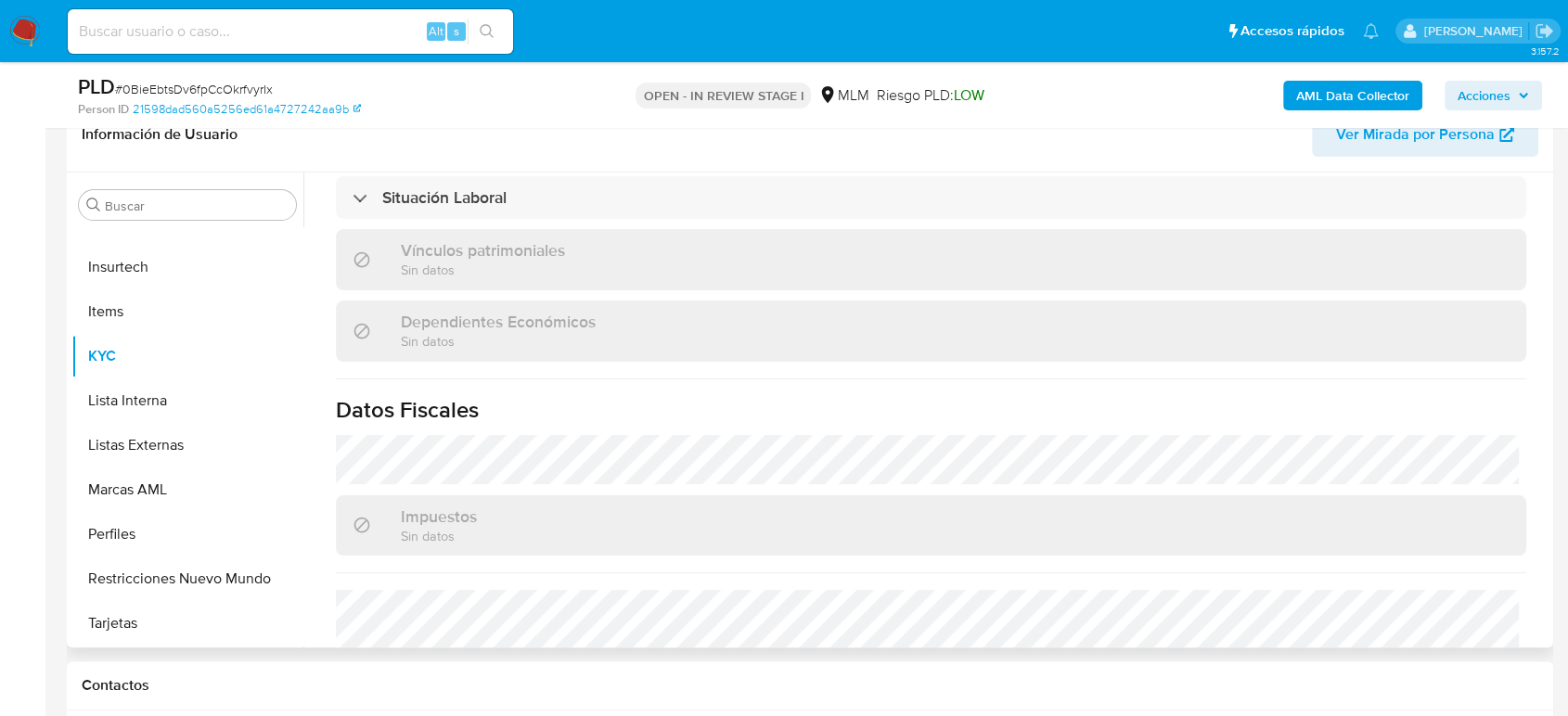
scroll to position [1165, 0]
